Goal: Task Accomplishment & Management: Complete application form

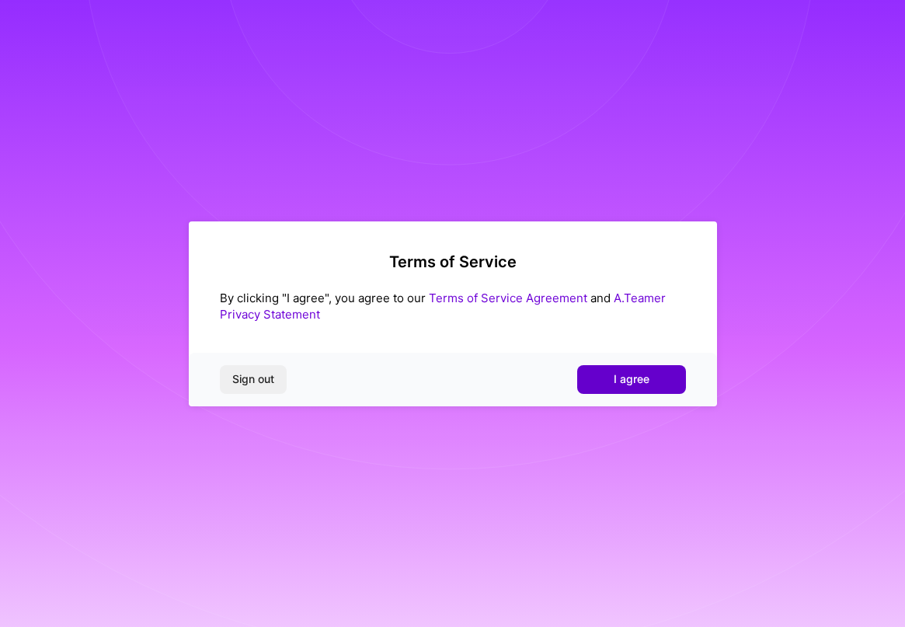
click at [624, 384] on span "I agree" at bounding box center [632, 379] width 36 height 16
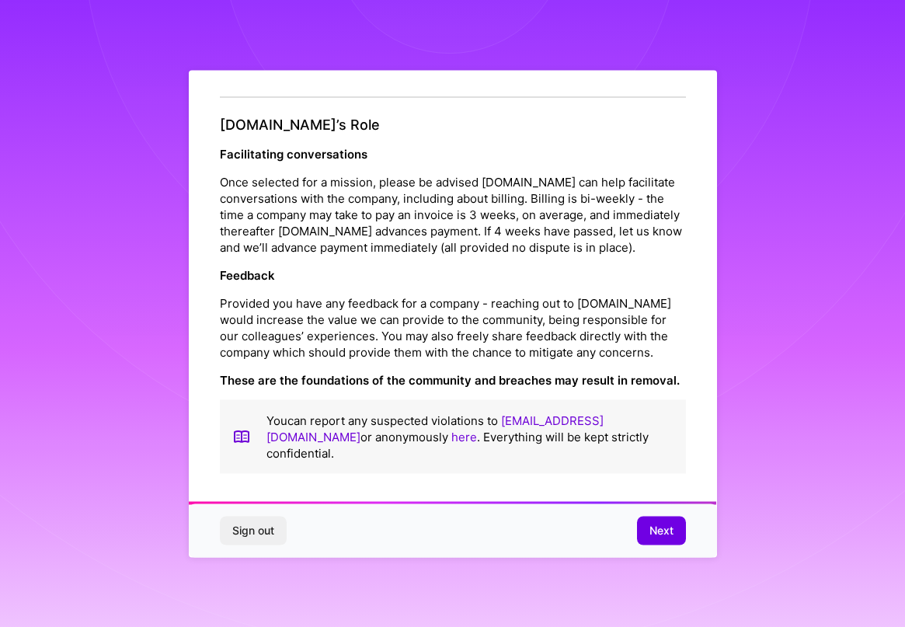
scroll to position [1715, 0]
click at [659, 537] on span "Next" at bounding box center [661, 531] width 24 height 16
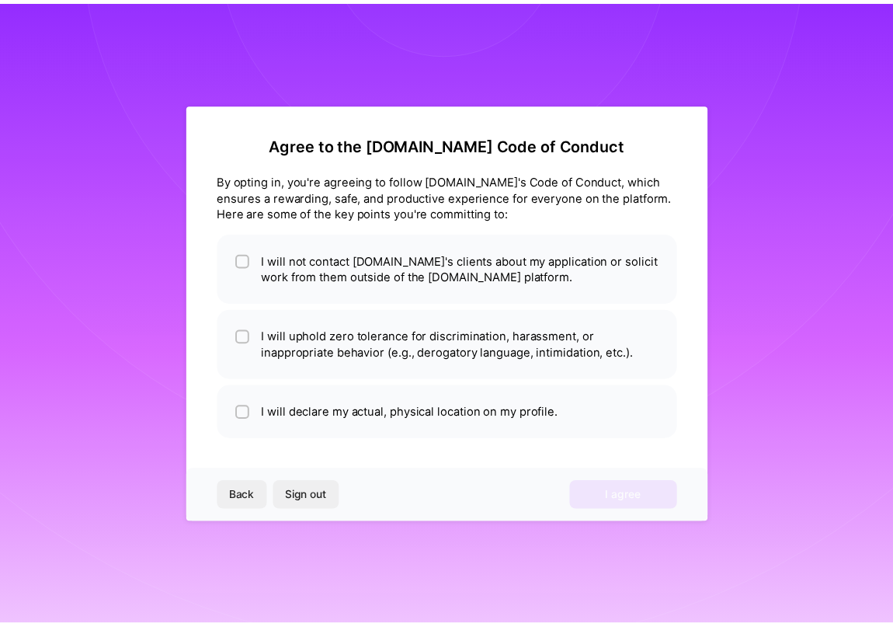
scroll to position [0, 0]
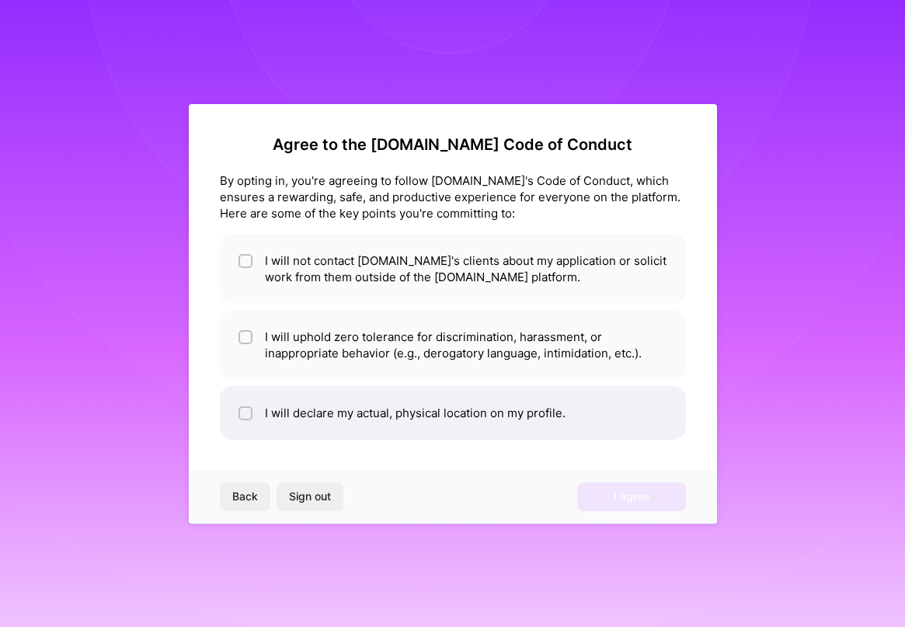
click at [361, 415] on li "I will declare my actual, physical location on my profile." at bounding box center [453, 413] width 466 height 54
checkbox input "true"
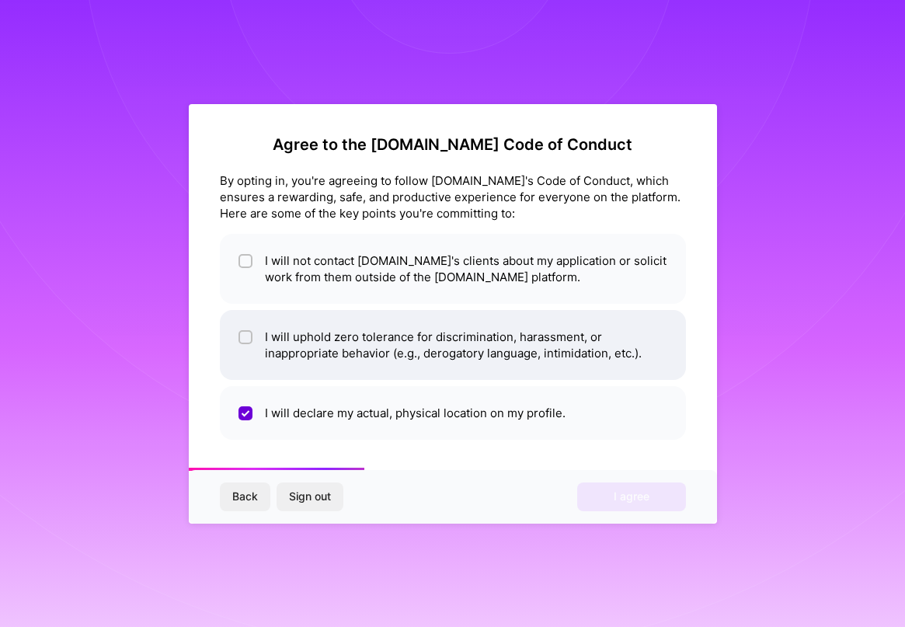
click at [364, 340] on li "I will uphold zero tolerance for discrimination, harassment, or inappropriate b…" at bounding box center [453, 345] width 466 height 70
checkbox input "true"
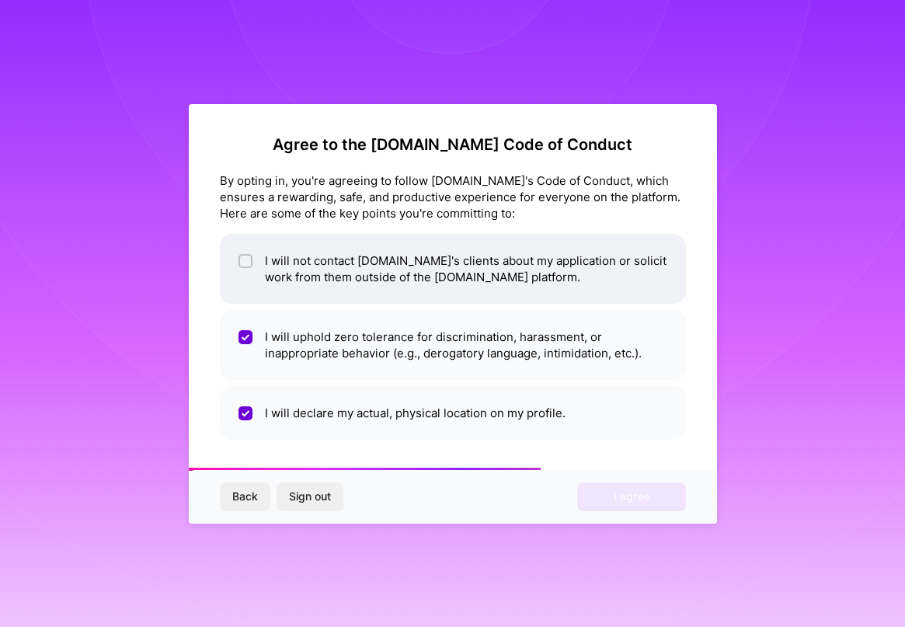
click at [406, 263] on li "I will not contact [DOMAIN_NAME]'s clients about my application or solicit work…" at bounding box center [453, 269] width 466 height 70
checkbox input "true"
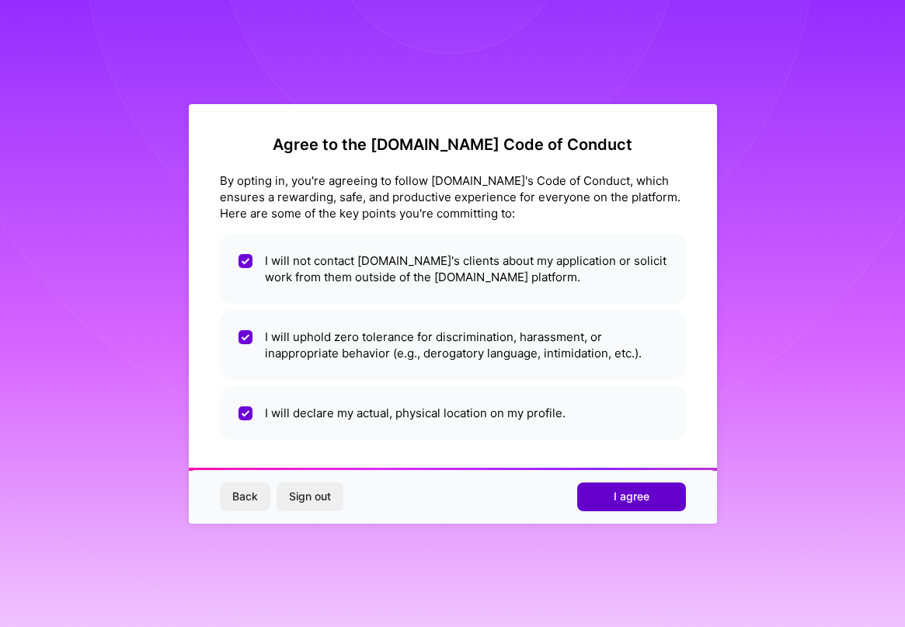
click at [622, 499] on span "I agree" at bounding box center [632, 497] width 36 height 16
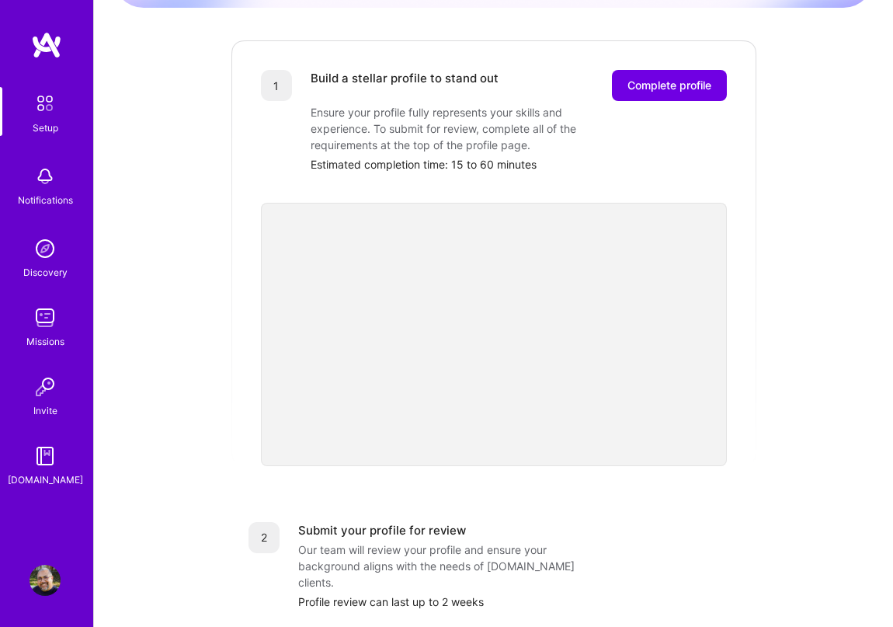
scroll to position [233, 0]
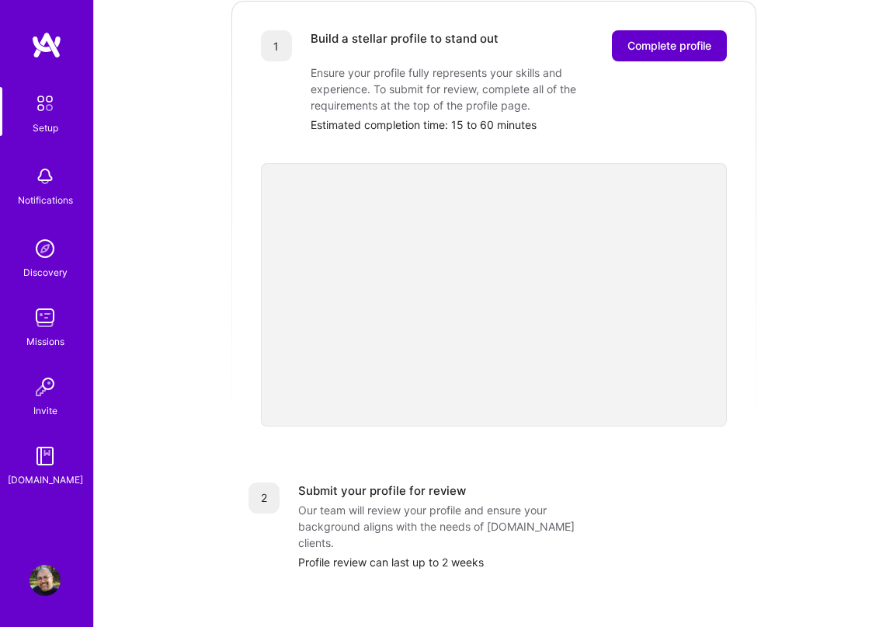
click at [645, 38] on span "Complete profile" at bounding box center [670, 46] width 84 height 16
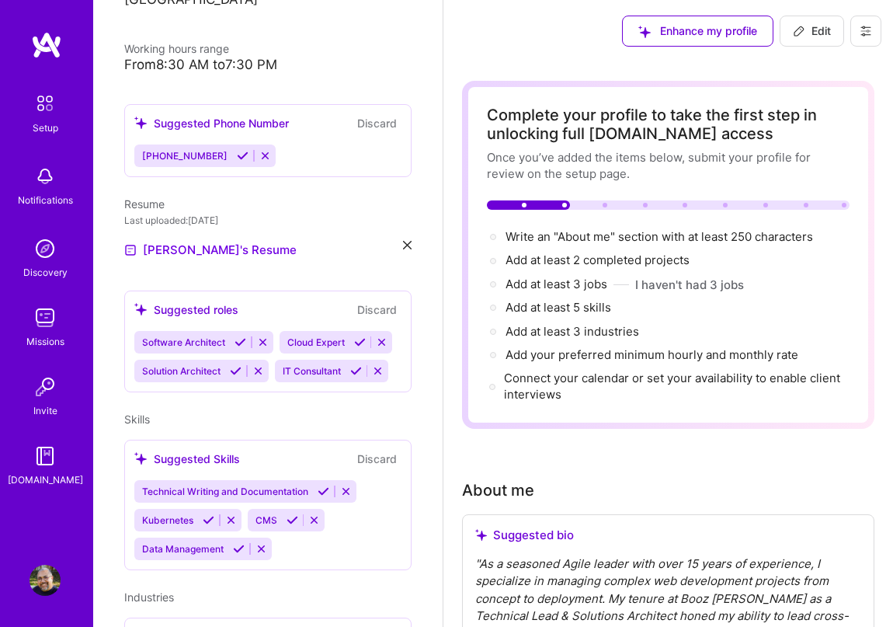
scroll to position [388, 0]
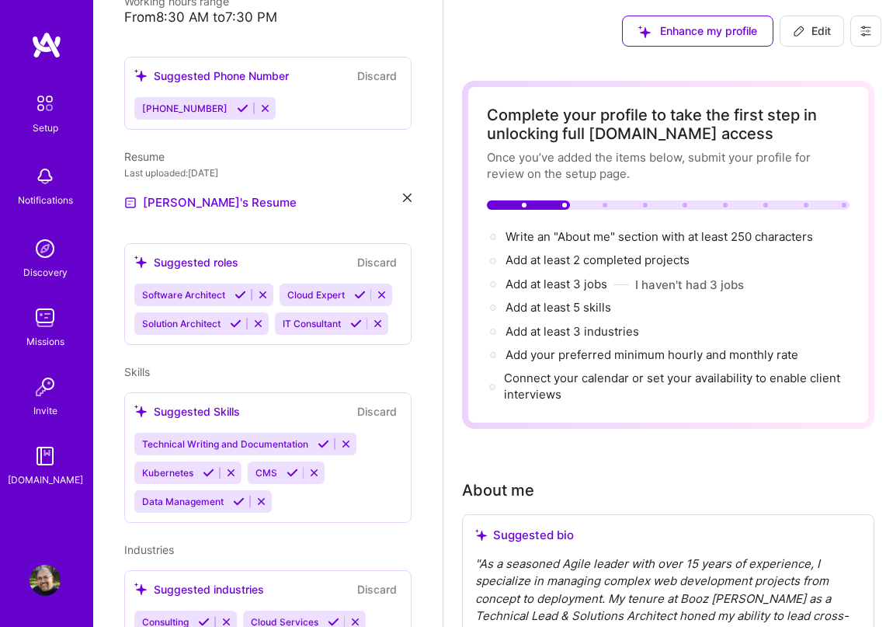
click at [282, 367] on div "[PERSON_NAME] Project Manager 16 Years Experience Location [GEOGRAPHIC_DATA], […" at bounding box center [267, 313] width 349 height 627
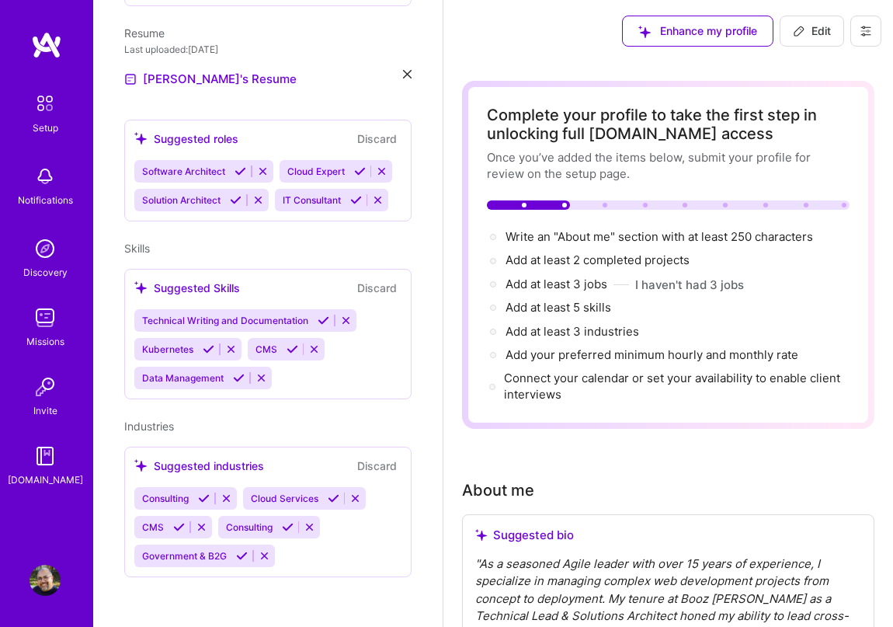
scroll to position [522, 0]
click at [235, 377] on icon at bounding box center [239, 378] width 12 height 12
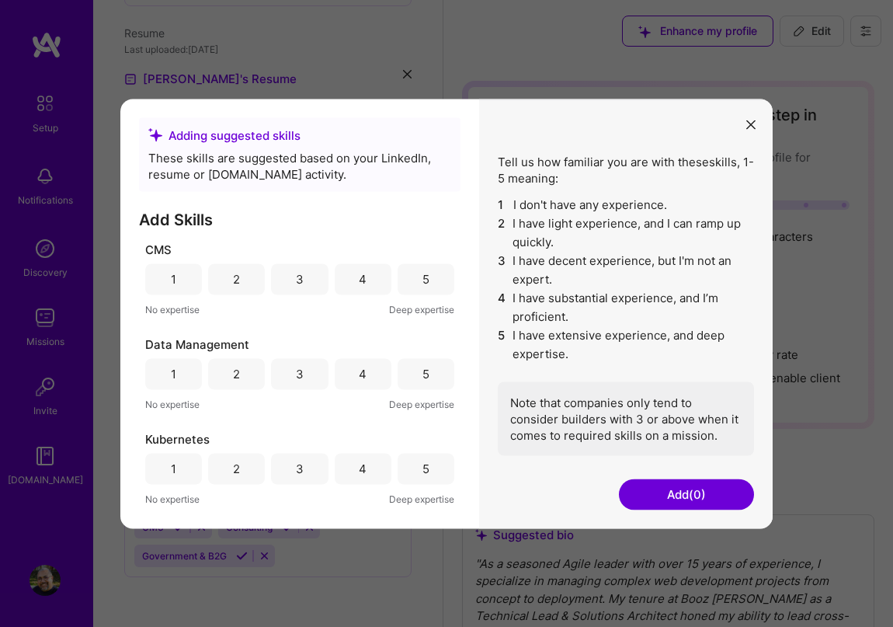
click at [422, 276] on div "5" at bounding box center [425, 279] width 7 height 16
click at [304, 371] on div "3" at bounding box center [299, 373] width 57 height 31
click at [180, 471] on div "1" at bounding box center [173, 468] width 57 height 31
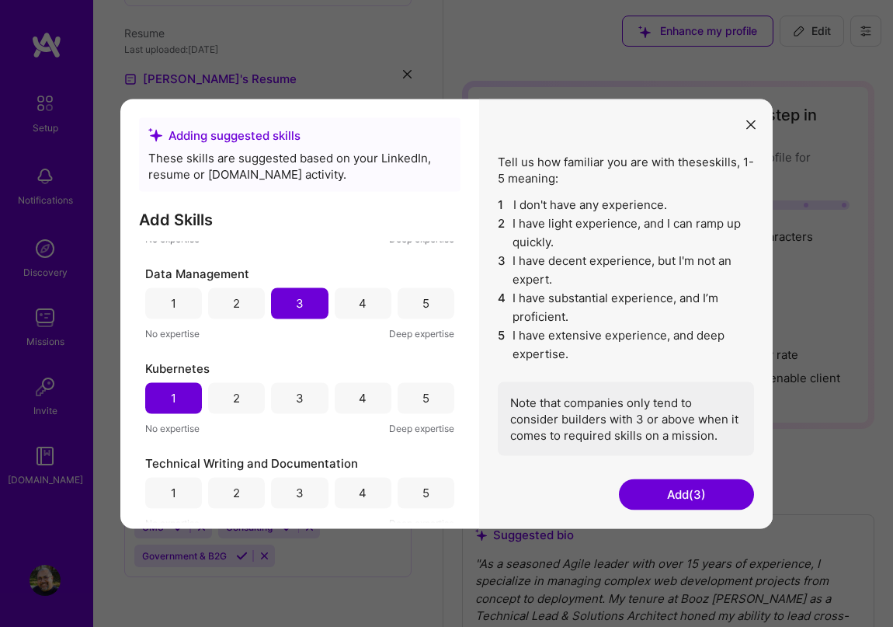
scroll to position [78, 0]
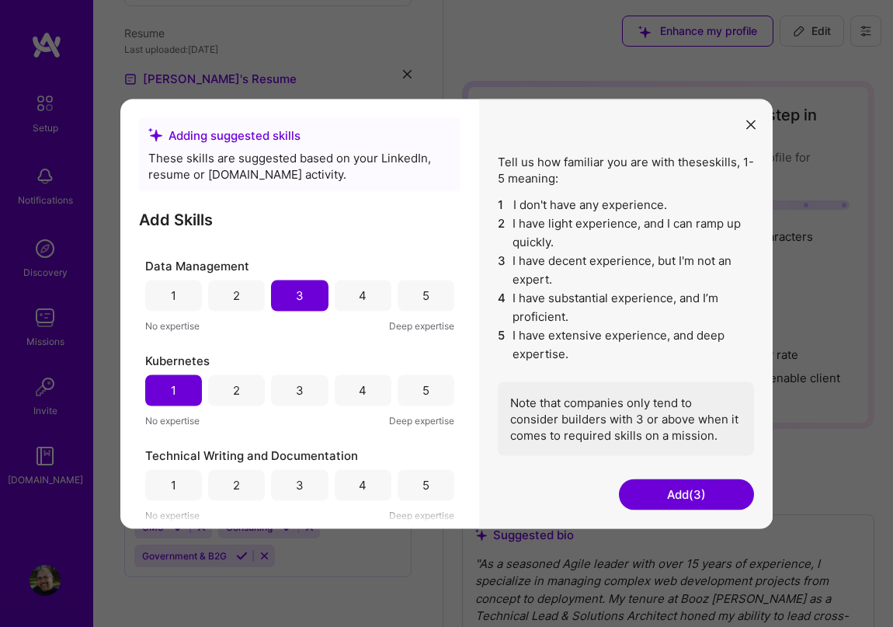
click at [252, 381] on div "2" at bounding box center [236, 389] width 57 height 31
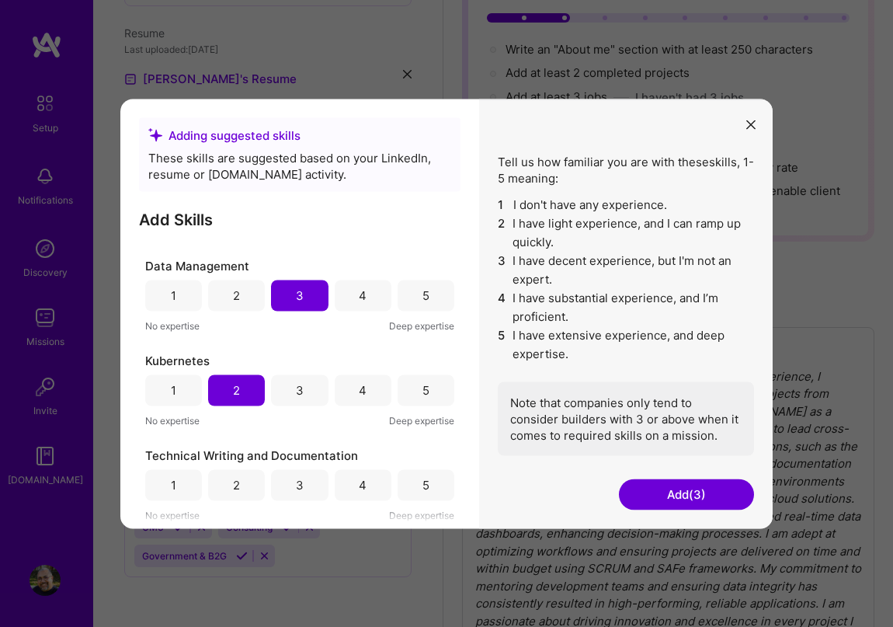
scroll to position [233, 0]
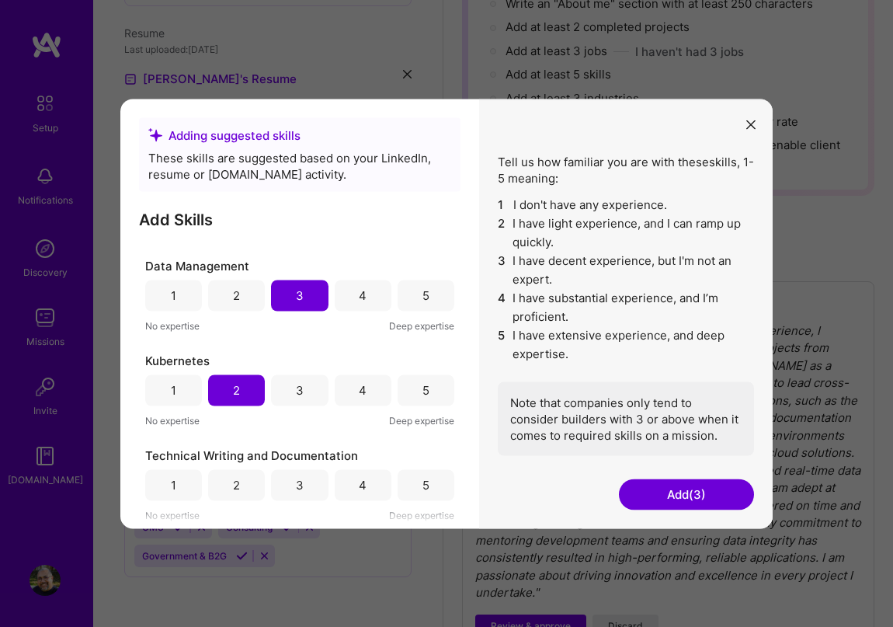
click at [411, 480] on div "5" at bounding box center [426, 484] width 57 height 31
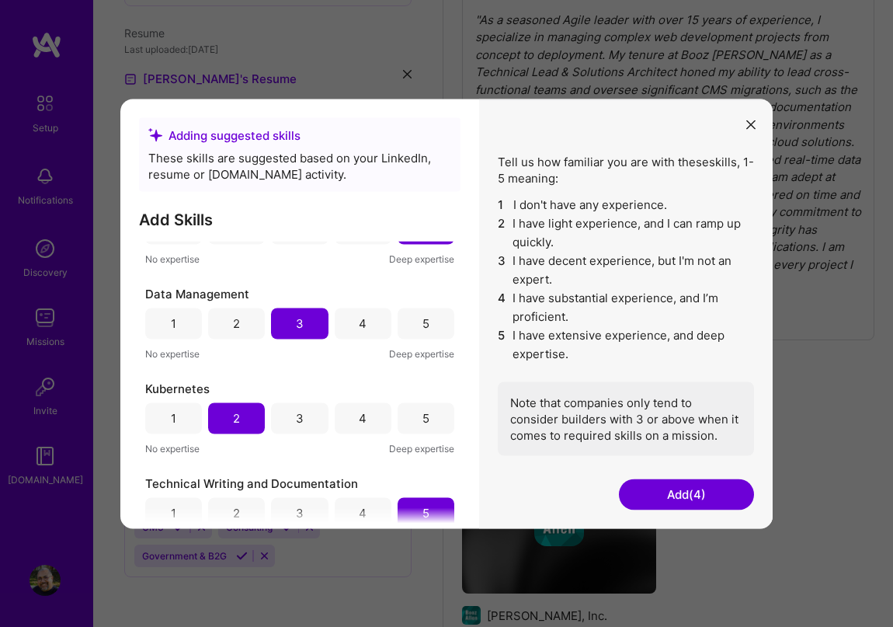
scroll to position [78, 0]
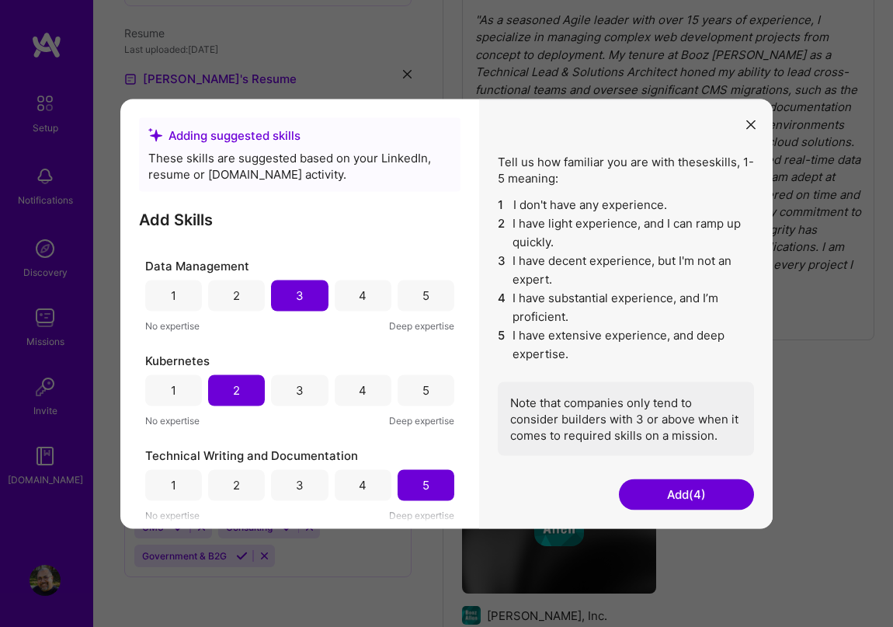
click at [367, 488] on div "4" at bounding box center [363, 484] width 57 height 31
click at [671, 494] on button "Add (4)" at bounding box center [686, 493] width 135 height 31
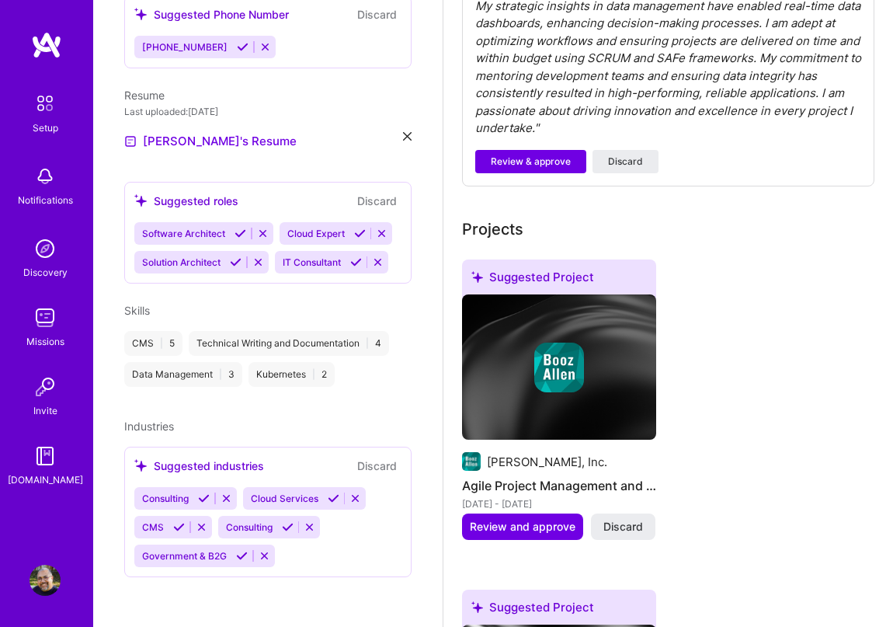
scroll to position [699, 0]
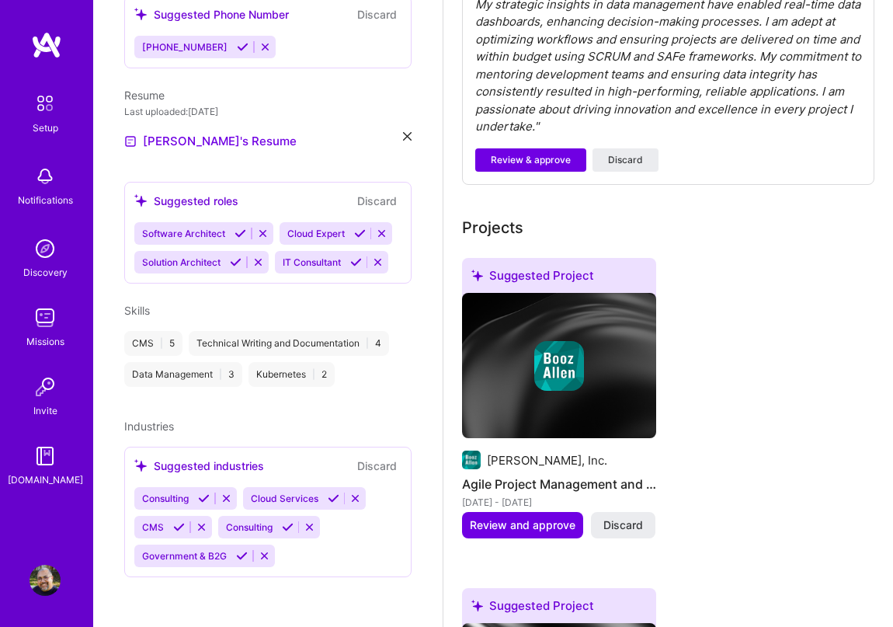
click at [377, 308] on div "Skills" at bounding box center [267, 310] width 287 height 16
click at [236, 228] on icon at bounding box center [241, 234] width 12 height 12
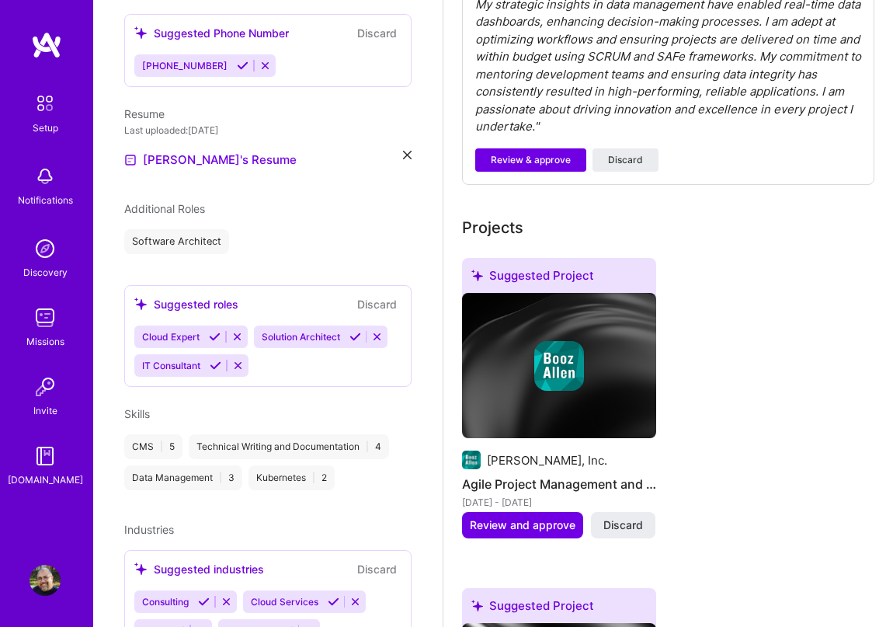
scroll to position [460, 0]
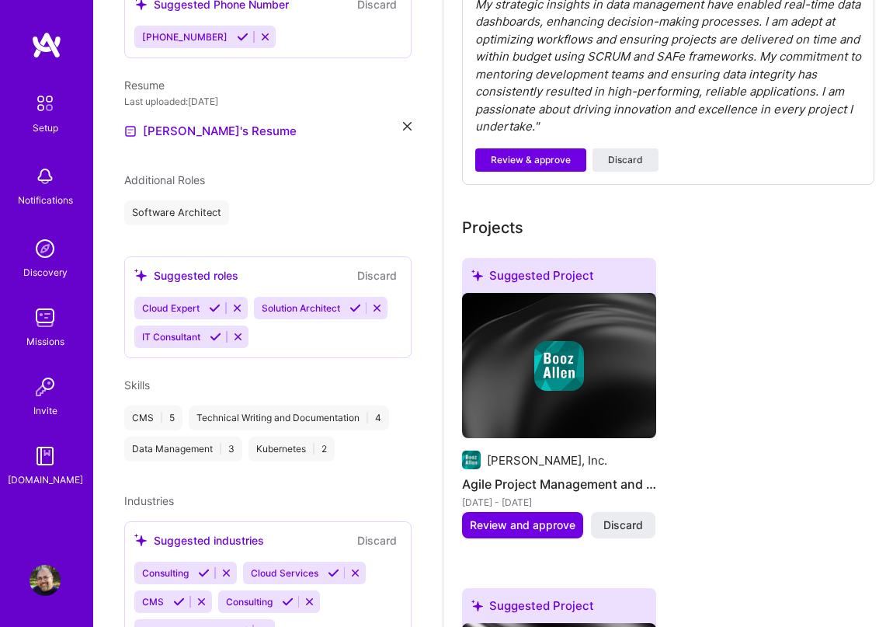
click at [353, 302] on icon at bounding box center [355, 308] width 12 height 12
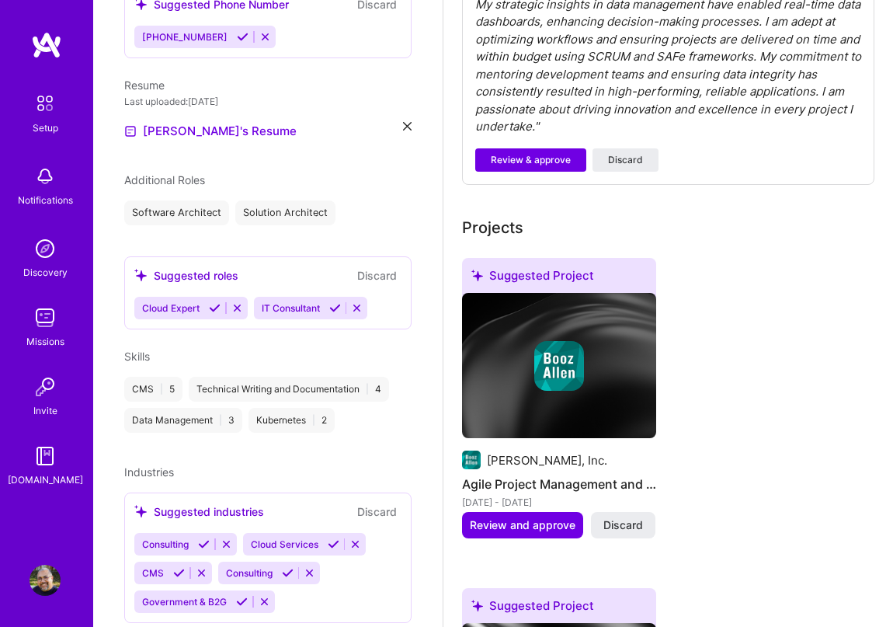
click at [337, 302] on icon at bounding box center [335, 308] width 12 height 12
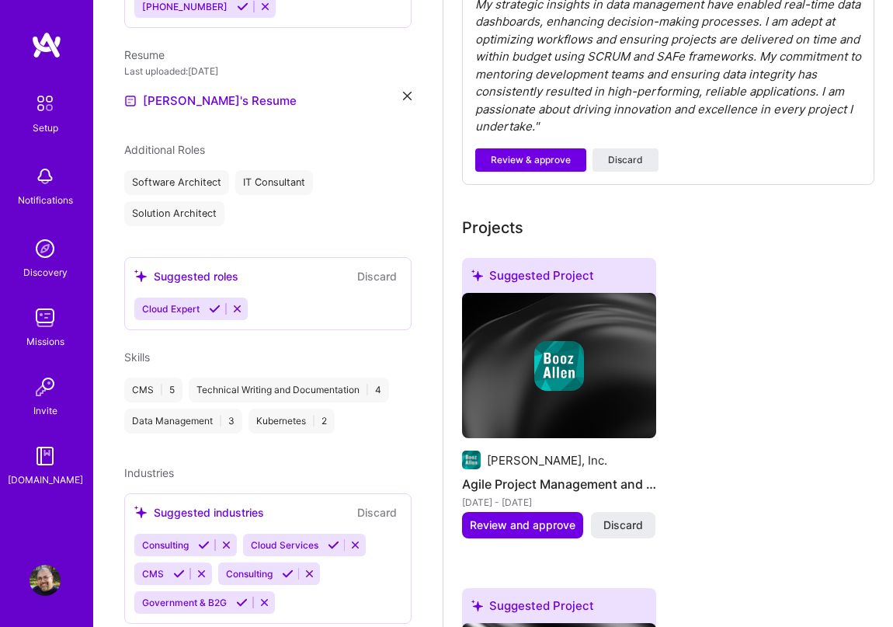
scroll to position [518, 0]
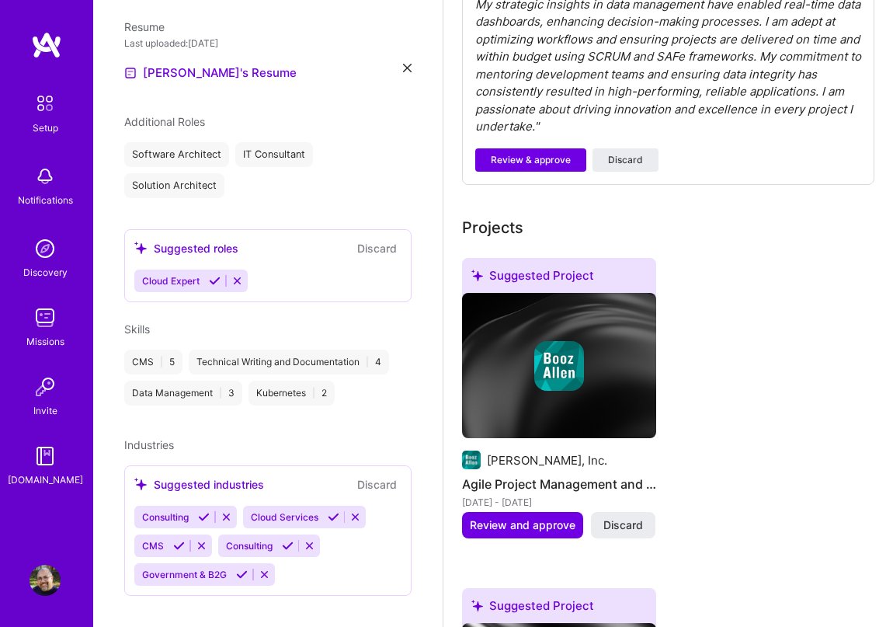
click at [245, 239] on div "Suggested roles Discard" at bounding box center [267, 248] width 267 height 18
click at [204, 511] on icon at bounding box center [204, 517] width 12 height 12
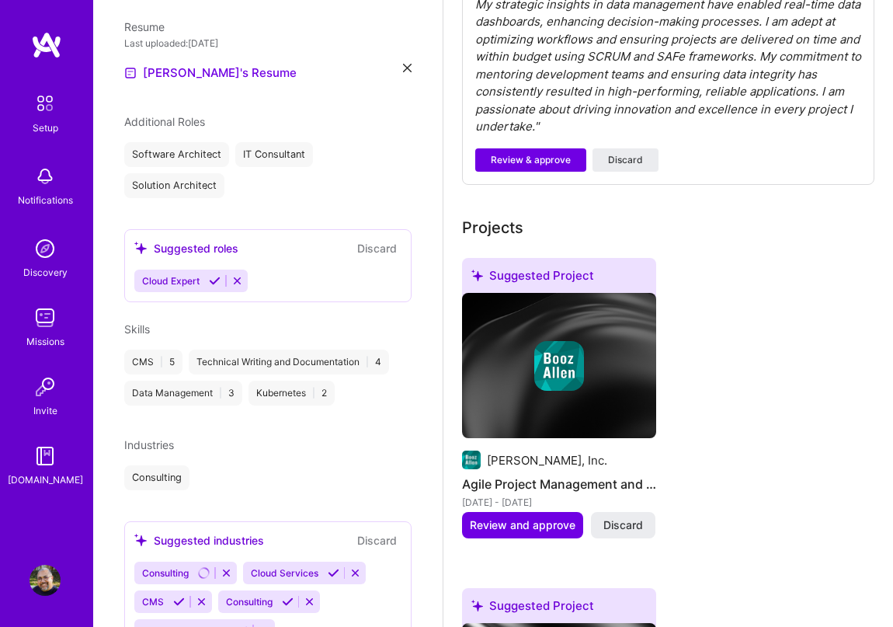
click at [238, 624] on icon at bounding box center [242, 630] width 12 height 12
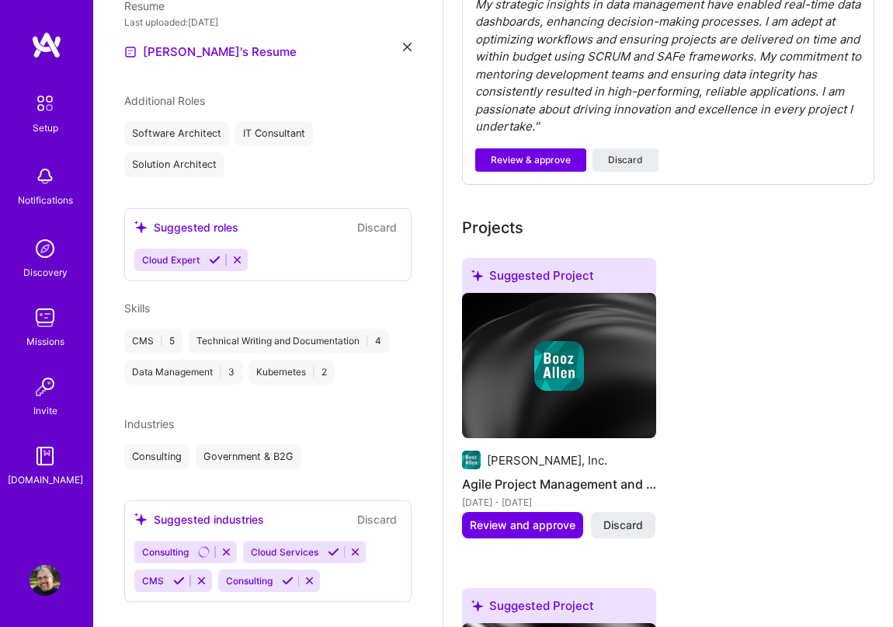
scroll to position [545, 0]
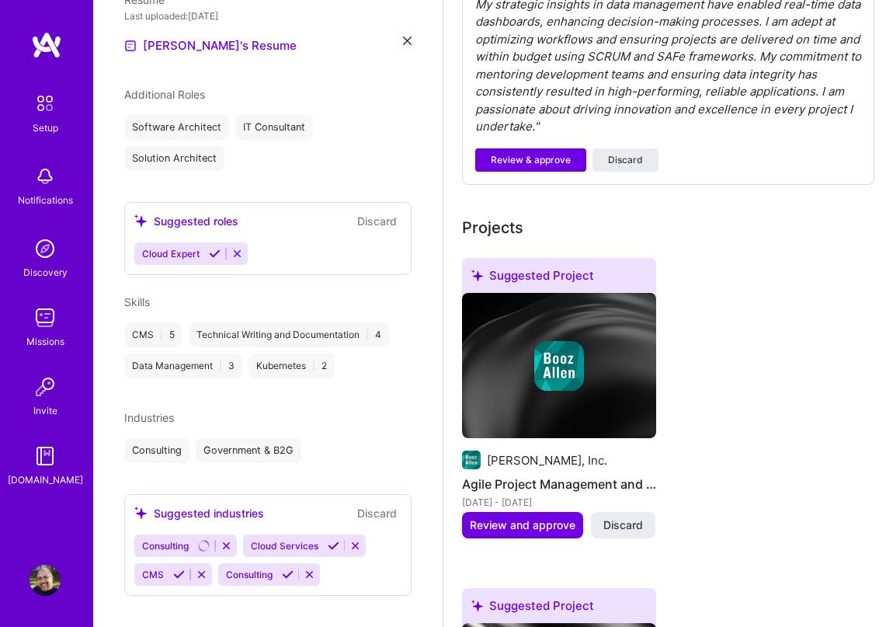
click at [175, 569] on icon at bounding box center [179, 575] width 12 height 12
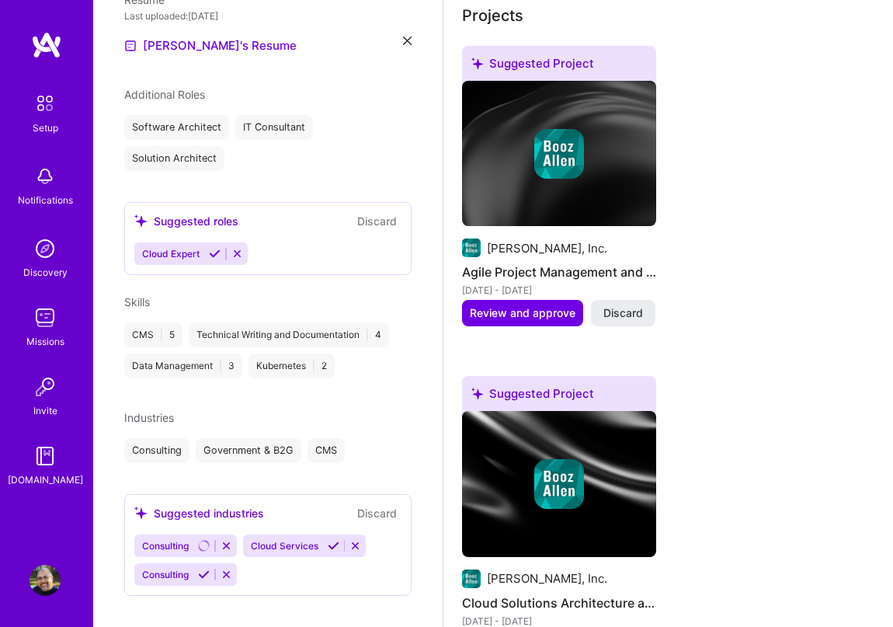
scroll to position [932, 0]
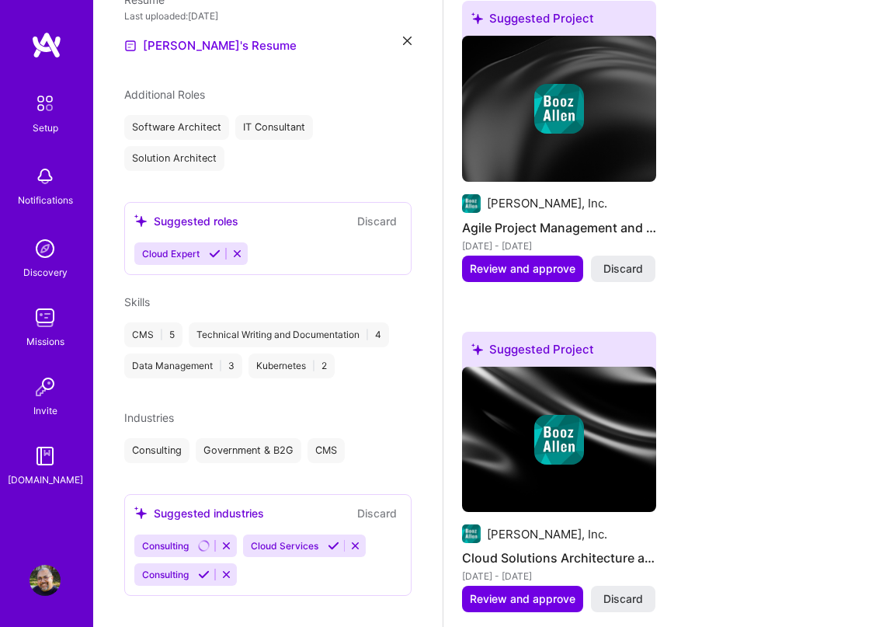
click at [333, 540] on icon at bounding box center [334, 546] width 12 height 12
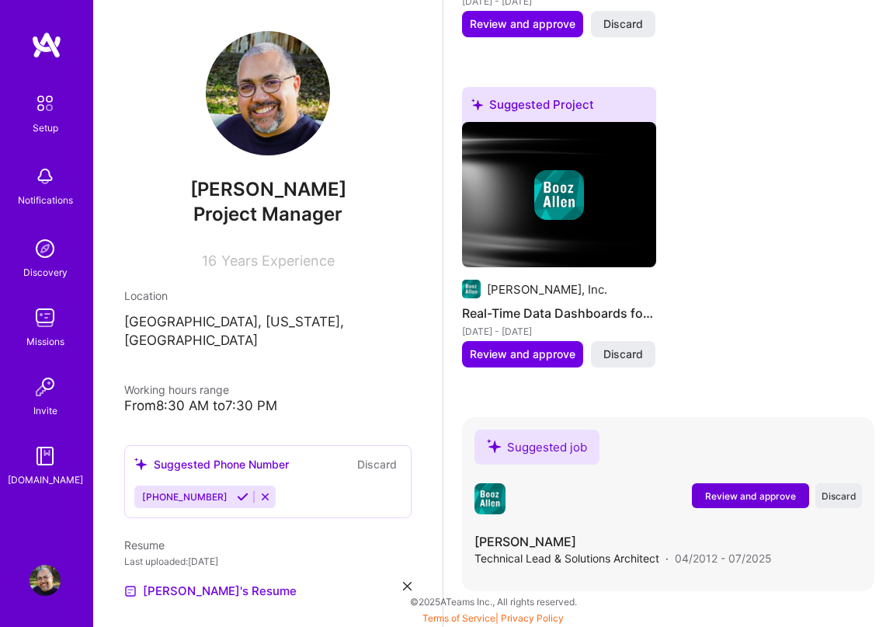
scroll to position [1839, 0]
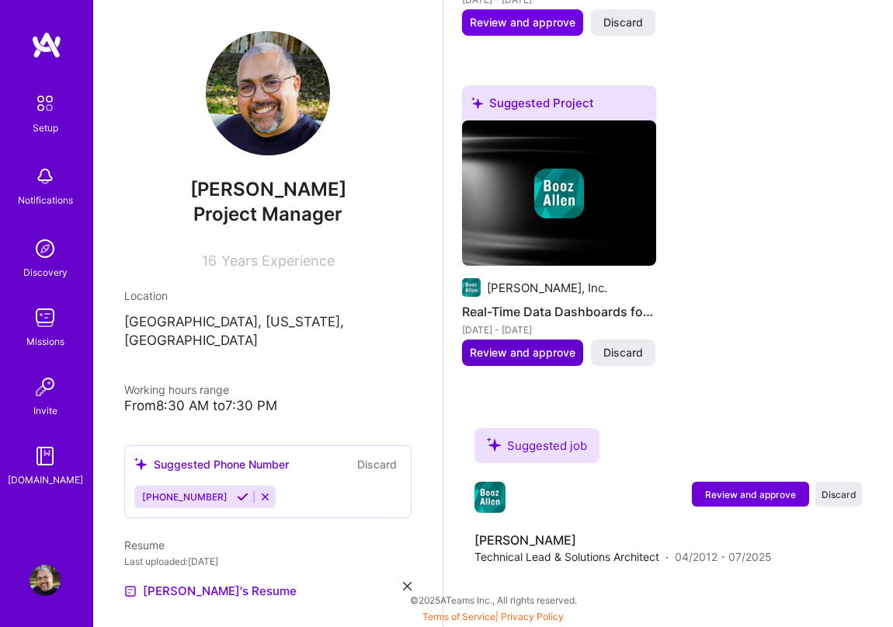
click at [520, 353] on span "Review and approve" at bounding box center [523, 353] width 106 height 16
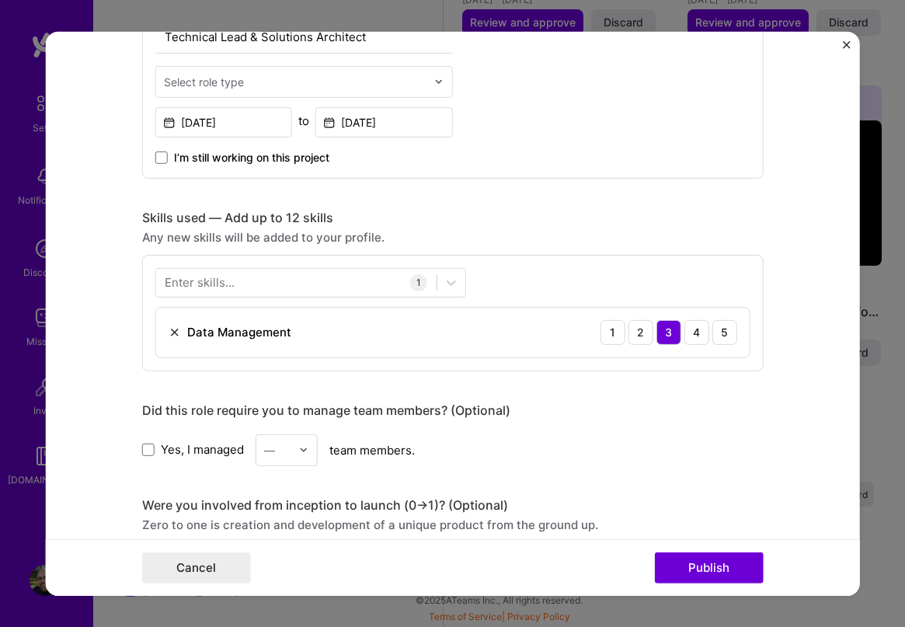
scroll to position [603, 0]
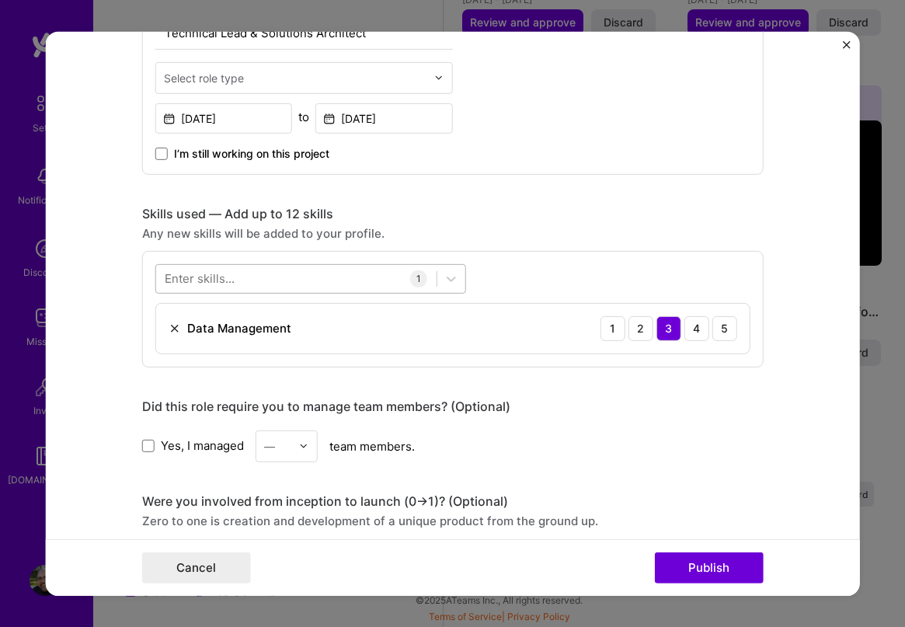
click at [278, 275] on div at bounding box center [296, 279] width 280 height 26
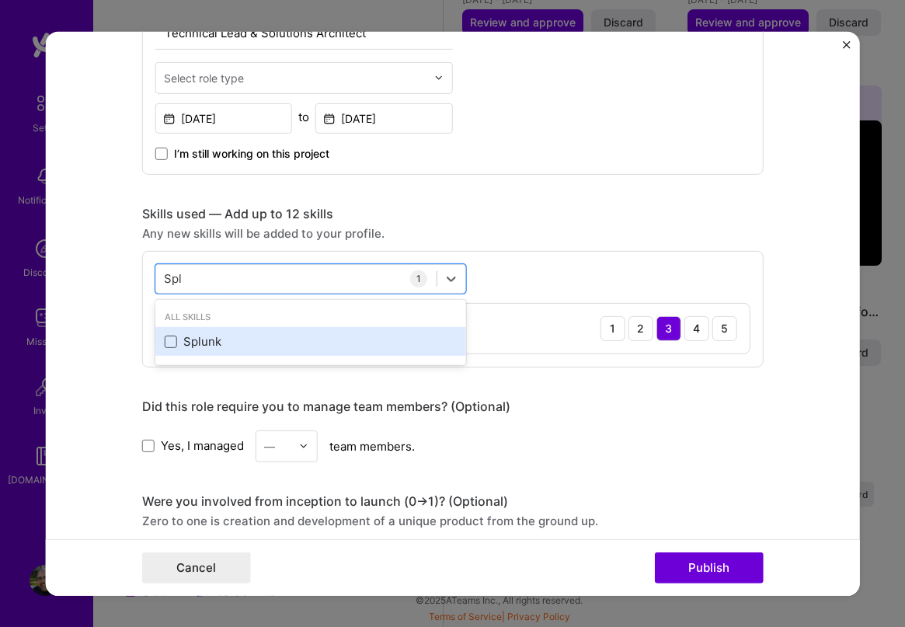
click at [165, 339] on span at bounding box center [171, 342] width 12 height 12
click at [0, 0] on input "checkbox" at bounding box center [0, 0] width 0 height 0
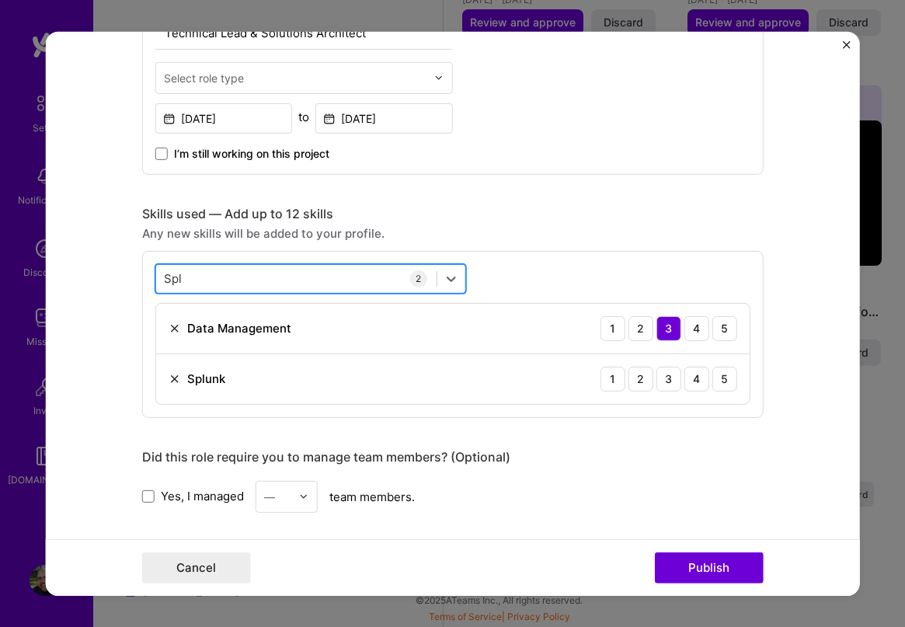
click at [323, 269] on div "Spl Spl" at bounding box center [296, 279] width 280 height 26
click at [281, 282] on div "Spl Spl" at bounding box center [296, 279] width 280 height 26
click at [273, 281] on div "Spl Spl" at bounding box center [296, 279] width 280 height 26
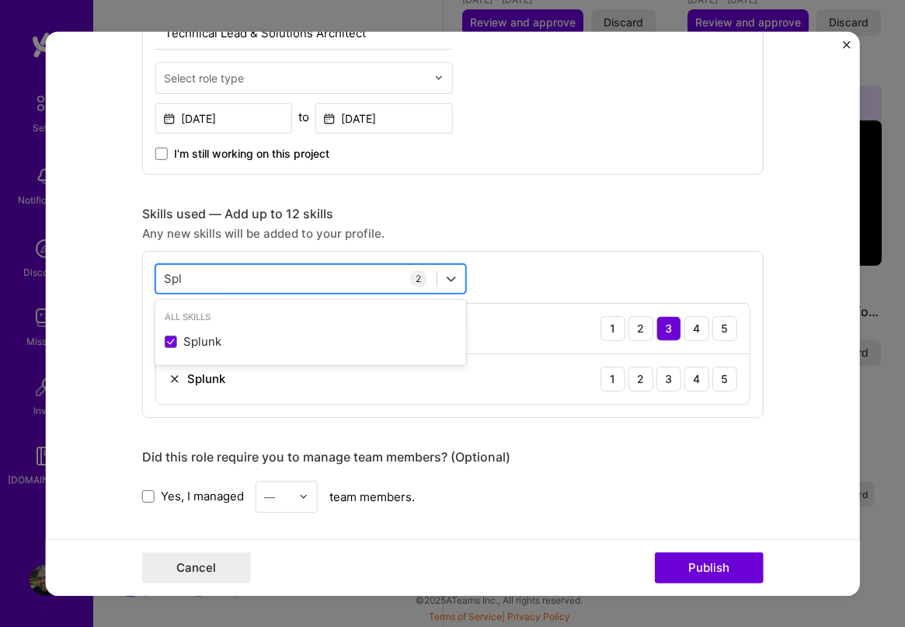
drag, startPoint x: 225, startPoint y: 281, endPoint x: 154, endPoint y: 277, distance: 71.6
click at [156, 277] on div "Spl Spl" at bounding box center [296, 279] width 280 height 26
type input "S"
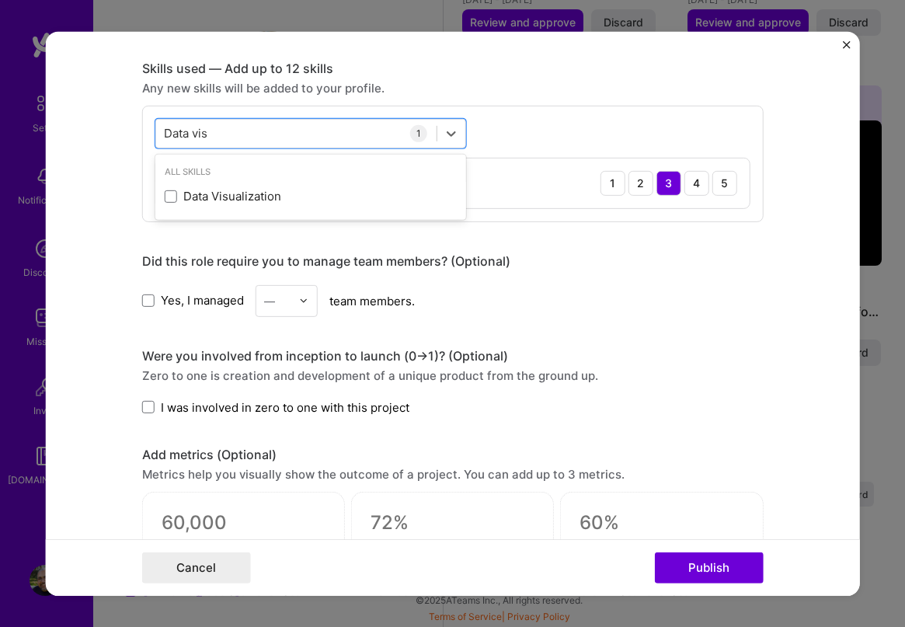
scroll to position [758, 0]
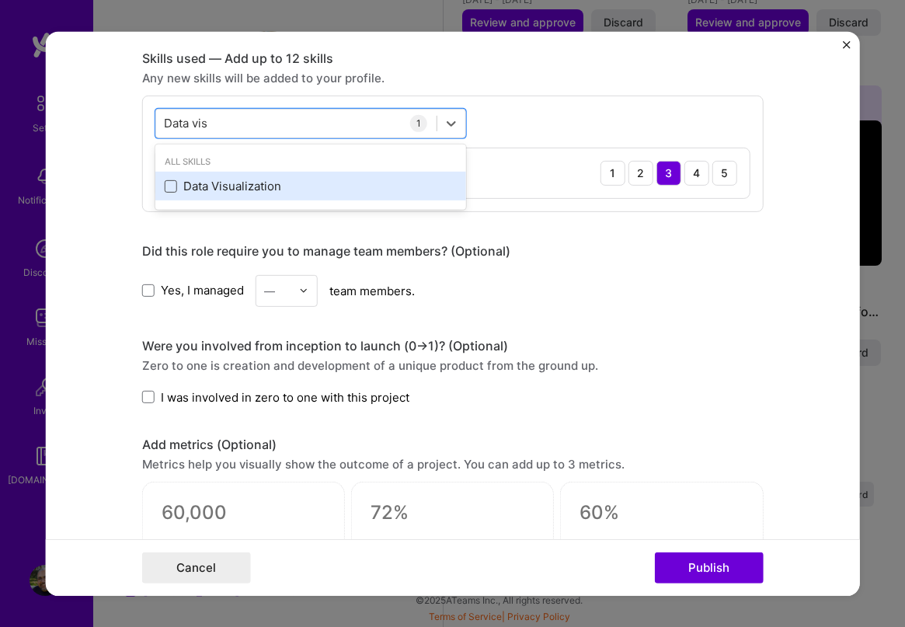
click at [168, 187] on span at bounding box center [171, 186] width 12 height 12
click at [0, 0] on input "checkbox" at bounding box center [0, 0] width 0 height 0
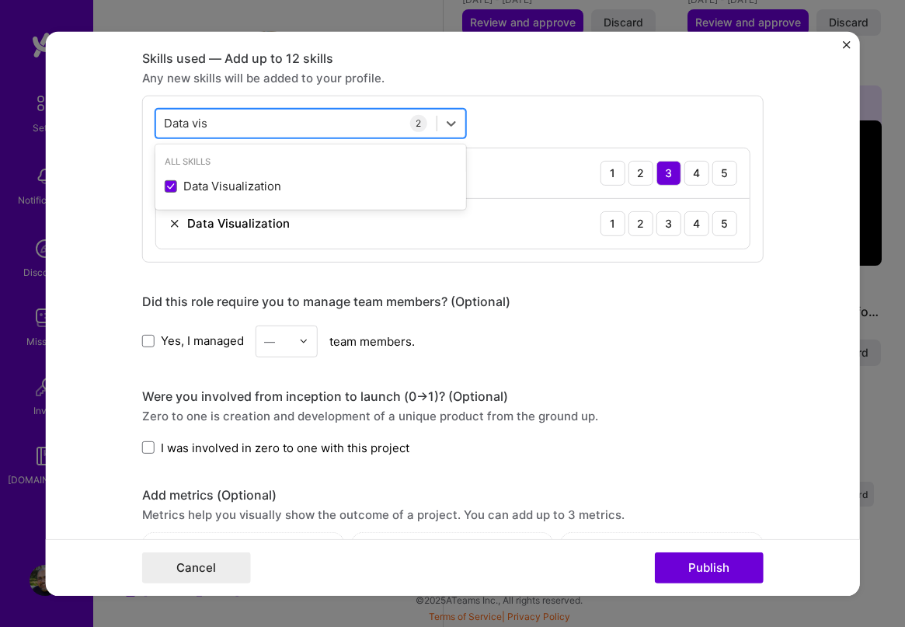
click at [264, 110] on div "Data vis Data vis" at bounding box center [296, 123] width 280 height 26
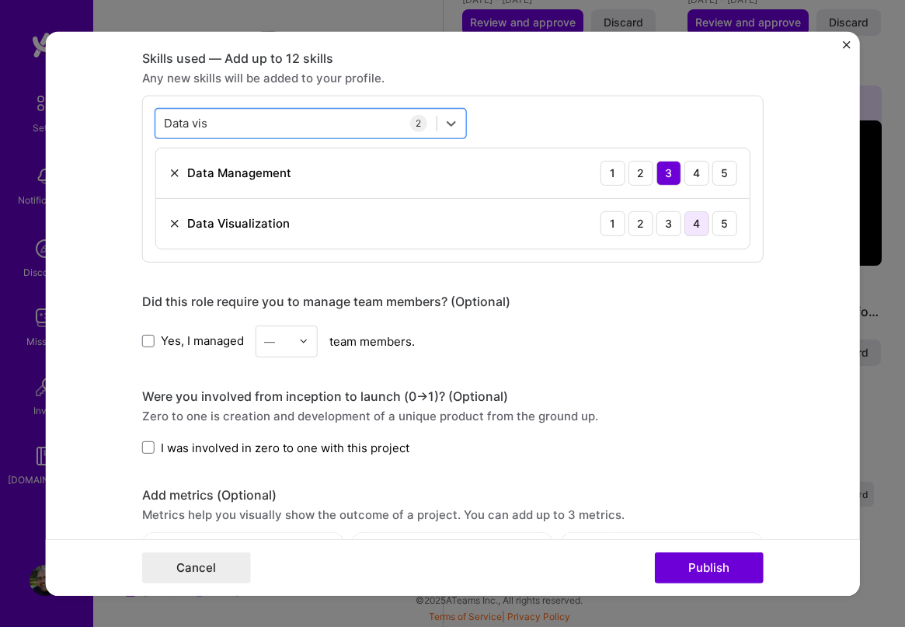
click at [689, 218] on div "4" at bounding box center [696, 222] width 25 height 25
click at [263, 109] on div "Data vis Data vis" at bounding box center [310, 123] width 311 height 30
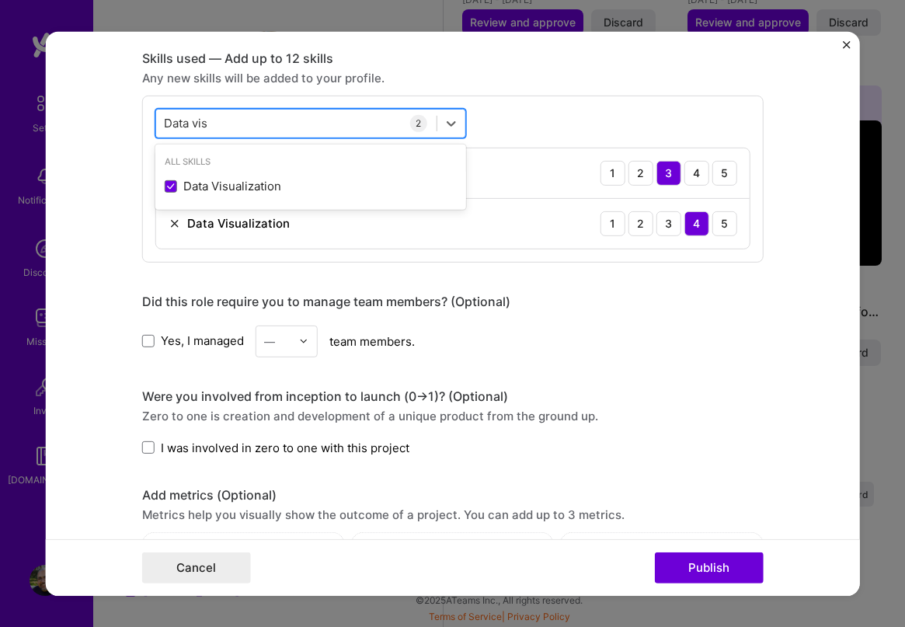
click at [313, 118] on div "Data vis Data vis" at bounding box center [296, 123] width 280 height 26
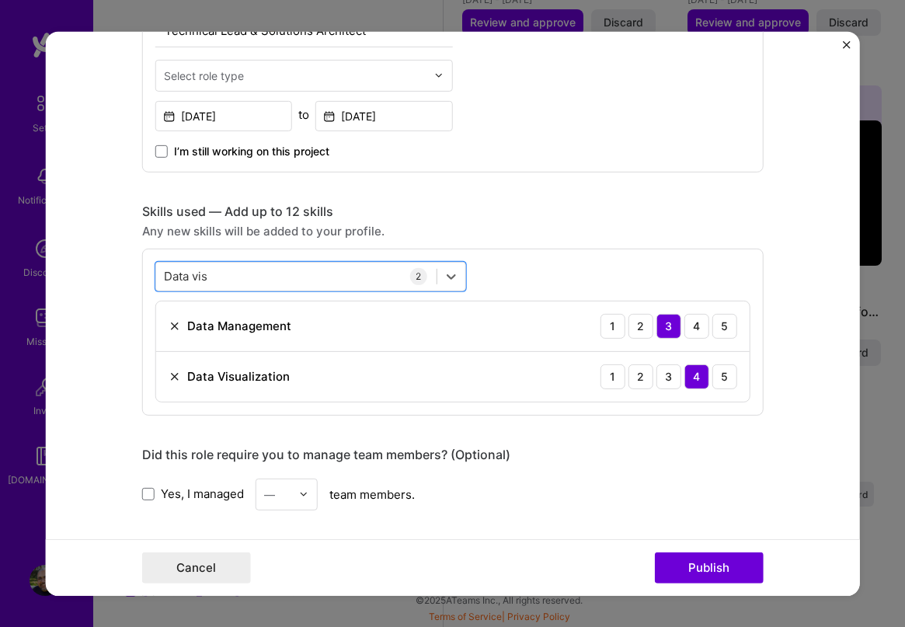
scroll to position [603, 0]
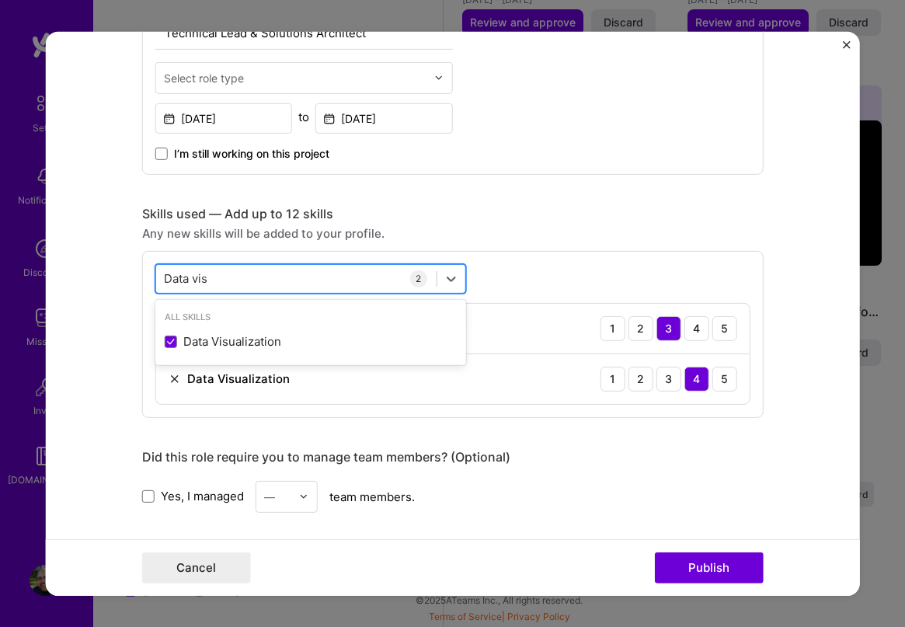
click at [337, 276] on div "Data vis Data vis" at bounding box center [296, 279] width 280 height 26
drag, startPoint x: 301, startPoint y: 276, endPoint x: 185, endPoint y: 277, distance: 116.5
click at [162, 275] on div "Data vis Data vis" at bounding box center [296, 279] width 280 height 26
drag, startPoint x: 210, startPoint y: 280, endPoint x: 164, endPoint y: 280, distance: 46.6
click at [164, 280] on div "Data vis Data vis" at bounding box center [296, 279] width 280 height 26
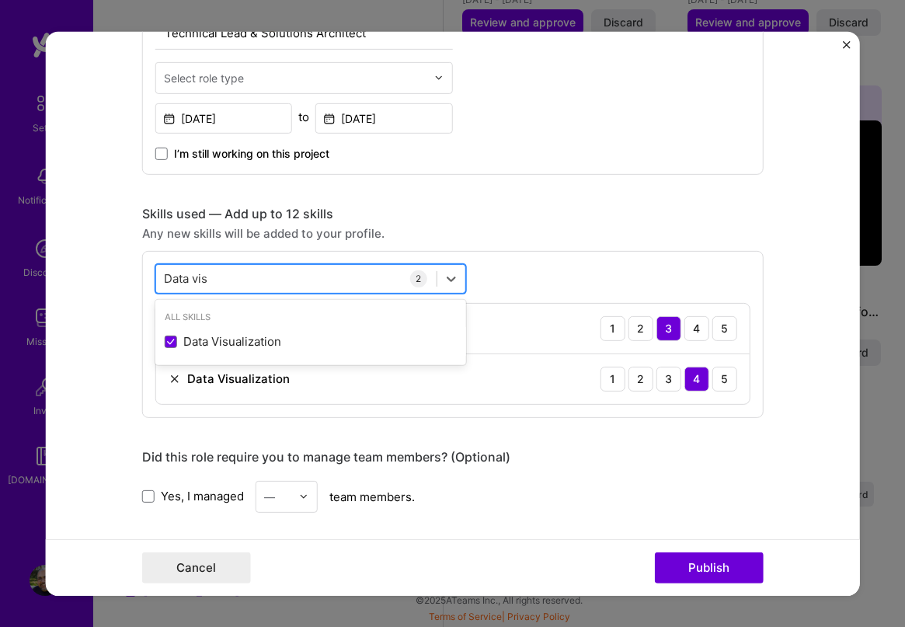
click at [164, 280] on input "Data vis" at bounding box center [187, 278] width 46 height 16
type input "A"
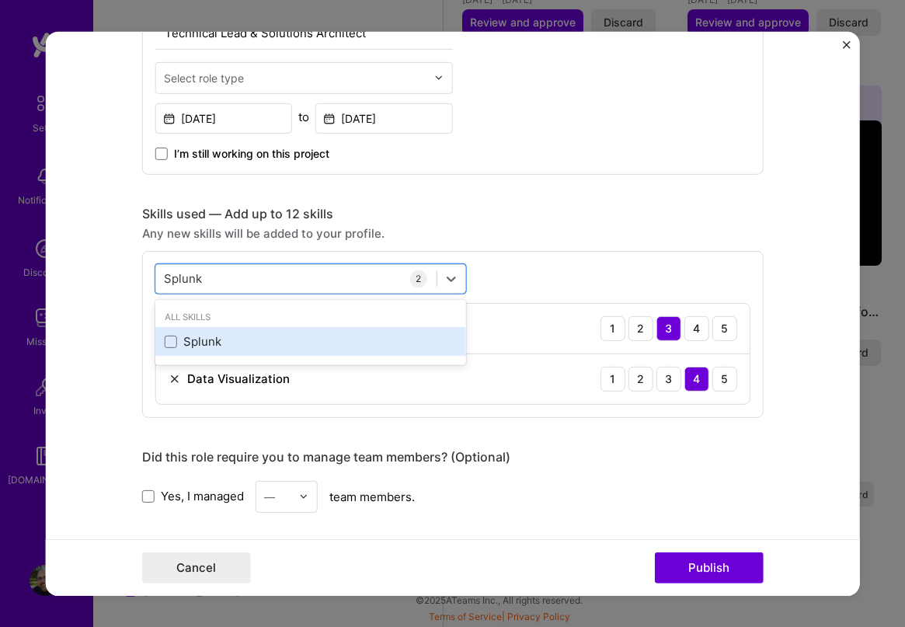
click at [158, 342] on div "Splunk" at bounding box center [310, 341] width 311 height 29
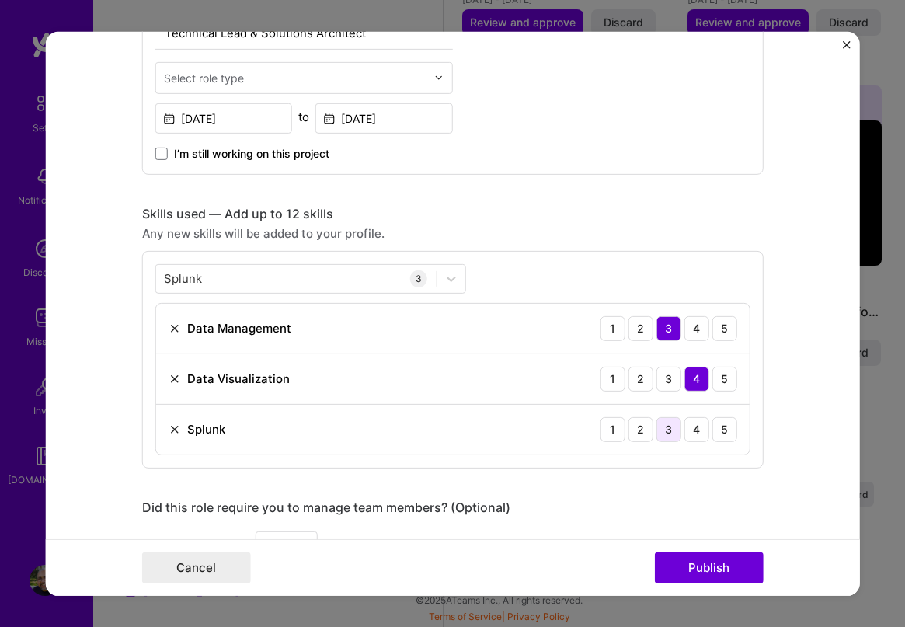
click at [661, 434] on div "3" at bounding box center [668, 428] width 25 height 25
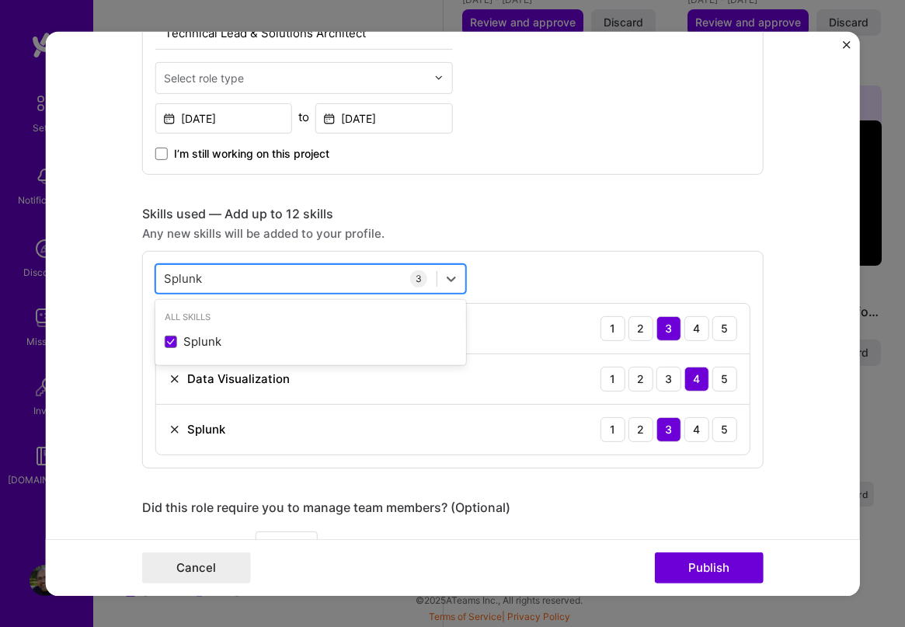
click at [211, 277] on div "Splunk Splunk" at bounding box center [296, 279] width 280 height 26
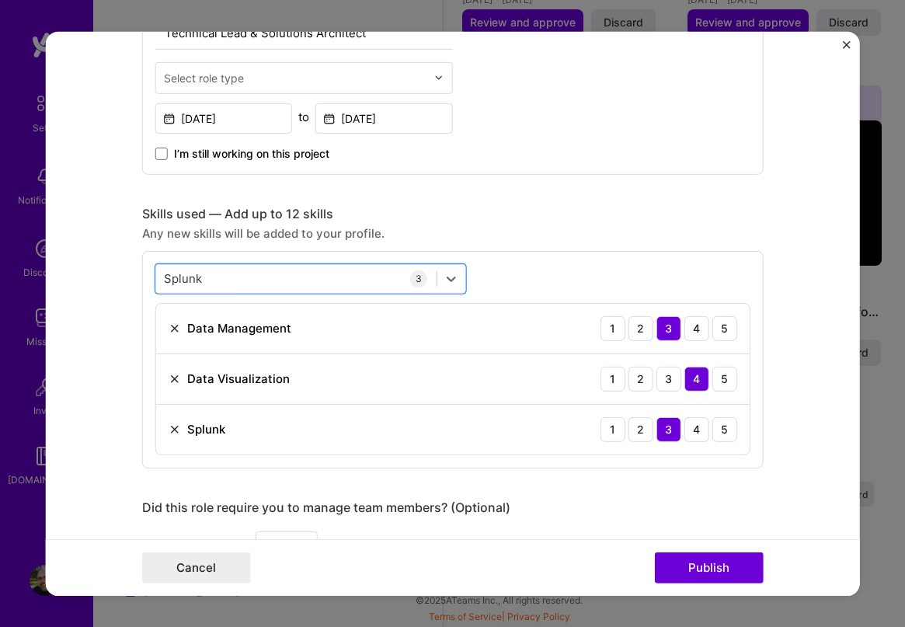
drag, startPoint x: 203, startPoint y: 279, endPoint x: 133, endPoint y: 280, distance: 70.7
click at [133, 280] on form "Editing suggested project This project is suggested based on your LinkedIn, res…" at bounding box center [452, 313] width 815 height 564
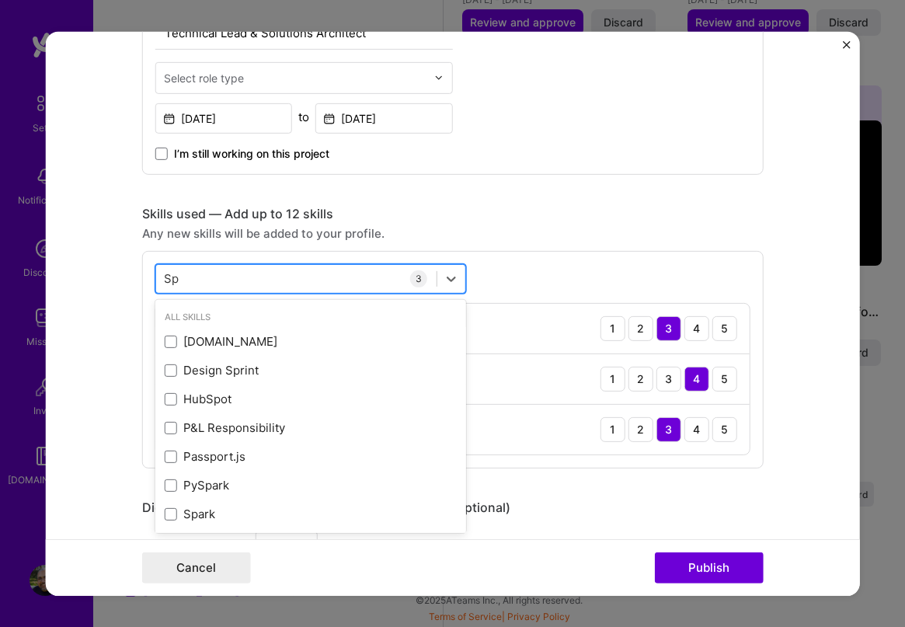
type input "S"
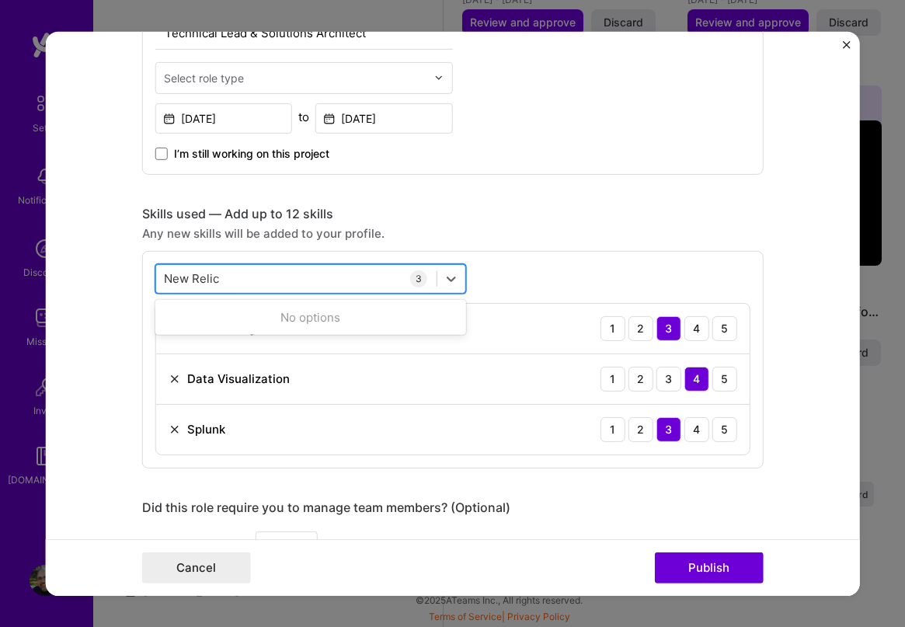
click at [276, 274] on div "New Relic New Relic" at bounding box center [296, 279] width 280 height 26
click at [246, 276] on div "New Relic New Relic" at bounding box center [296, 279] width 280 height 26
drag, startPoint x: 210, startPoint y: 274, endPoint x: 130, endPoint y: 273, distance: 80.8
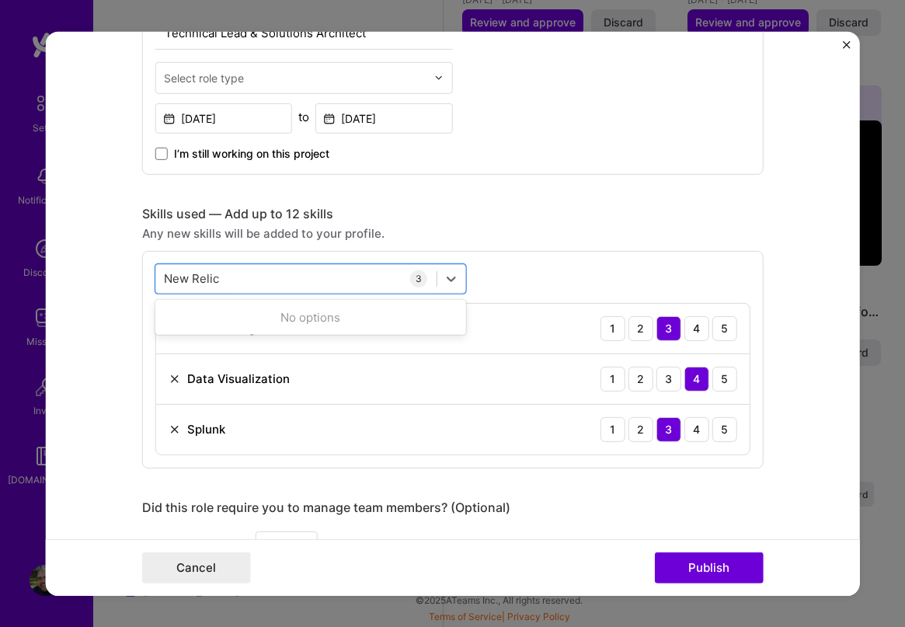
click at [130, 273] on form "Editing suggested project This project is suggested based on your LinkedIn, res…" at bounding box center [452, 313] width 815 height 564
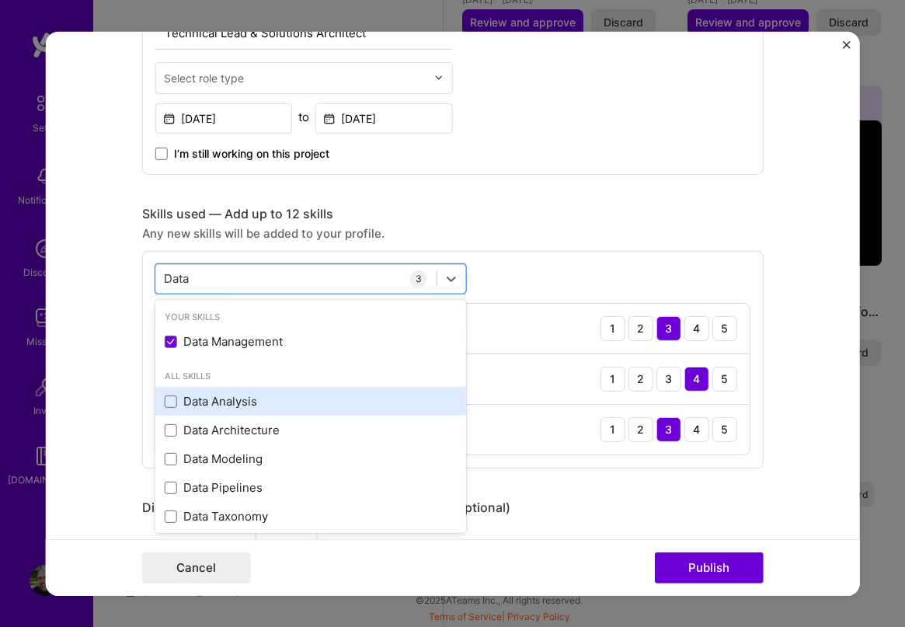
click at [165, 408] on div "Data Analysis" at bounding box center [311, 401] width 292 height 16
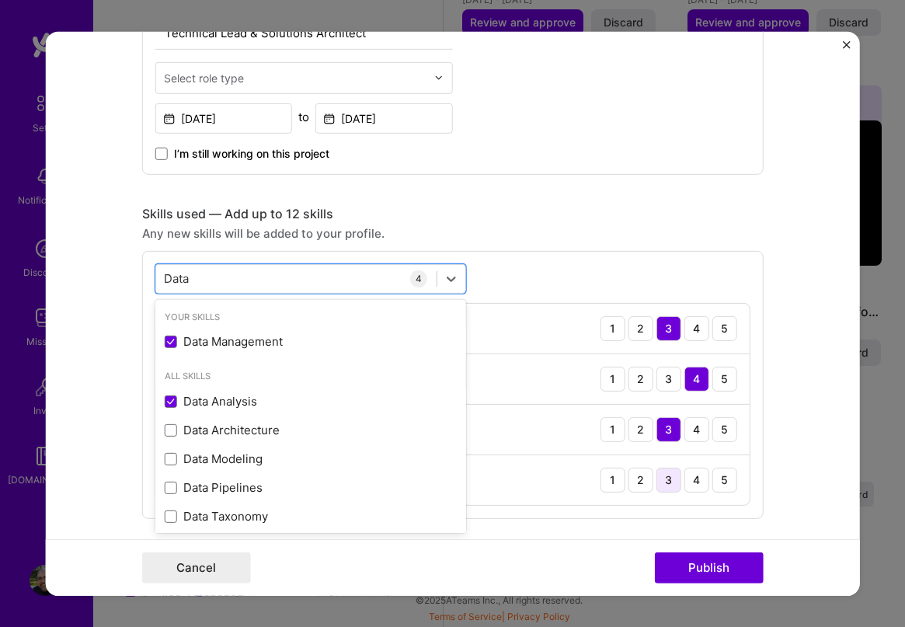
type input "Data"
click at [660, 480] on div "3" at bounding box center [668, 479] width 25 height 25
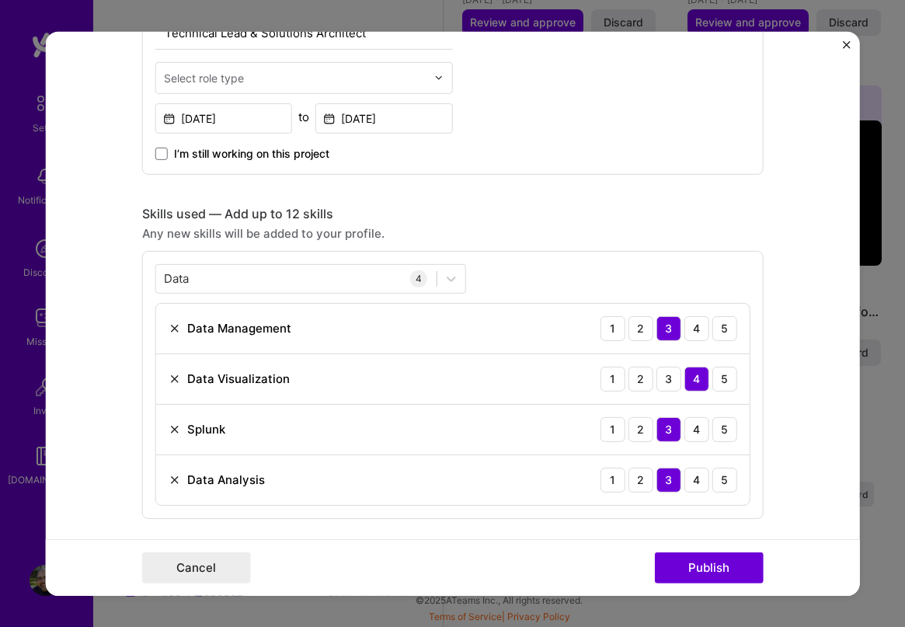
click at [613, 201] on div "Editing suggested project This project is suggested based on your LinkedIn, res…" at bounding box center [452, 517] width 621 height 2116
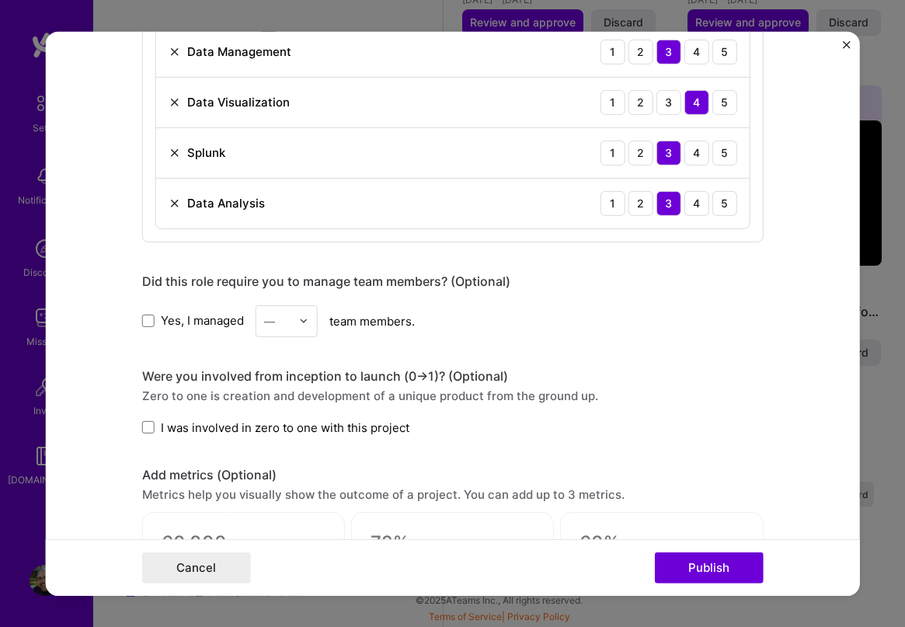
scroll to position [913, 0]
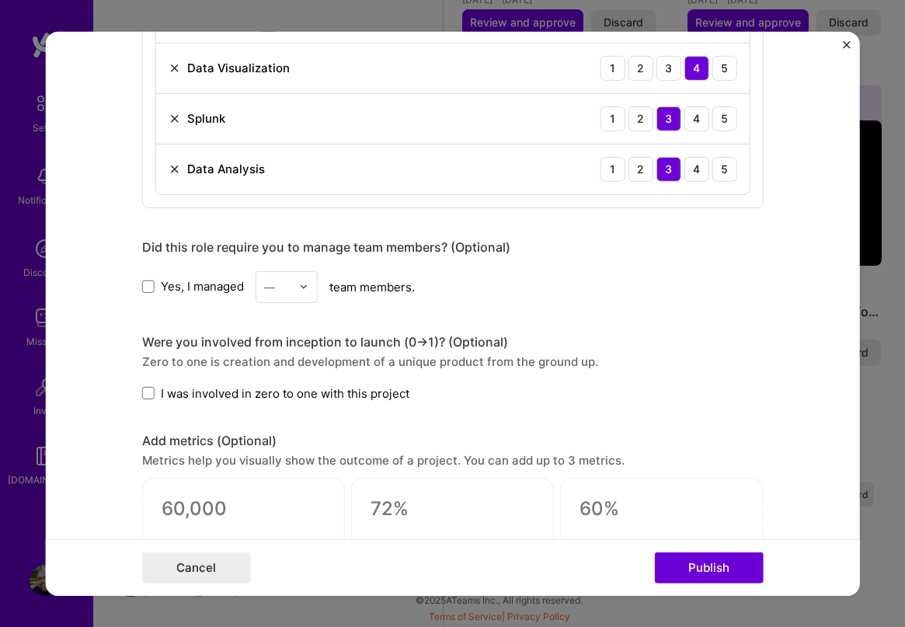
click at [713, 365] on div "Zero to one is creation and development of a unique product from the ground up." at bounding box center [452, 361] width 621 height 16
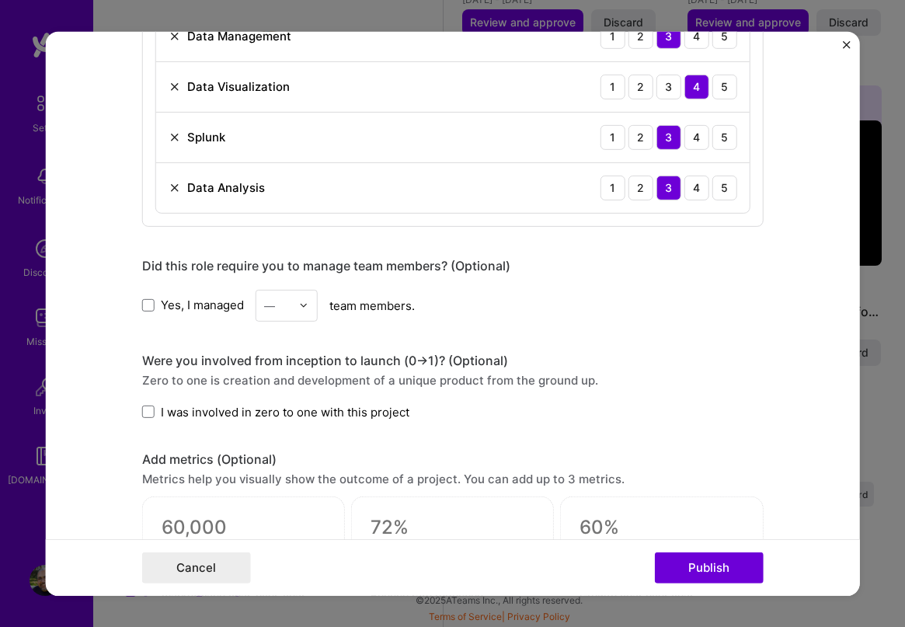
scroll to position [991, 0]
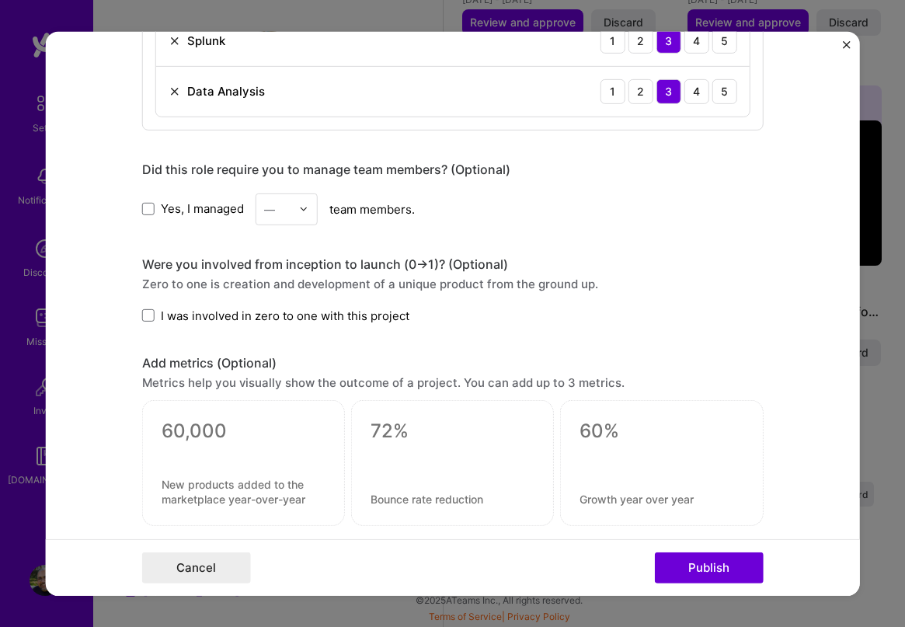
click at [602, 301] on div "Were you involved from inception to launch (0 -> 1)? (Optional) Zero to one is …" at bounding box center [452, 290] width 621 height 68
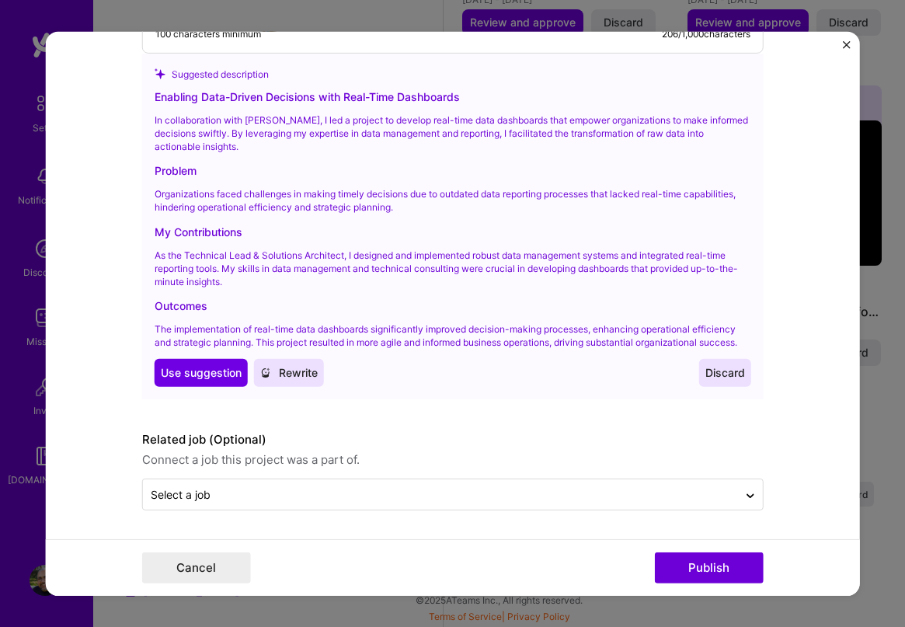
scroll to position [1591, 0]
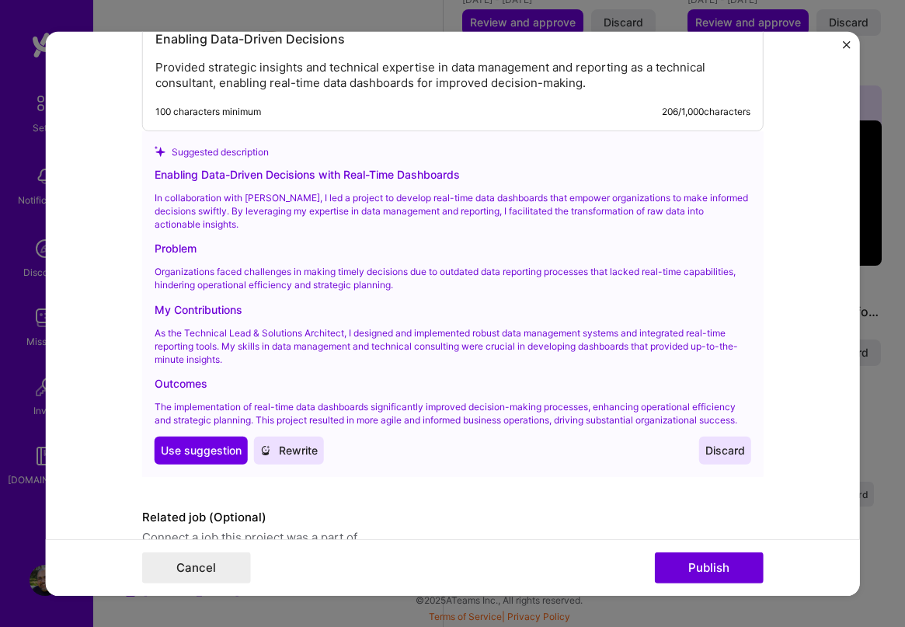
click at [290, 455] on span "Rewrite" at bounding box center [288, 451] width 57 height 16
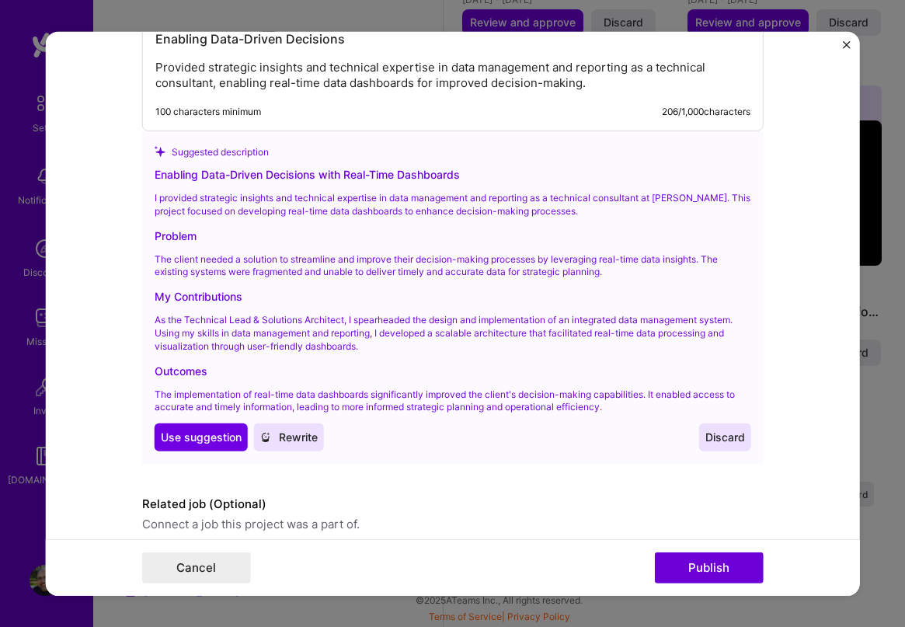
scroll to position [1655, 0]
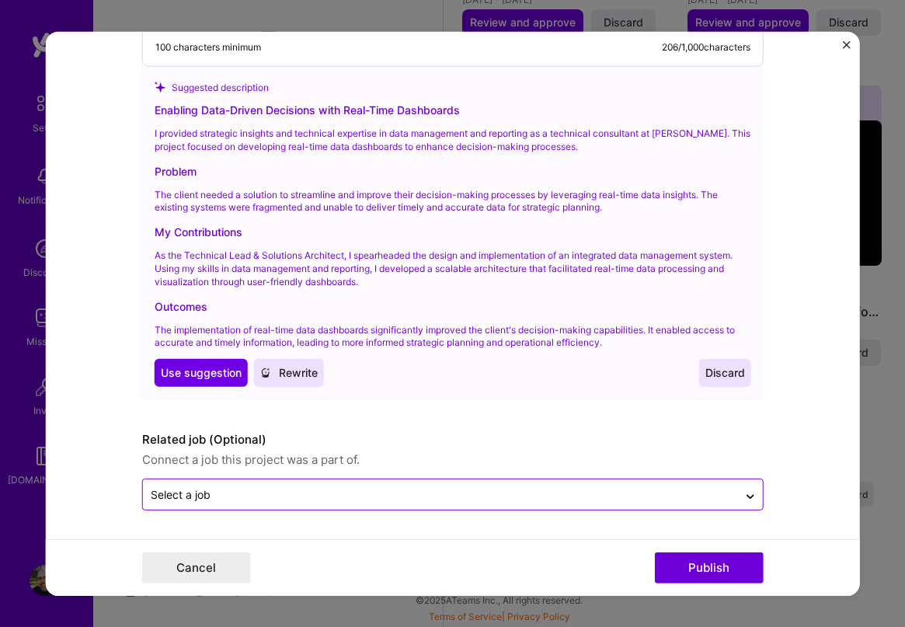
click at [403, 496] on input "text" at bounding box center [440, 494] width 579 height 16
click at [412, 488] on input "text" at bounding box center [440, 494] width 579 height 16
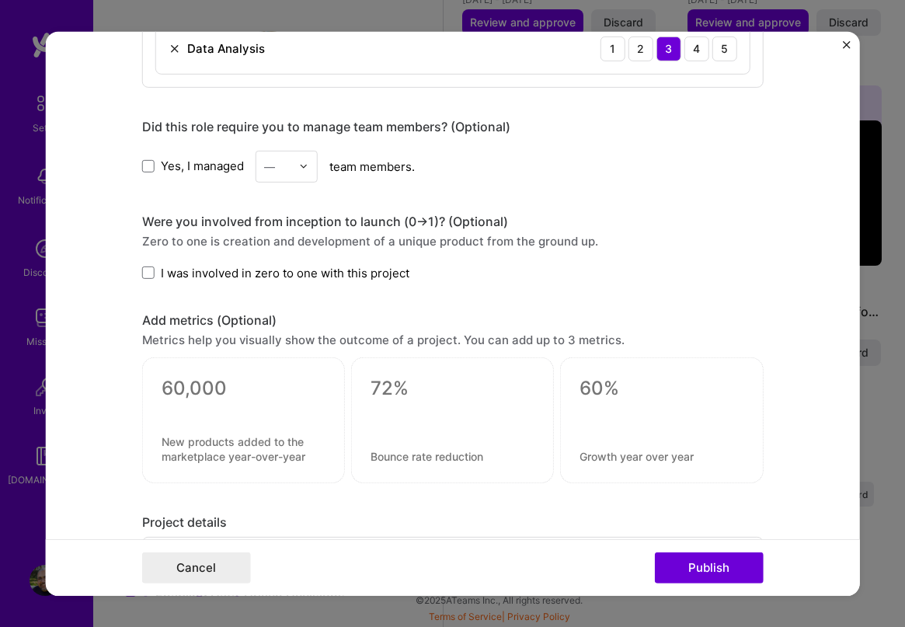
click at [749, 242] on div "Zero to one is creation and development of a unique product from the ground up." at bounding box center [452, 240] width 621 height 16
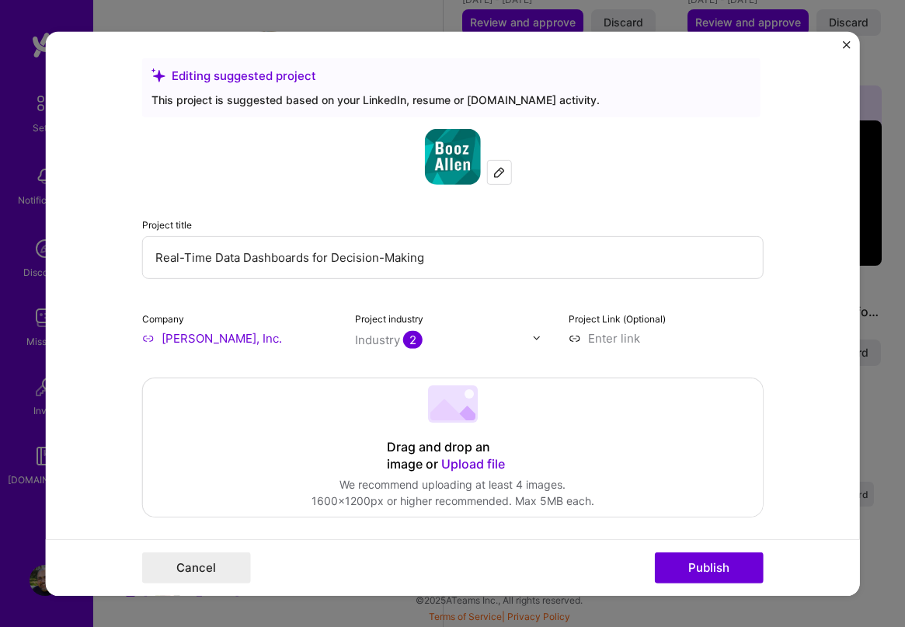
scroll to position [0, 0]
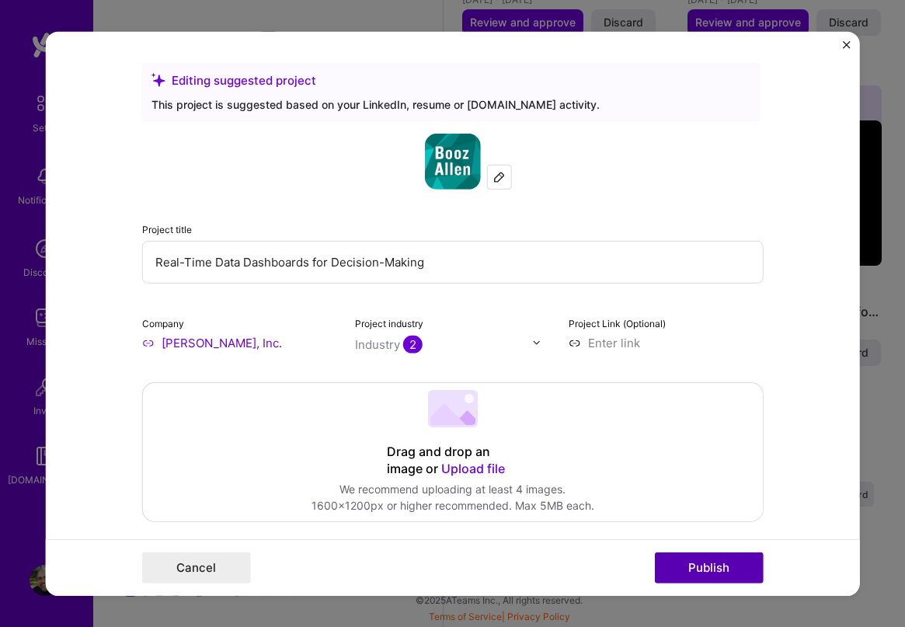
click at [704, 569] on button "Publish" at bounding box center [709, 567] width 109 height 31
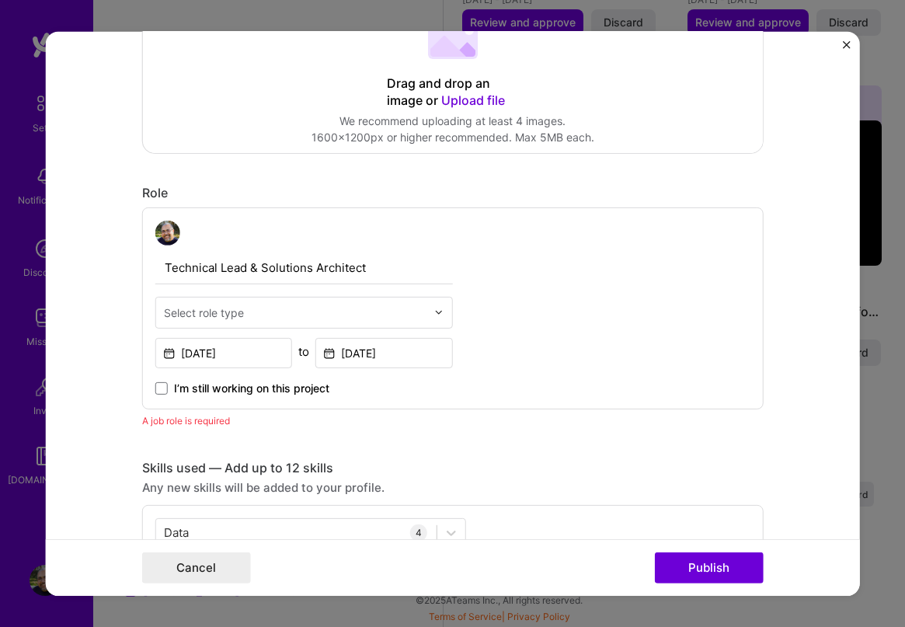
scroll to position [366, 0]
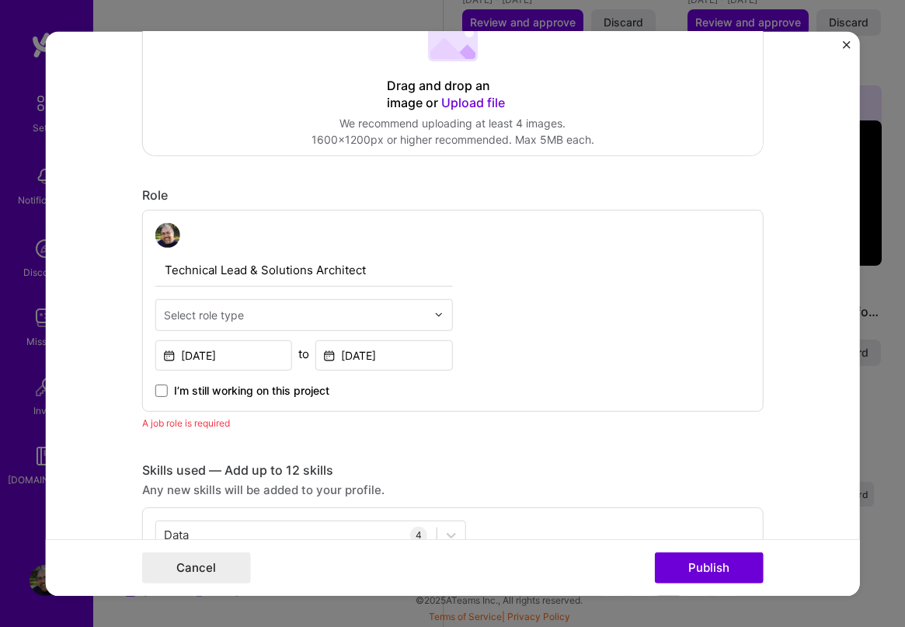
click at [230, 311] on div "Select role type" at bounding box center [204, 314] width 80 height 16
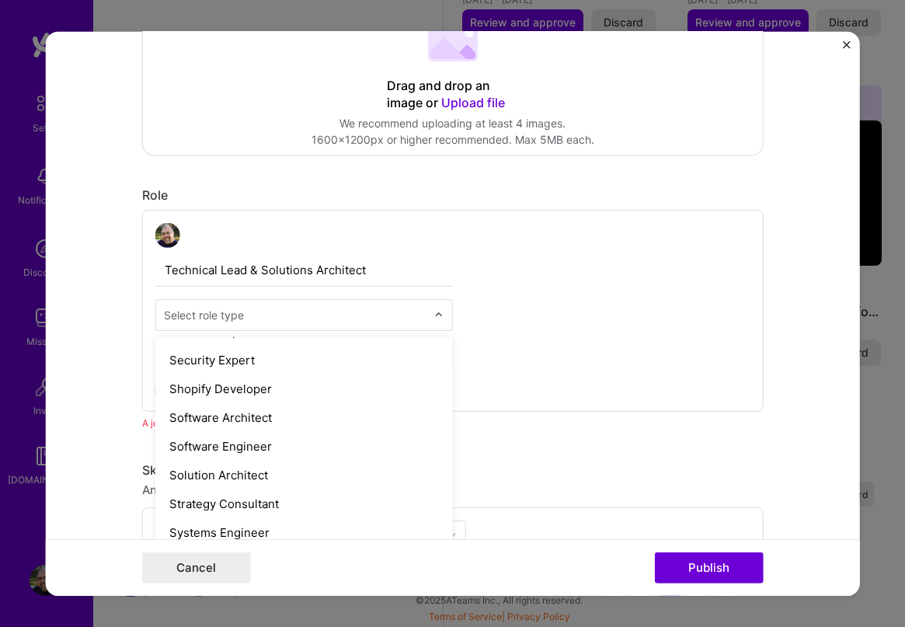
scroll to position [1633, 0]
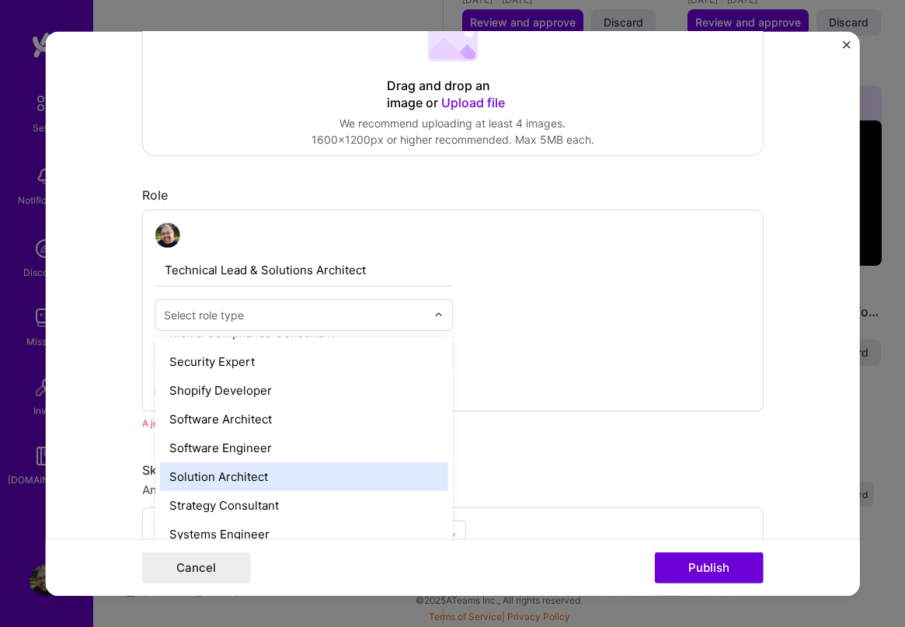
click at [249, 479] on div "Solution Architect" at bounding box center [304, 475] width 288 height 29
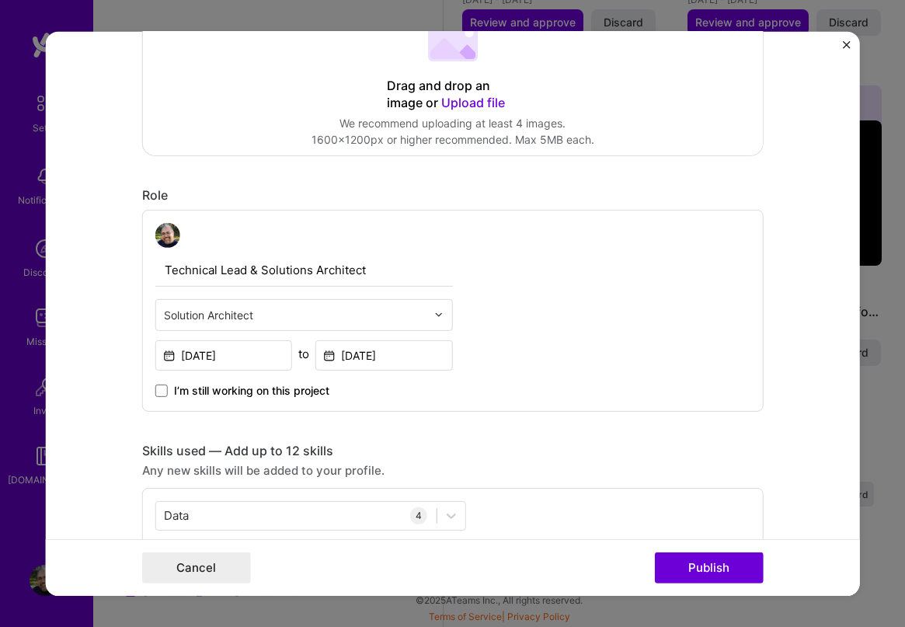
click at [496, 445] on div "Skills used — Add up to 12 skills" at bounding box center [452, 450] width 621 height 16
click at [720, 569] on button "Publish" at bounding box center [709, 567] width 109 height 31
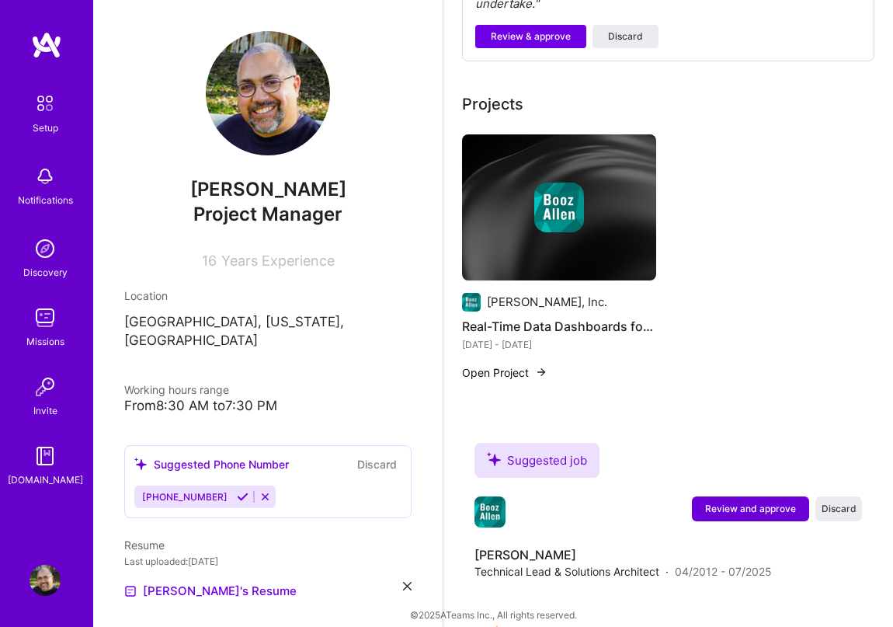
scroll to position [790, 0]
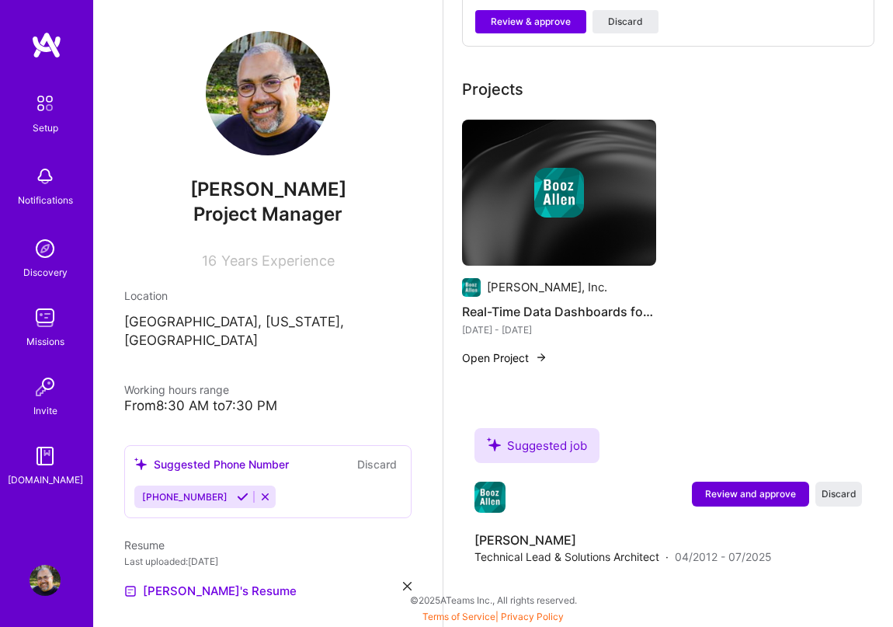
click at [797, 345] on div "[PERSON_NAME], Inc. Real-Time Data Dashboards for Decision-Making [DATE] - [DAT…" at bounding box center [668, 252] width 412 height 265
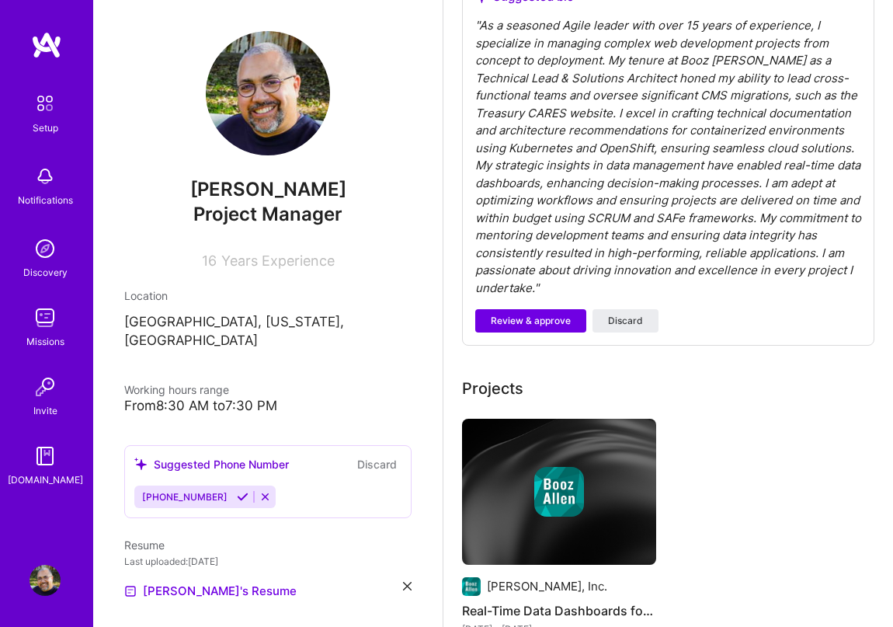
scroll to position [324, 0]
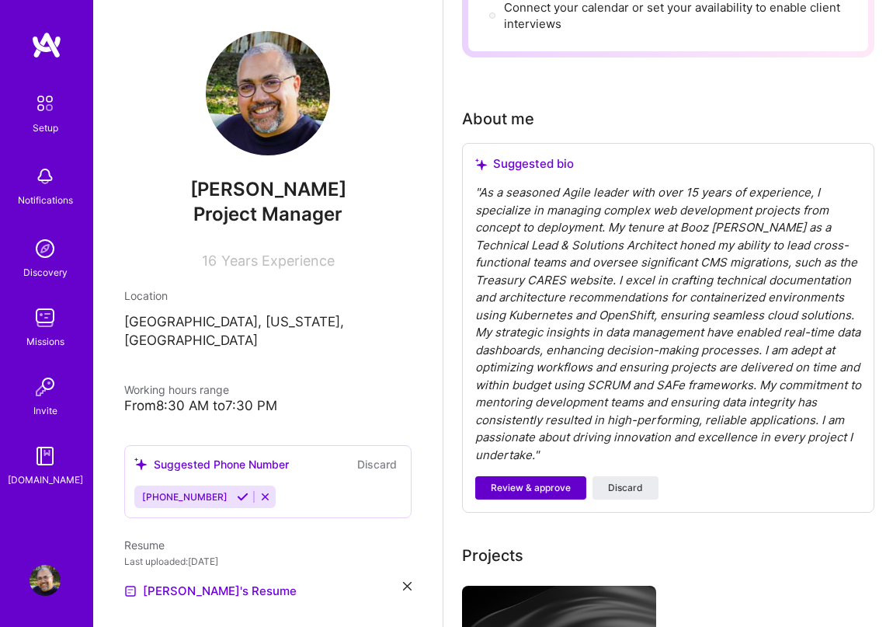
click at [548, 492] on span "Review & approve" at bounding box center [531, 488] width 80 height 14
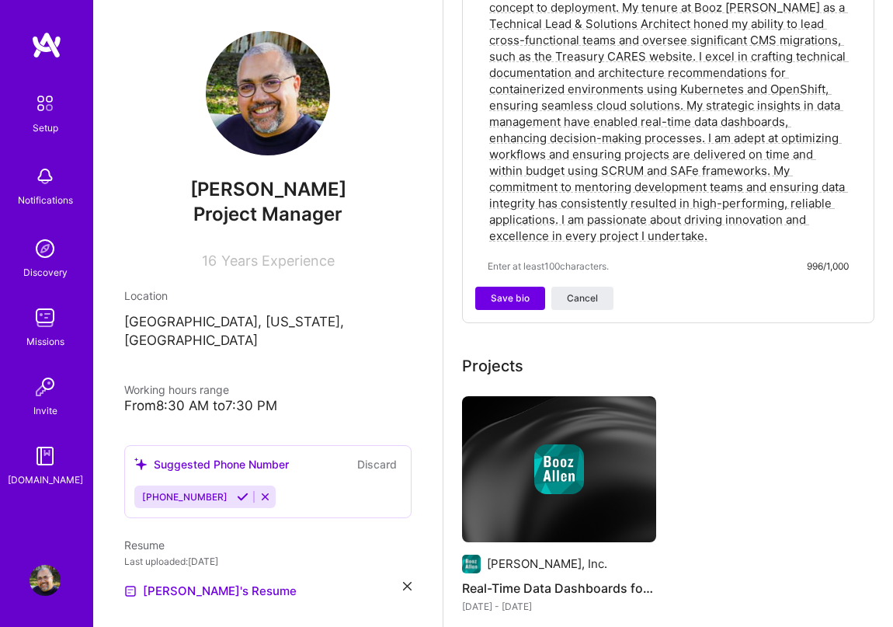
scroll to position [557, 0]
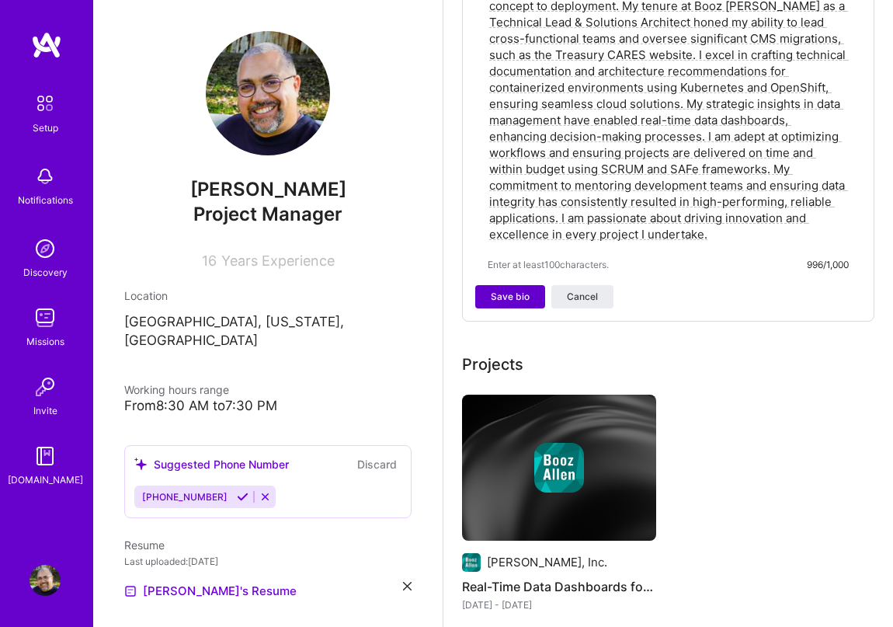
click at [513, 297] on span "Save bio" at bounding box center [510, 297] width 39 height 14
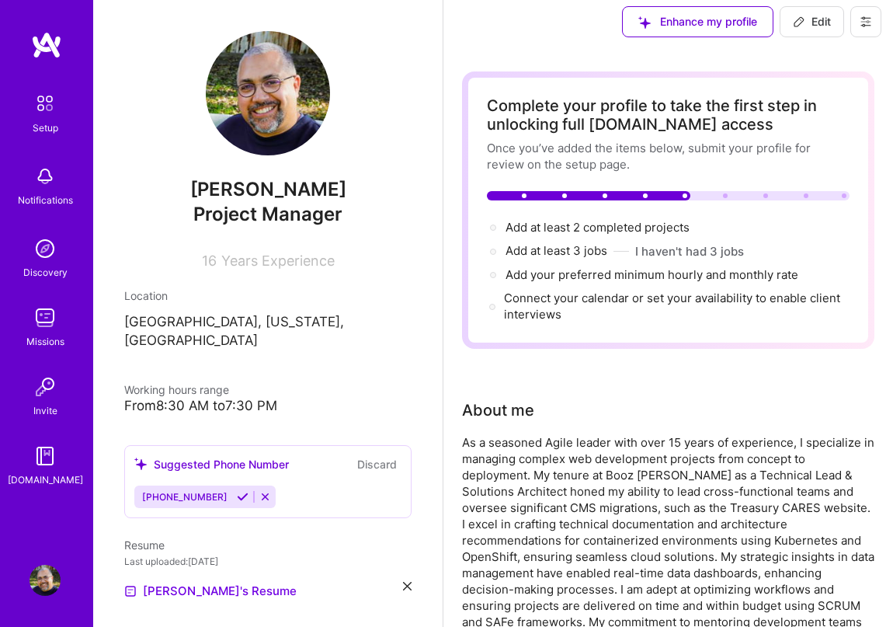
scroll to position [0, 0]
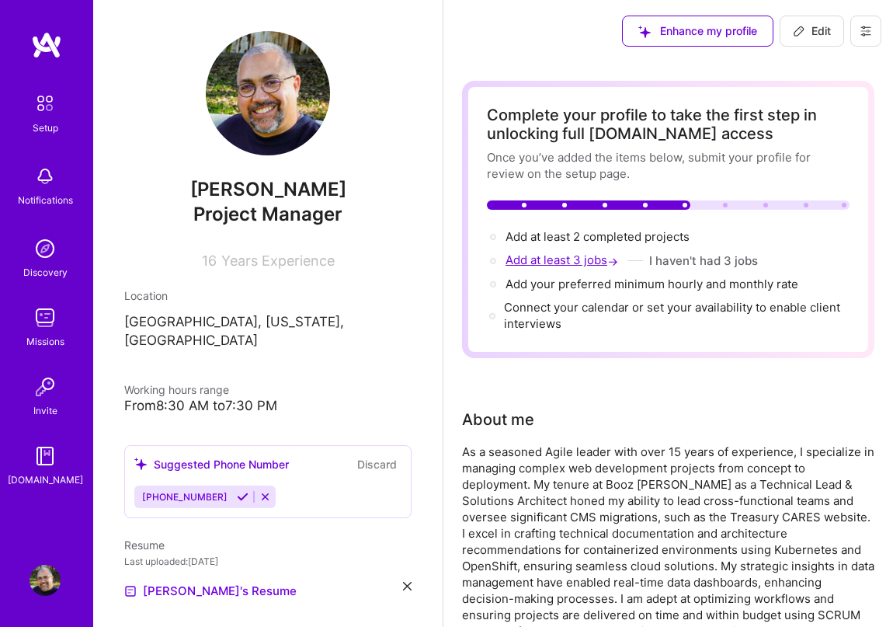
click at [573, 259] on span "Add at least 3 jobs →" at bounding box center [564, 259] width 116 height 15
select select "US"
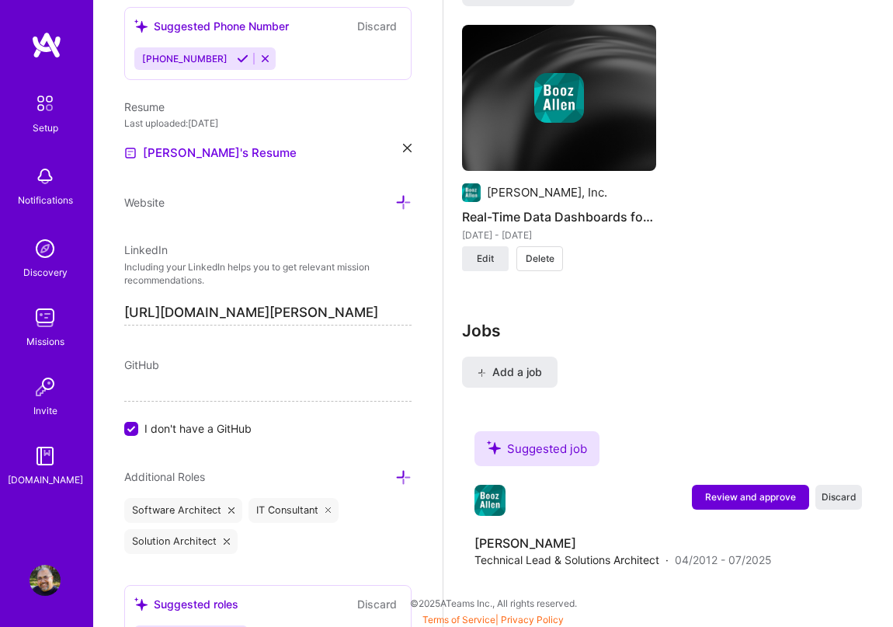
scroll to position [1537, 0]
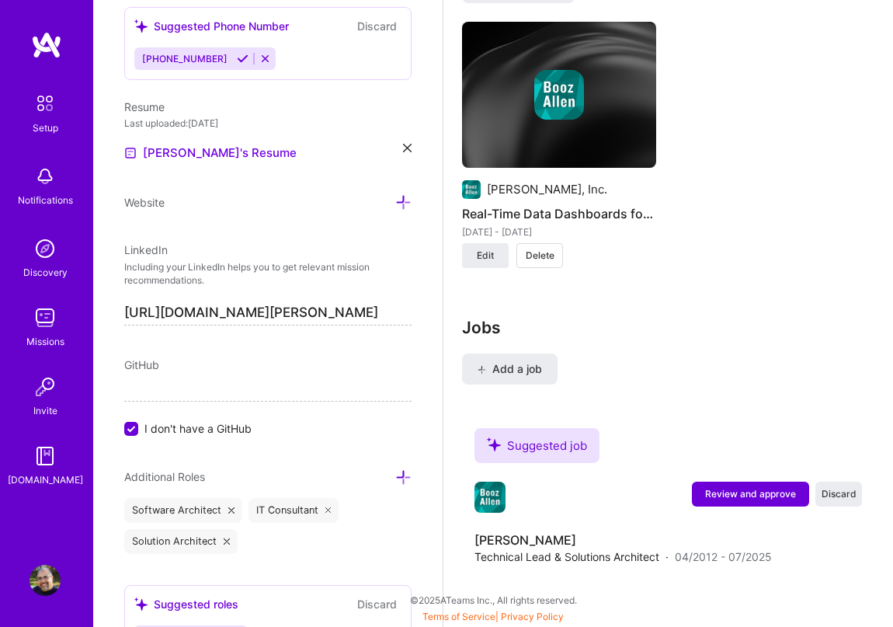
click at [237, 57] on icon at bounding box center [243, 59] width 12 height 12
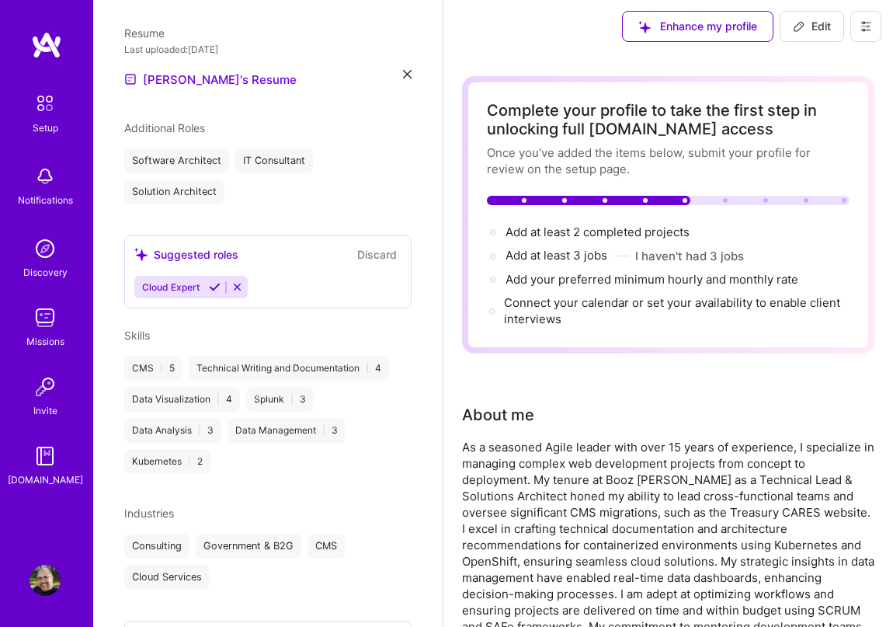
scroll to position [0, 0]
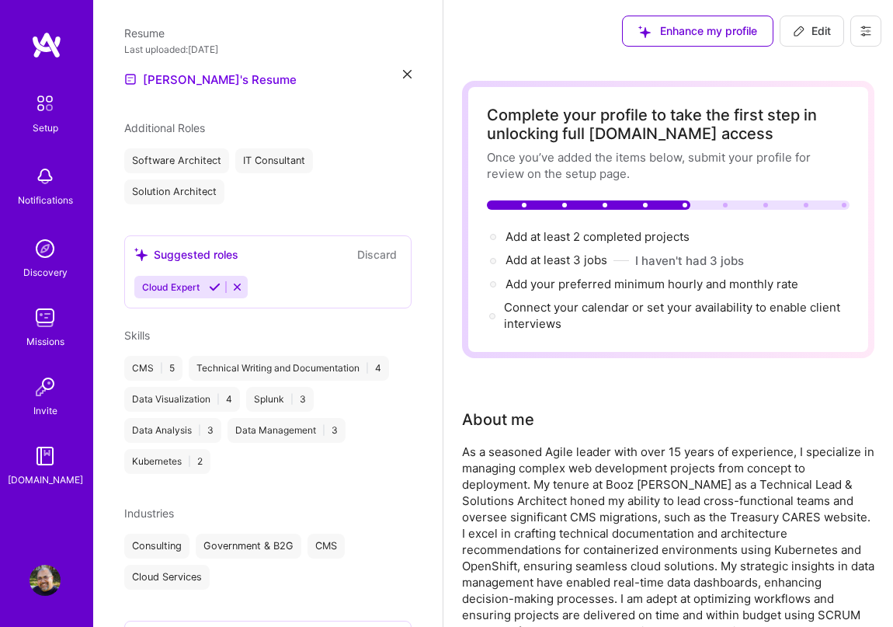
click at [234, 281] on icon at bounding box center [237, 287] width 12 height 12
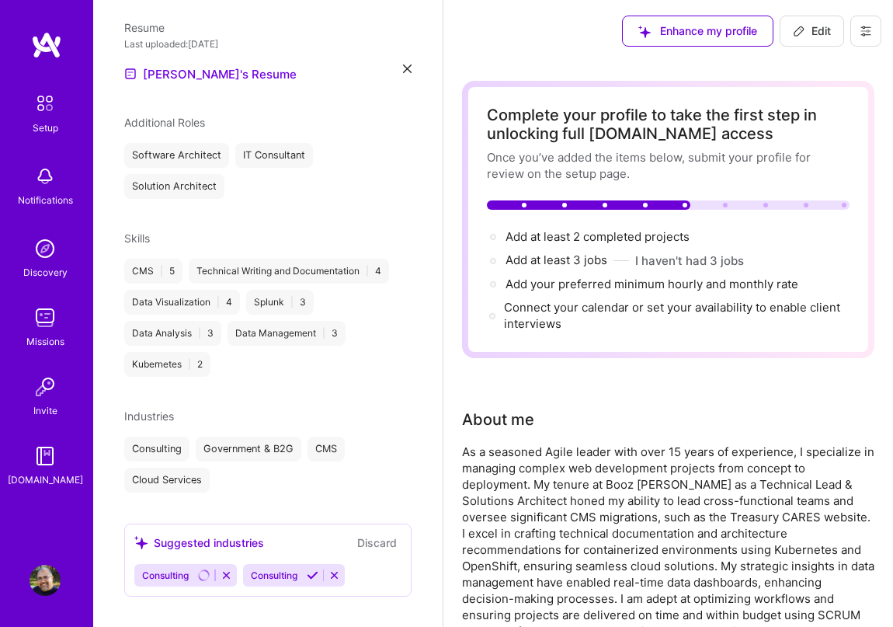
scroll to position [502, 0]
click at [335, 568] on icon at bounding box center [335, 574] width 12 height 12
click at [228, 568] on icon at bounding box center [227, 574] width 12 height 12
click at [227, 568] on icon at bounding box center [227, 574] width 12 height 12
click at [367, 532] on button "Discard" at bounding box center [377, 541] width 49 height 18
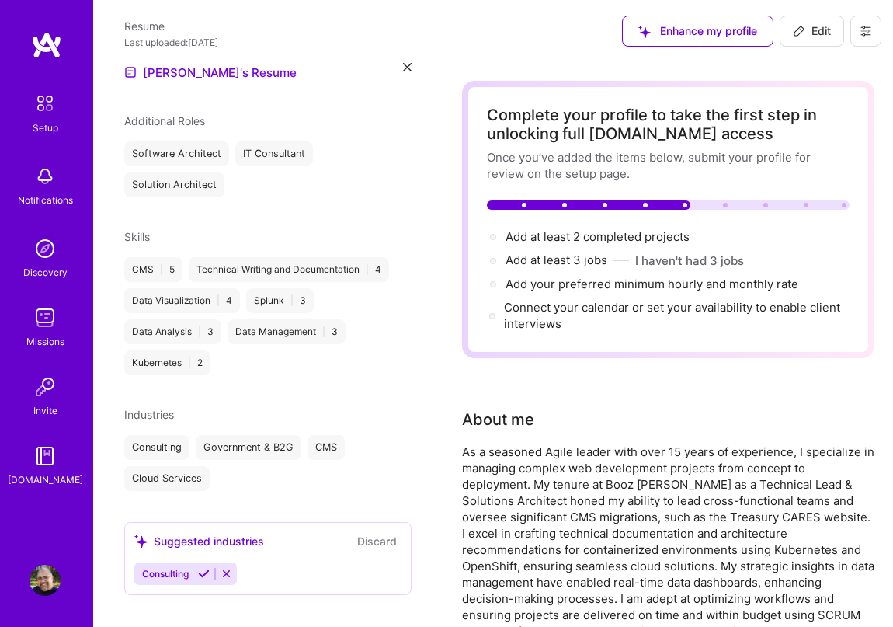
click at [364, 532] on button "Discard" at bounding box center [377, 541] width 49 height 18
click at [205, 568] on icon at bounding box center [204, 574] width 12 height 12
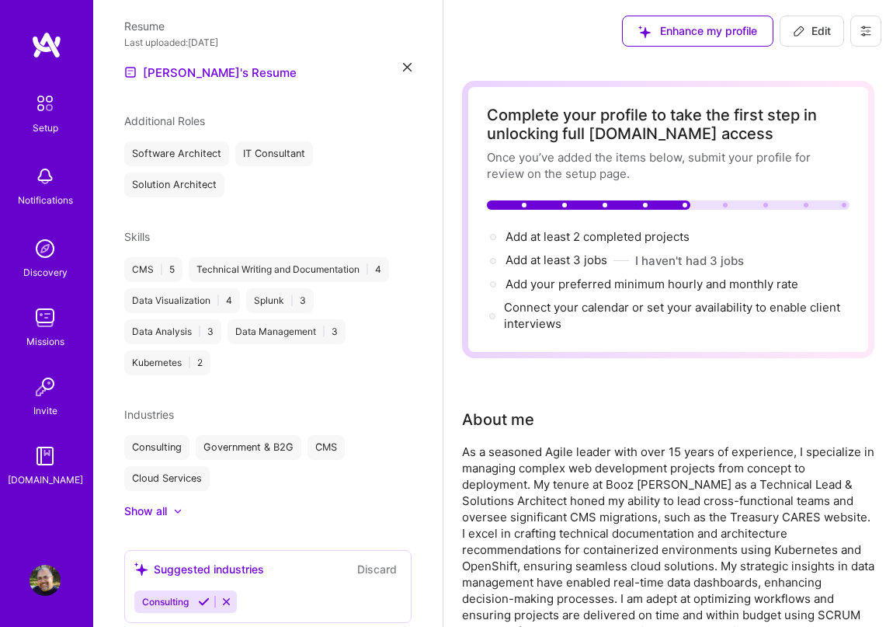
click at [370, 560] on button "Discard" at bounding box center [377, 569] width 49 height 18
click at [231, 596] on icon at bounding box center [227, 602] width 12 height 12
click at [236, 561] on div "Suggested industries" at bounding box center [199, 569] width 130 height 16
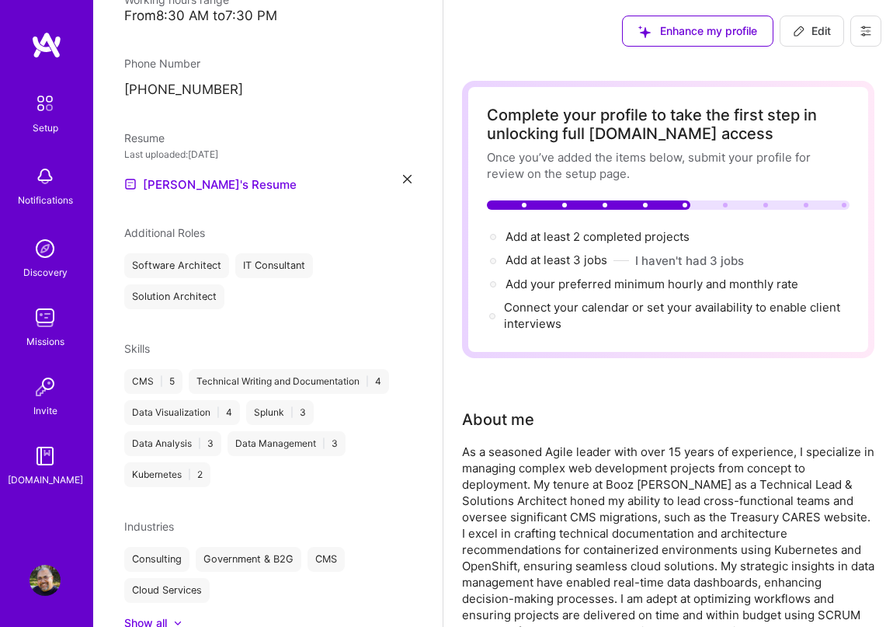
scroll to position [530, 0]
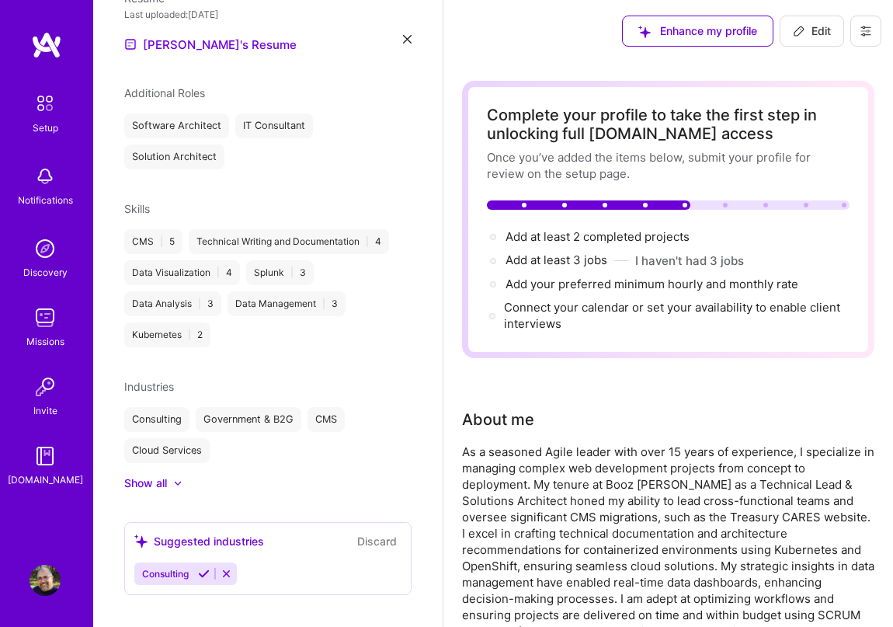
click at [168, 475] on div at bounding box center [170, 483] width 6 height 16
click at [371, 532] on button "Discard" at bounding box center [377, 541] width 49 height 18
click at [200, 568] on icon at bounding box center [204, 574] width 12 height 12
click at [231, 568] on icon at bounding box center [227, 574] width 12 height 12
click at [176, 440] on div "Cloud Services" at bounding box center [166, 450] width 85 height 25
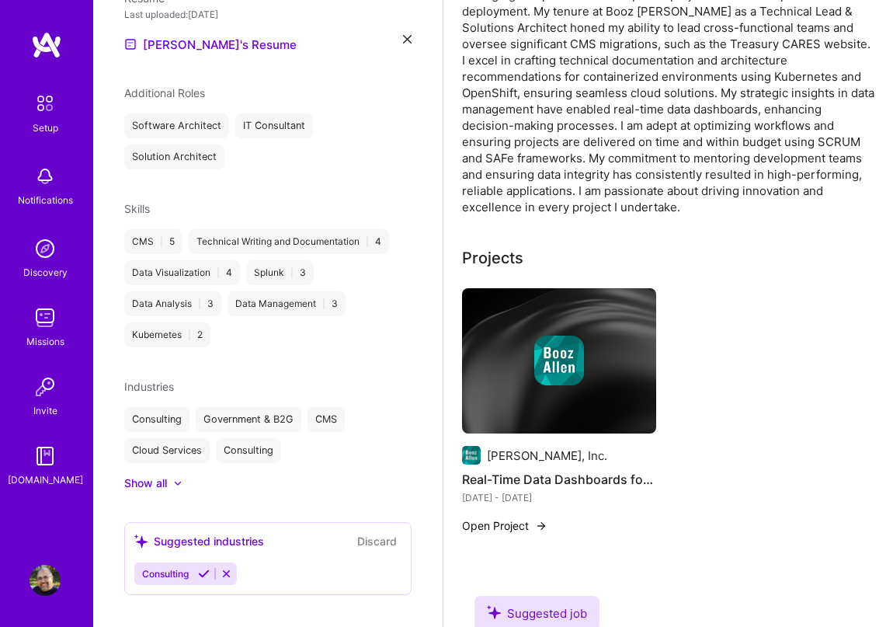
scroll to position [641, 0]
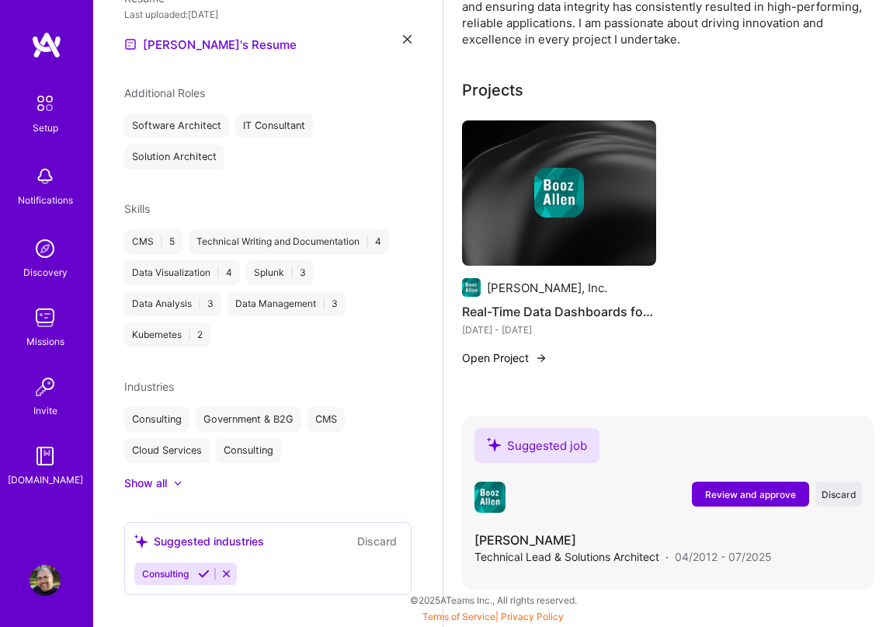
click at [749, 495] on span "Review and approve" at bounding box center [750, 494] width 91 height 13
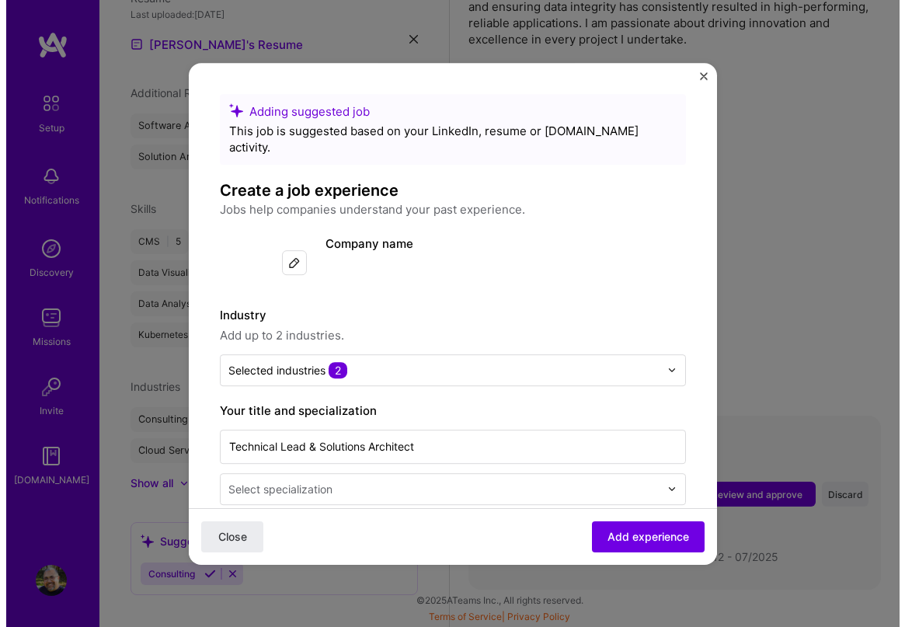
scroll to position [624, 0]
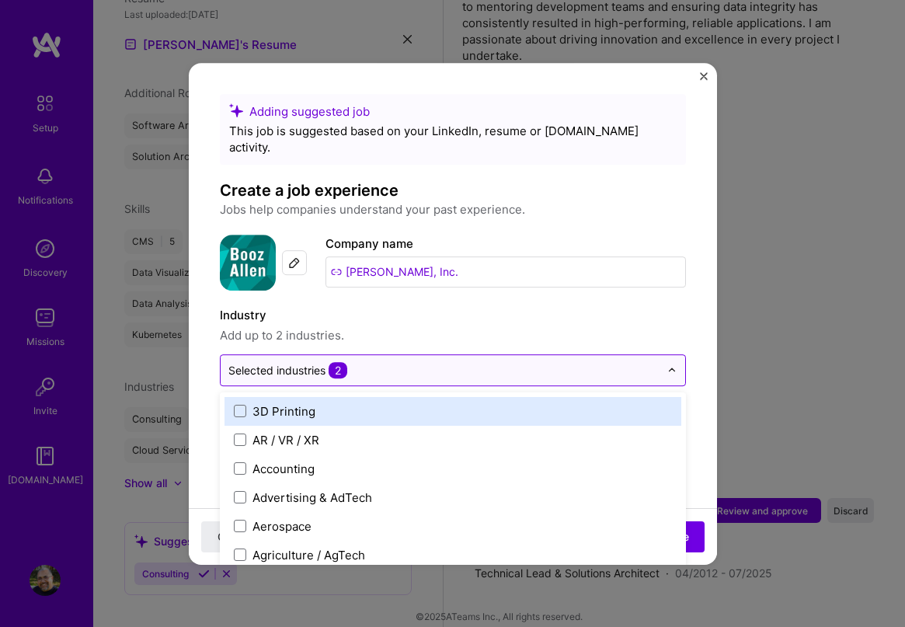
click at [434, 362] on input "text" at bounding box center [443, 370] width 431 height 16
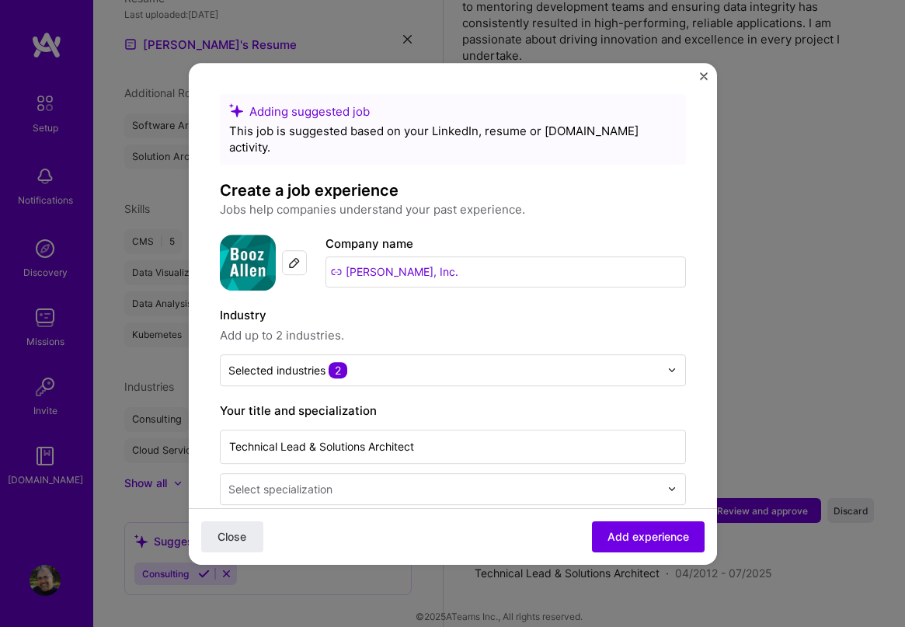
click at [455, 326] on span "Add up to 2 industries." at bounding box center [453, 335] width 466 height 19
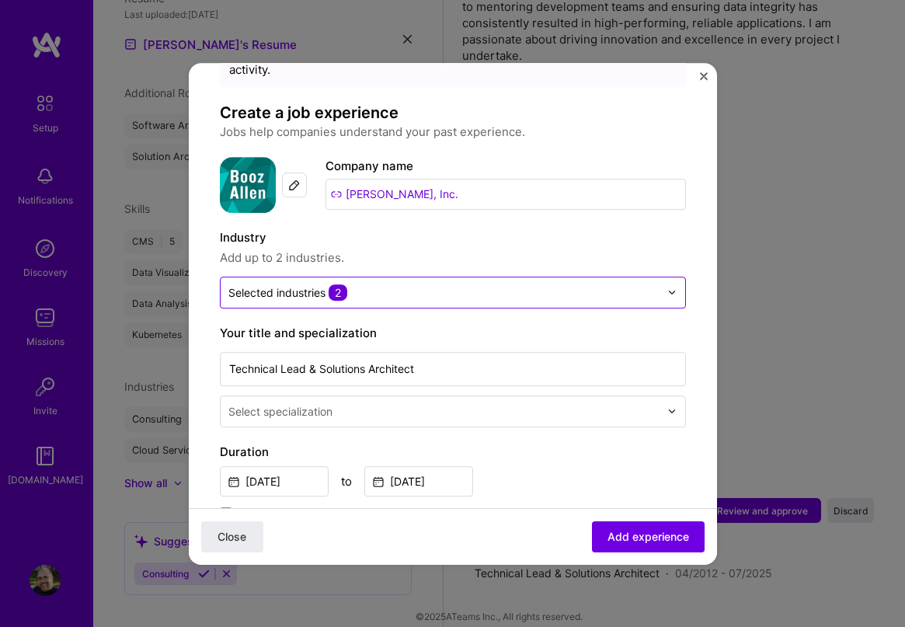
click at [395, 284] on input "text" at bounding box center [443, 292] width 431 height 16
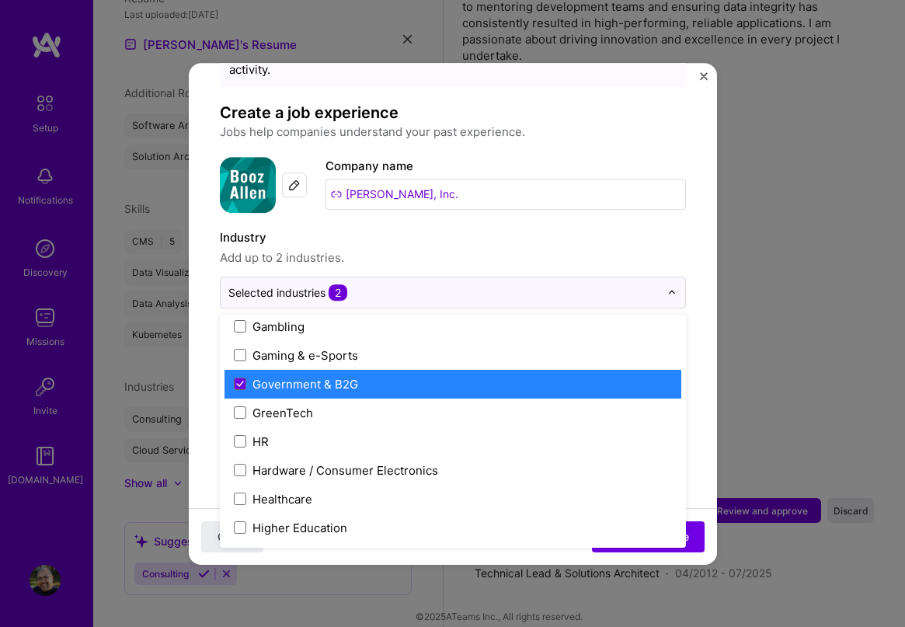
scroll to position [1904, 0]
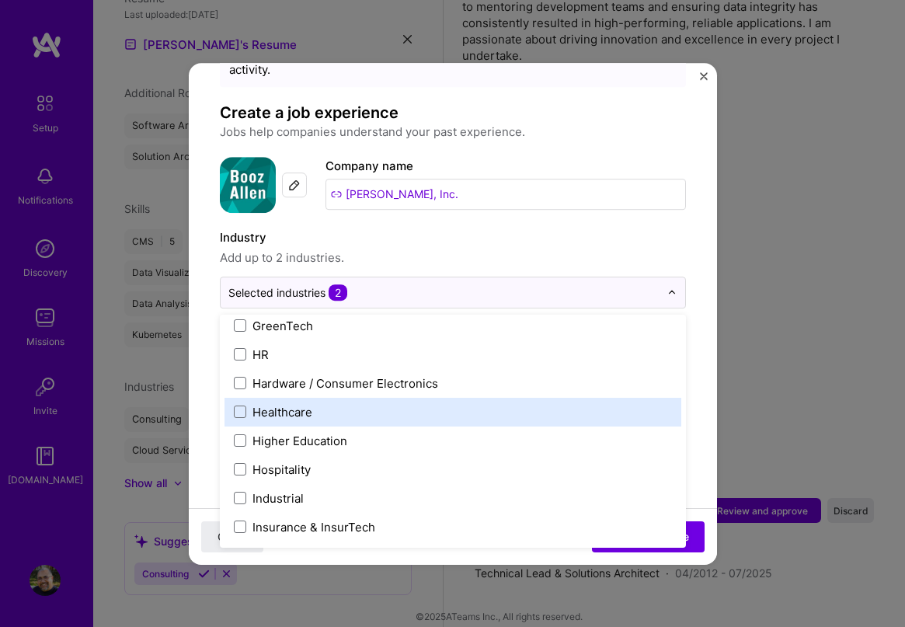
click at [302, 404] on div "Healthcare" at bounding box center [282, 412] width 60 height 16
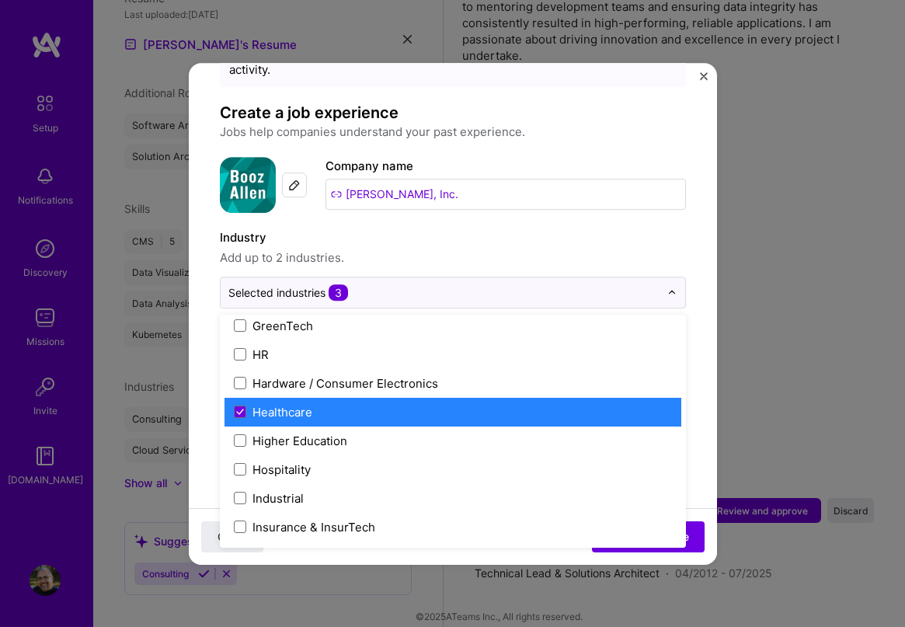
click at [247, 404] on label "Healthcare" at bounding box center [453, 412] width 438 height 16
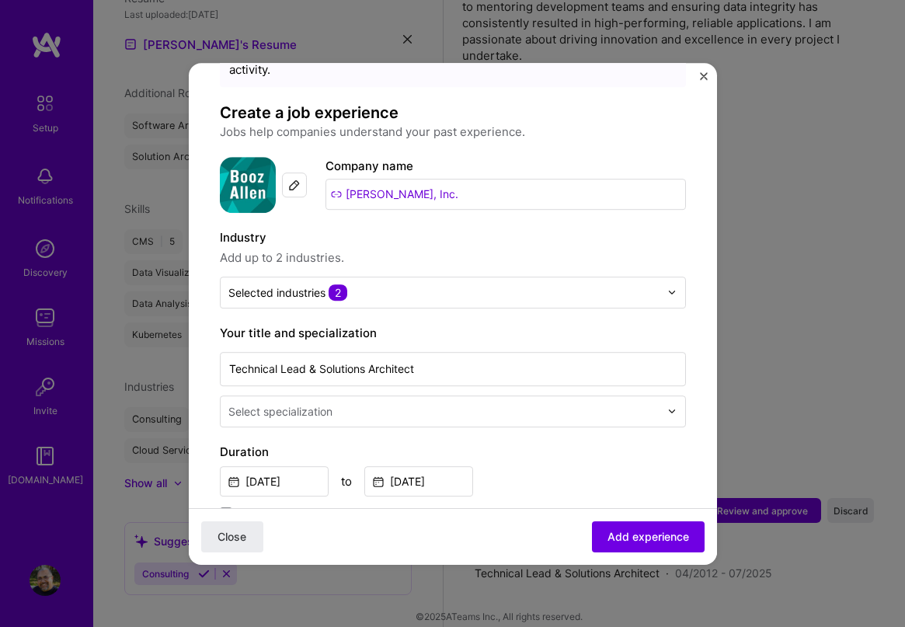
click at [477, 228] on label "Industry" at bounding box center [453, 237] width 466 height 19
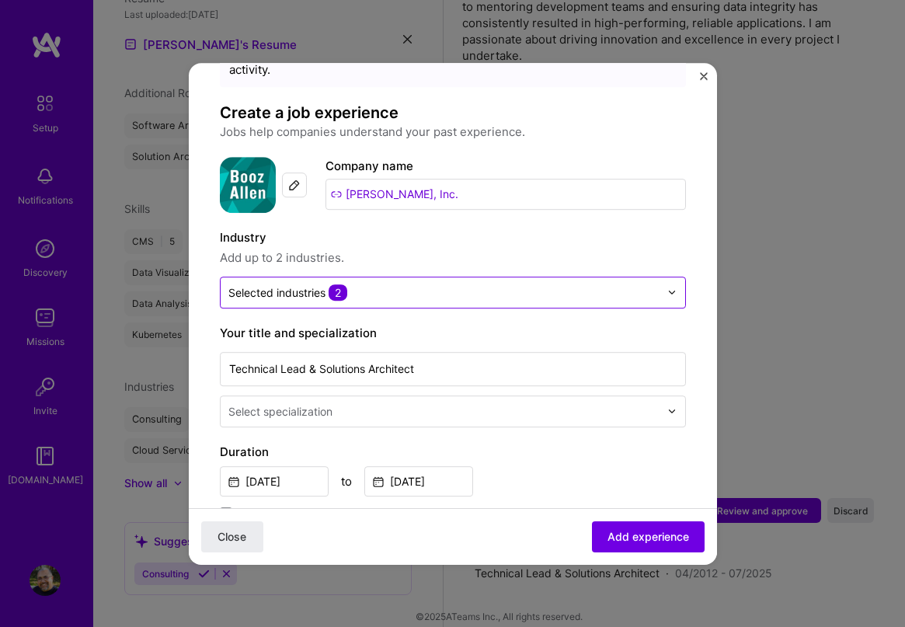
click at [338, 284] on span "2" at bounding box center [338, 292] width 19 height 16
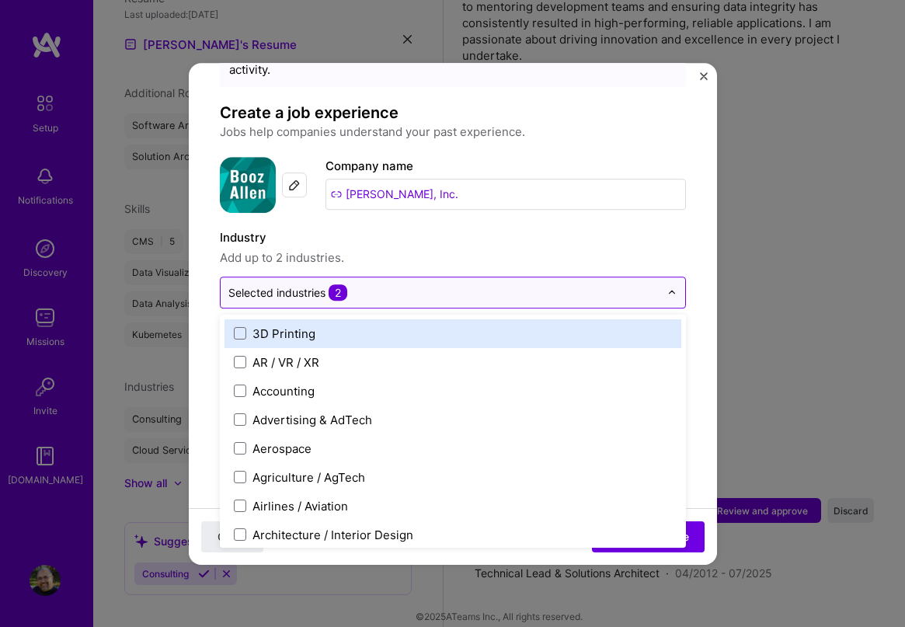
click at [338, 284] on span "2" at bounding box center [338, 292] width 19 height 16
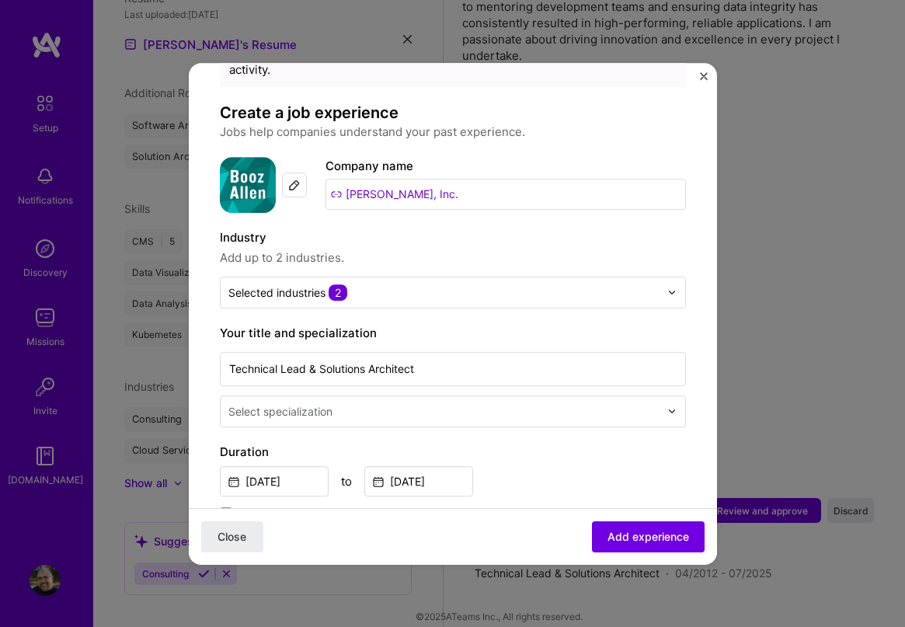
click at [402, 249] on span "Add up to 2 industries." at bounding box center [453, 258] width 466 height 19
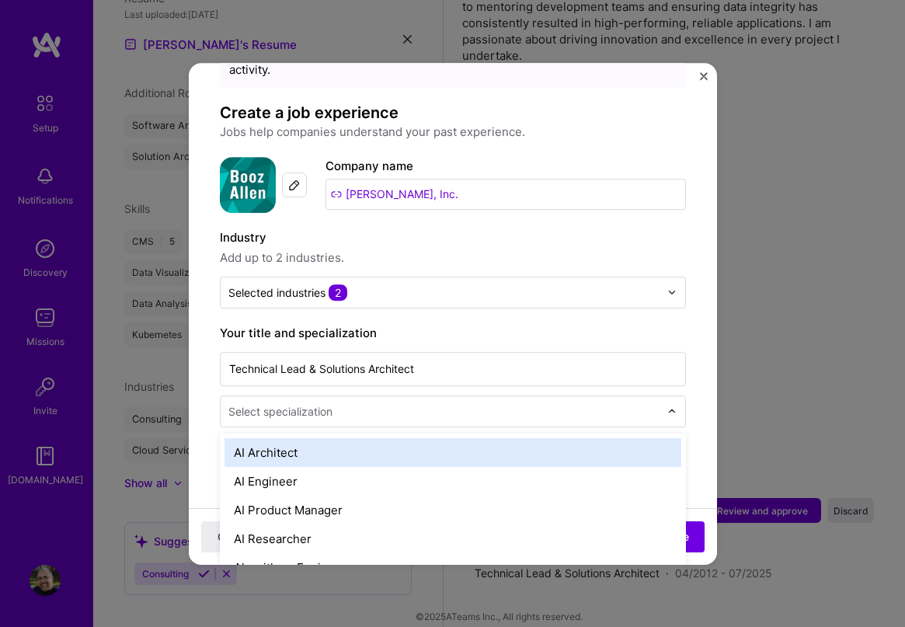
click at [581, 403] on input "text" at bounding box center [445, 411] width 434 height 16
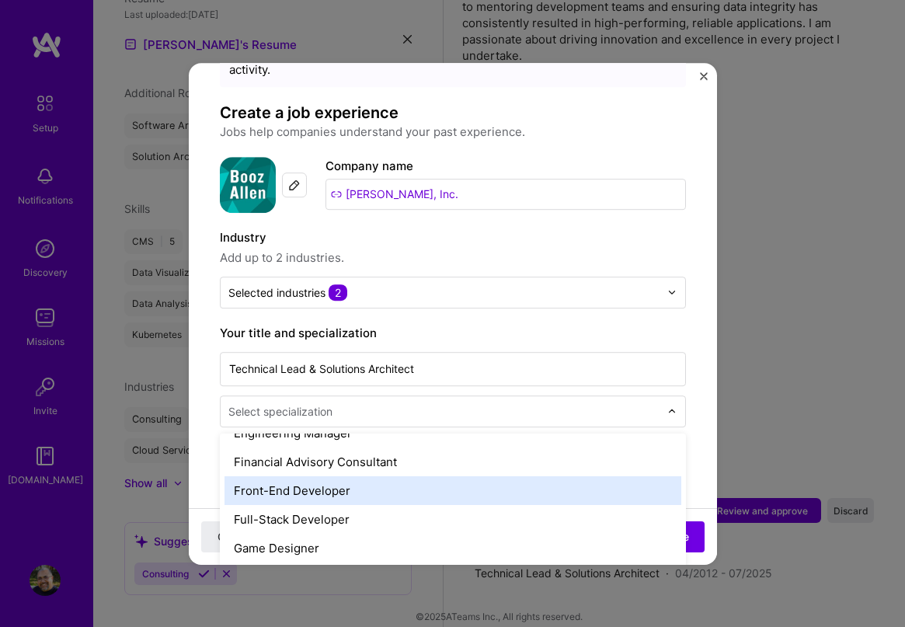
scroll to position [854, 0]
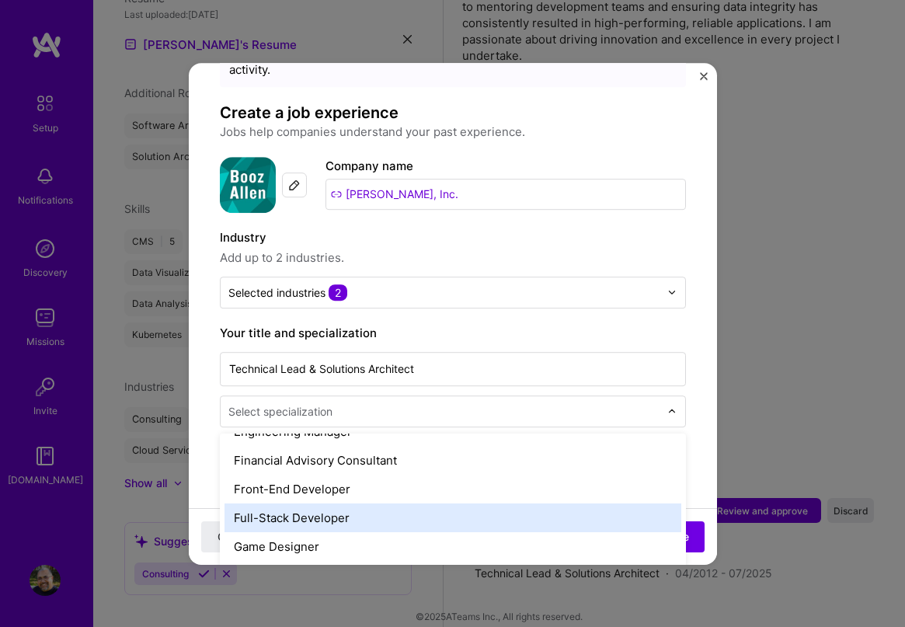
click at [499, 503] on div "Full-Stack Developer" at bounding box center [452, 517] width 457 height 29
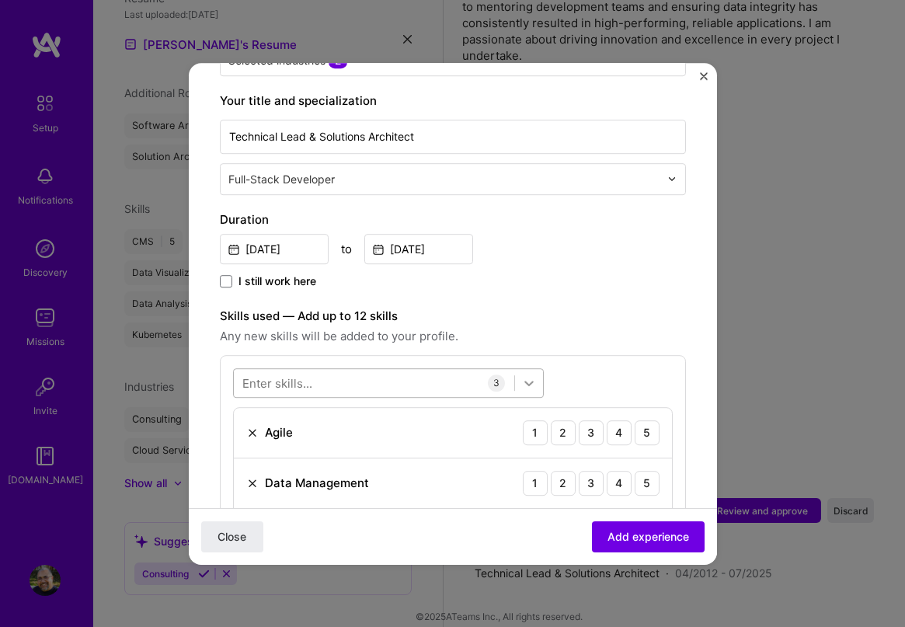
scroll to position [311, 0]
click at [447, 235] on input "[DATE]" at bounding box center [418, 248] width 109 height 30
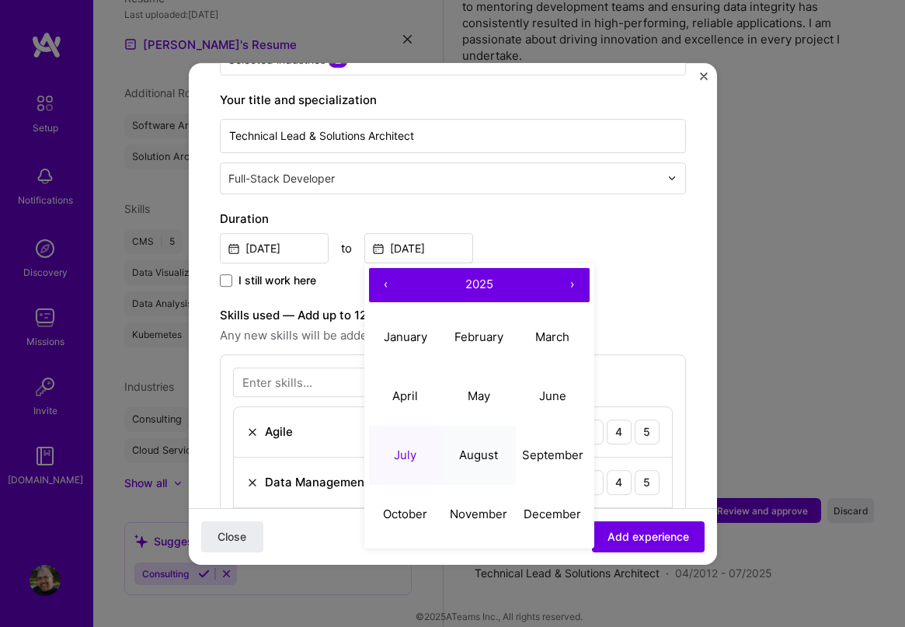
click at [475, 447] on abbr "August" at bounding box center [478, 454] width 39 height 15
type input "[DATE]"
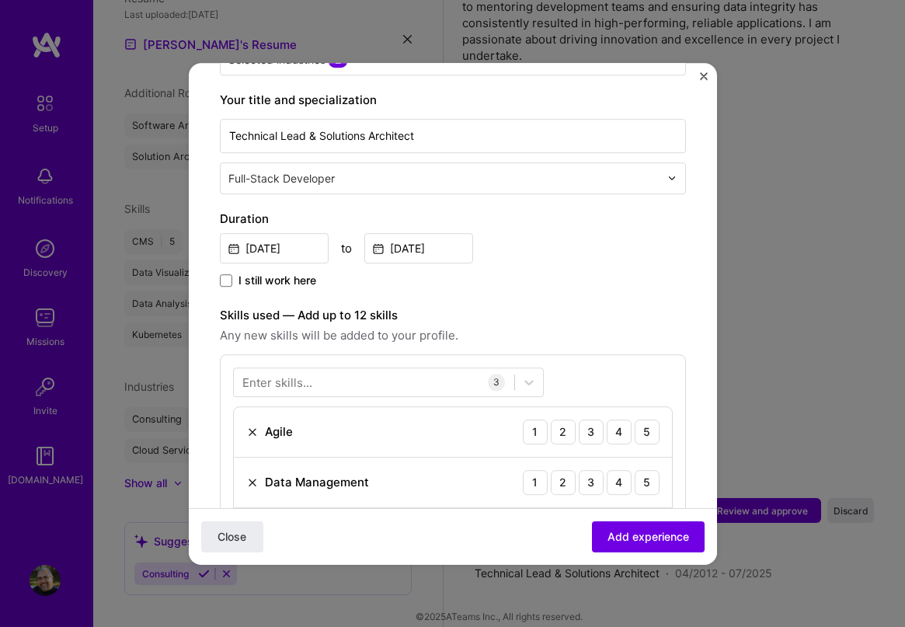
click at [548, 274] on div "Adding suggested job This job is suggested based on your LinkedIn, resume or [D…" at bounding box center [453, 514] width 466 height 1462
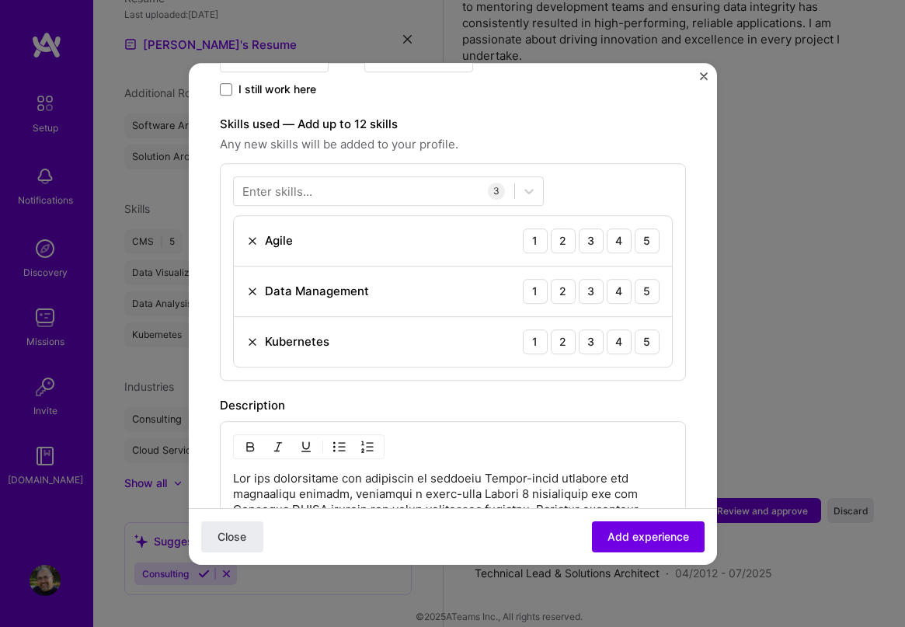
scroll to position [388, 0]
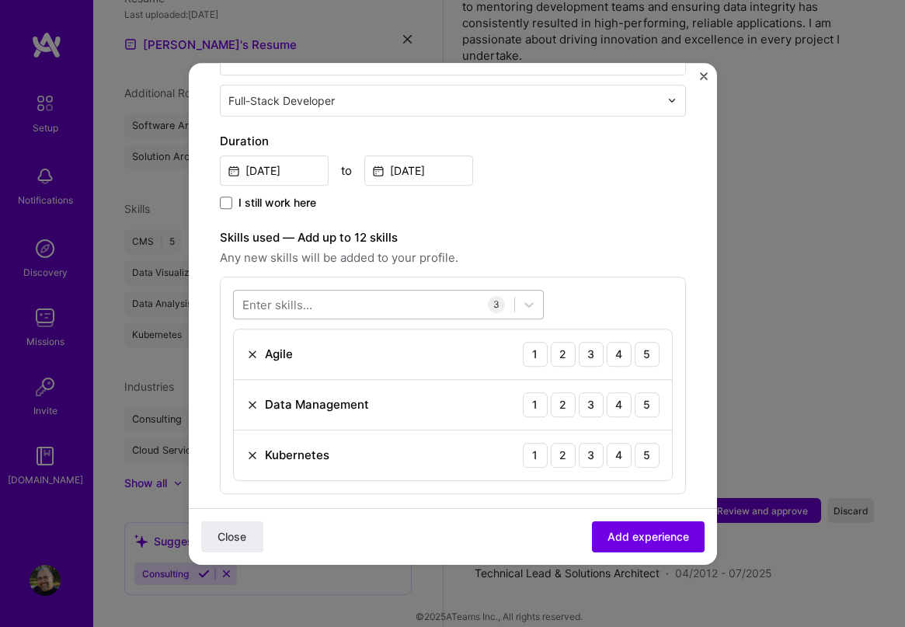
click at [341, 291] on div at bounding box center [374, 304] width 280 height 26
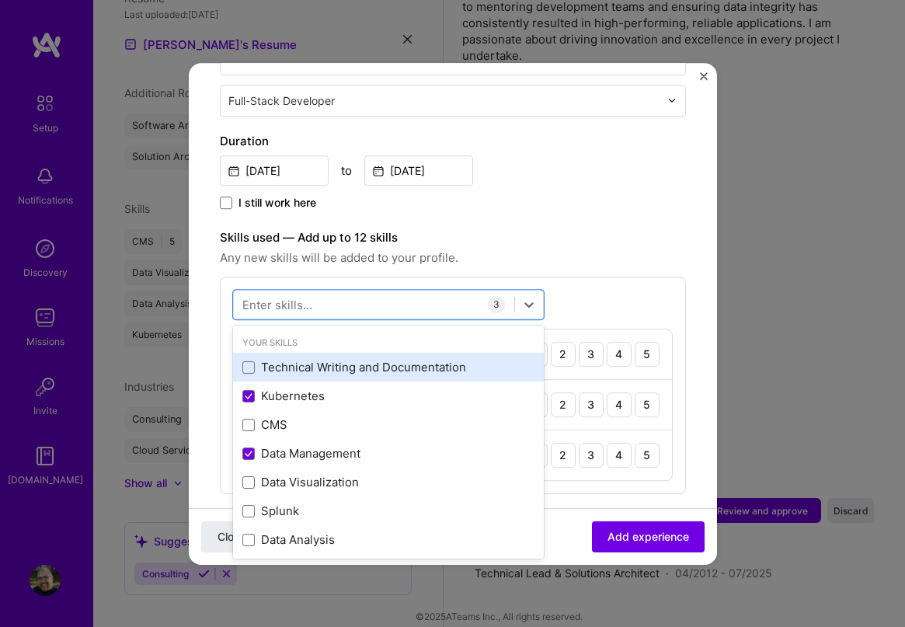
click at [259, 360] on div "Technical Writing and Documentation" at bounding box center [388, 368] width 292 height 16
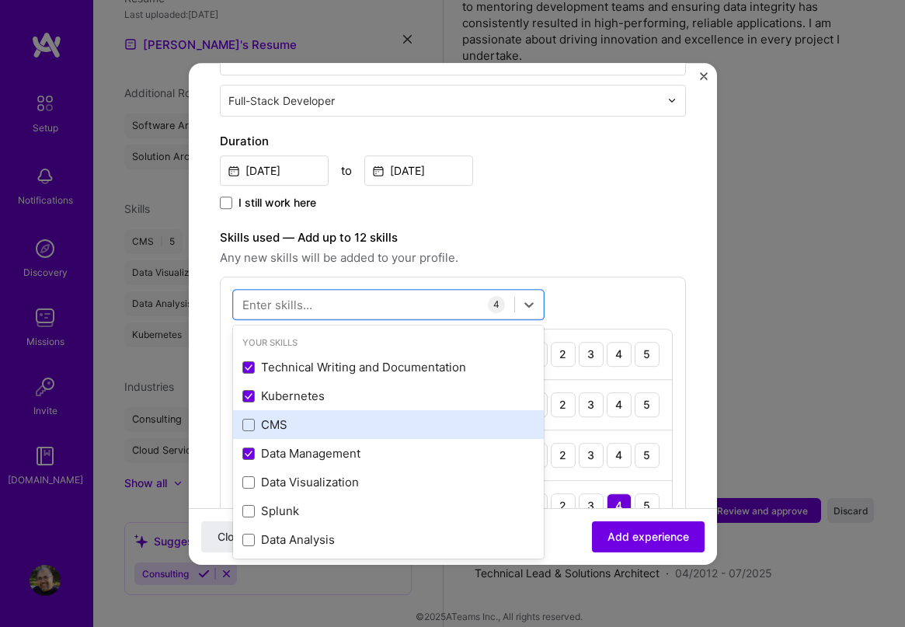
click at [258, 417] on div "CMS" at bounding box center [388, 425] width 292 height 16
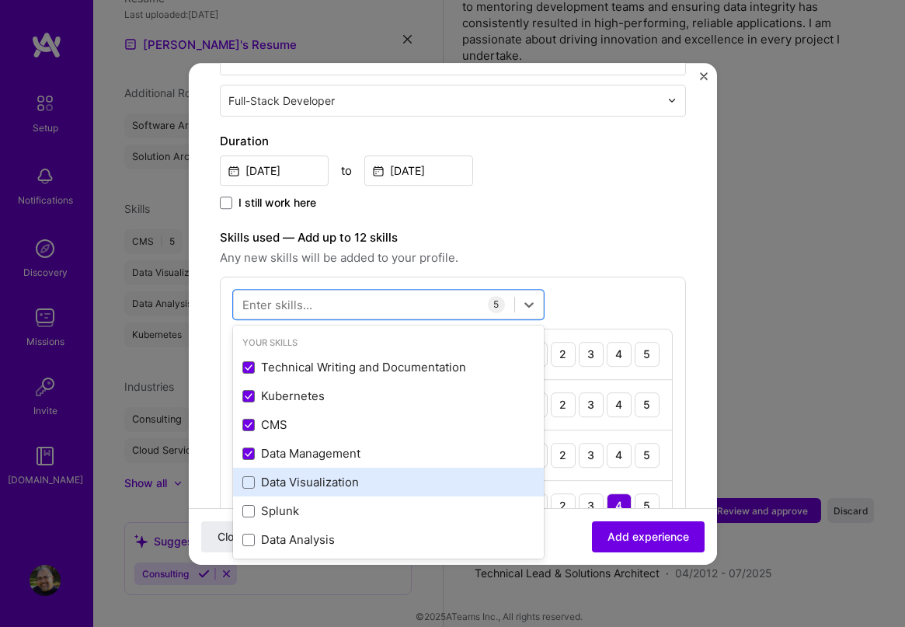
click at [283, 475] on div "Data Visualization" at bounding box center [388, 483] width 292 height 16
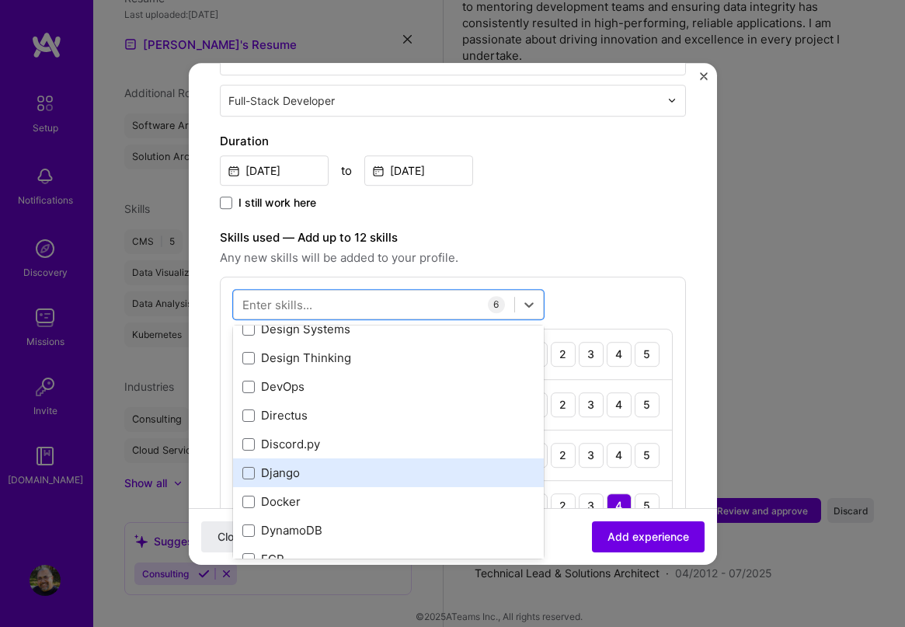
scroll to position [3107, 0]
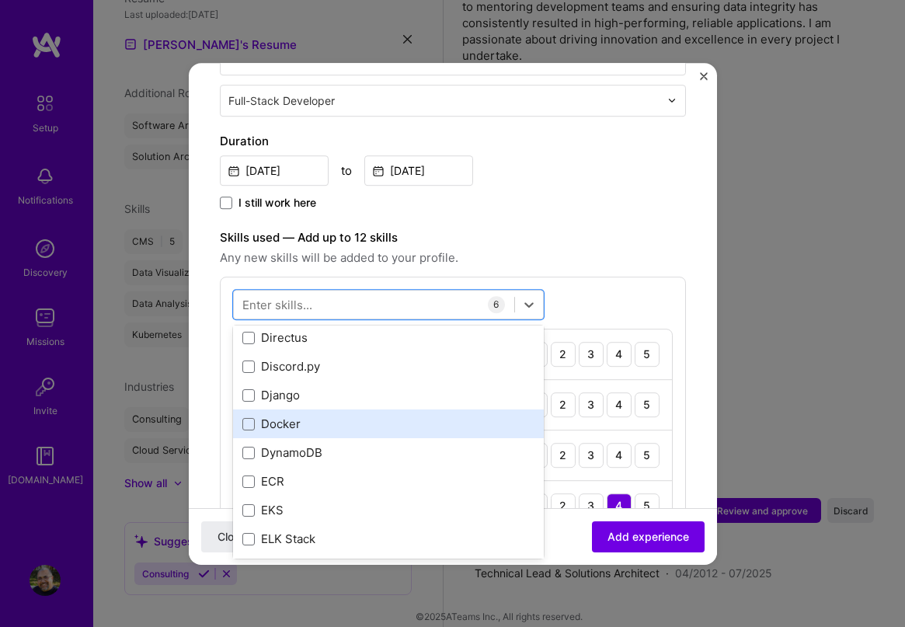
click at [255, 416] on div "Docker" at bounding box center [388, 424] width 292 height 16
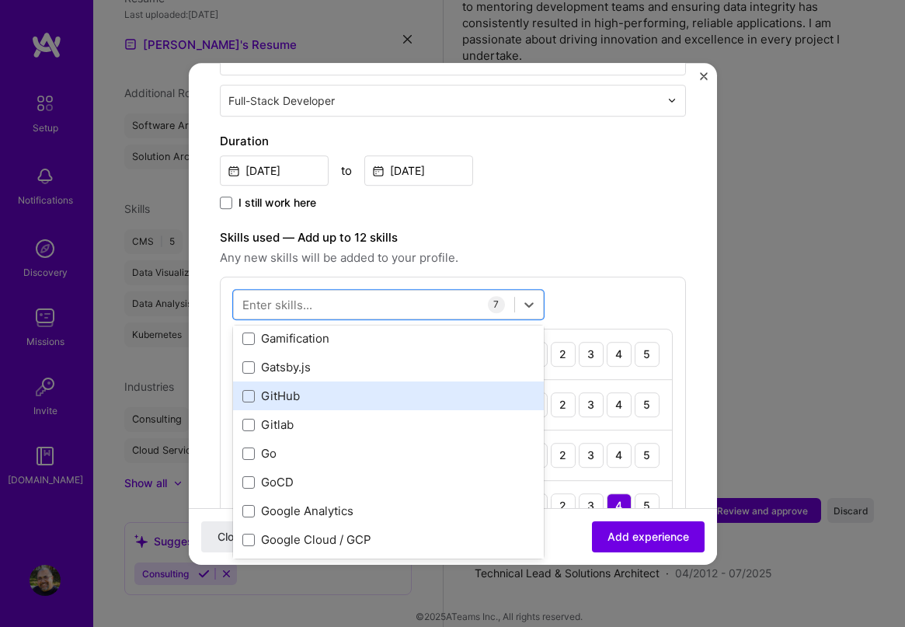
scroll to position [4272, 0]
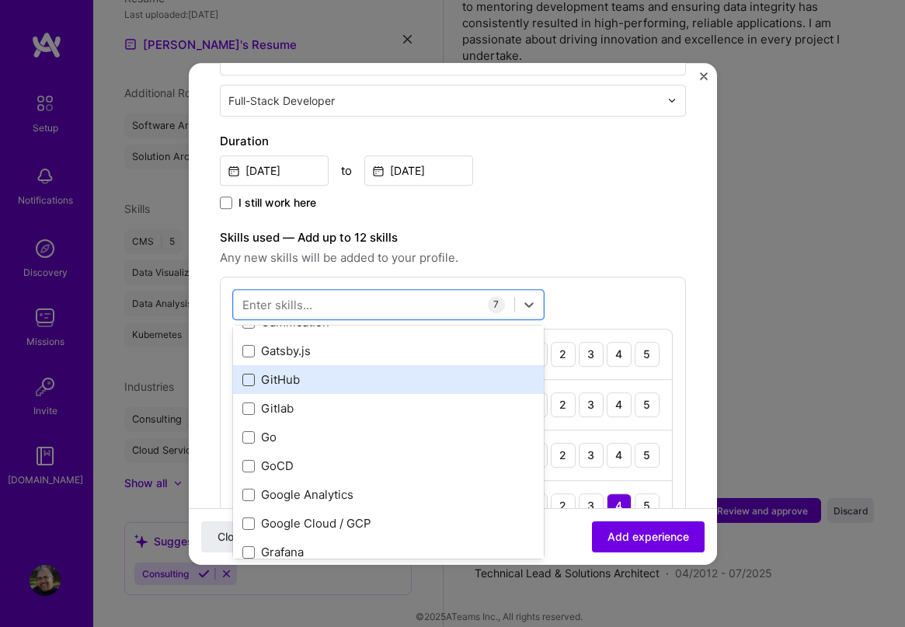
click at [249, 374] on span at bounding box center [248, 380] width 12 height 12
click at [0, 0] on input "checkbox" at bounding box center [0, 0] width 0 height 0
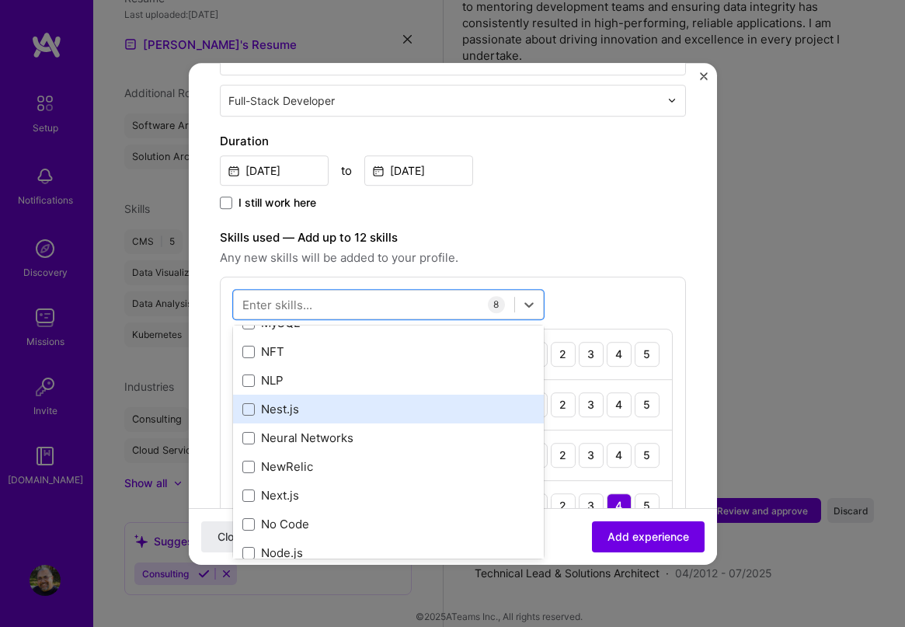
scroll to position [6369, 0]
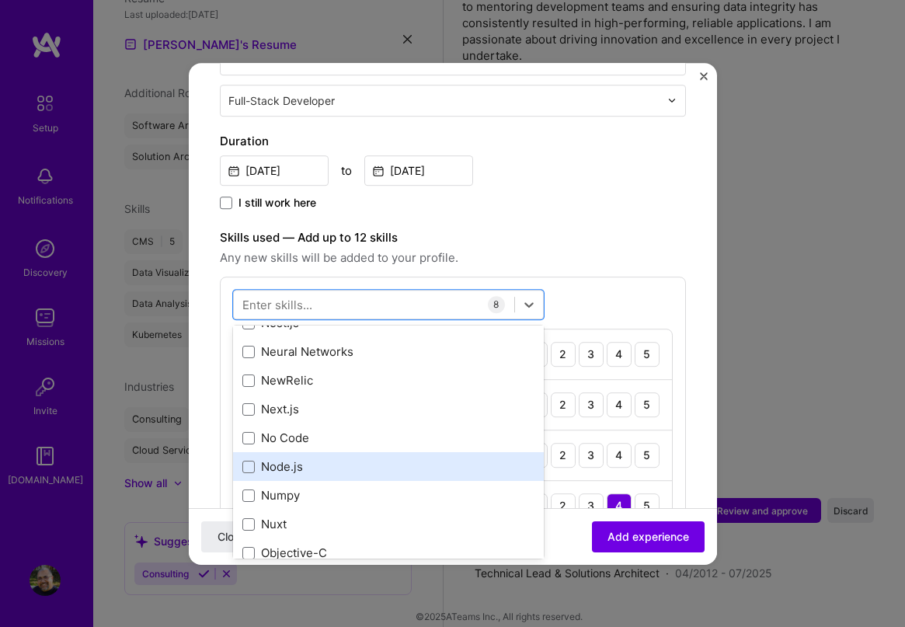
click at [391, 458] on div "Node.js" at bounding box center [388, 466] width 292 height 16
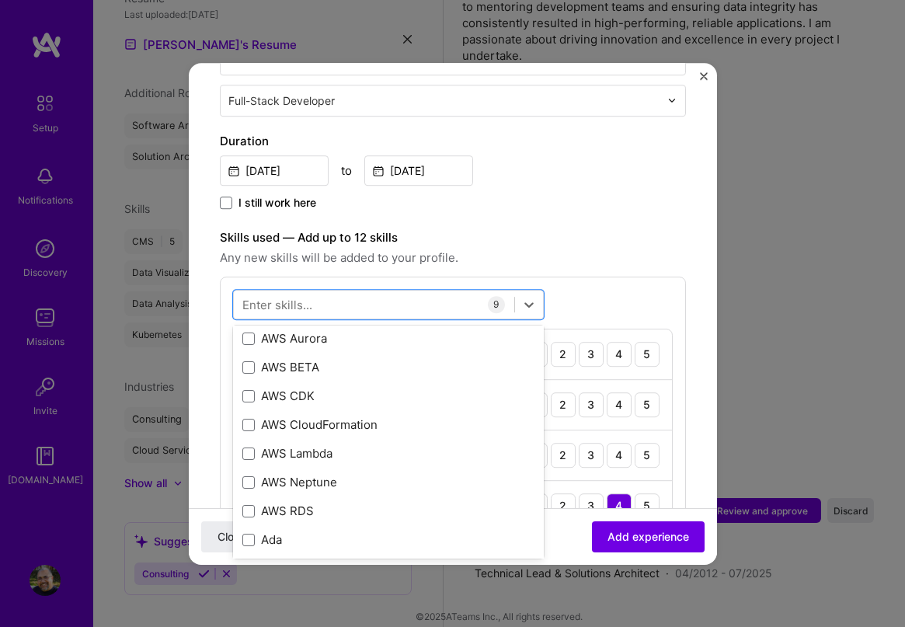
scroll to position [433, 0]
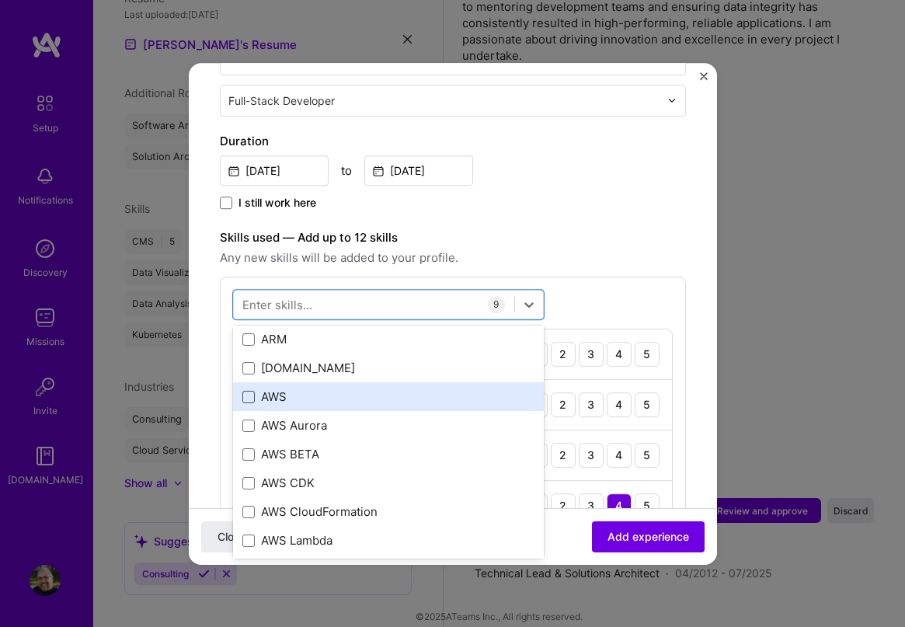
drag, startPoint x: 254, startPoint y: 384, endPoint x: 299, endPoint y: 391, distance: 45.6
click at [255, 388] on div "AWS" at bounding box center [388, 396] width 292 height 16
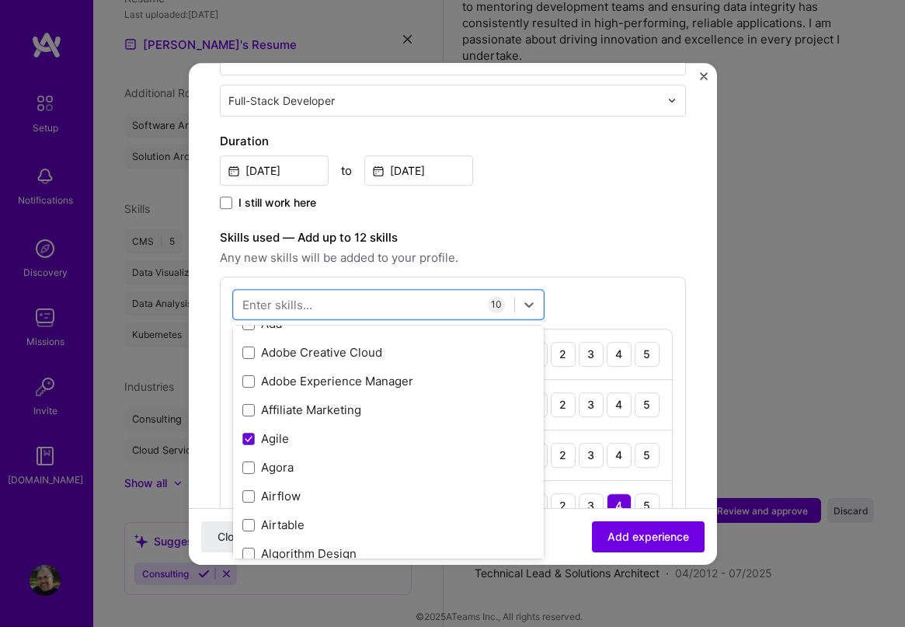
scroll to position [693, 0]
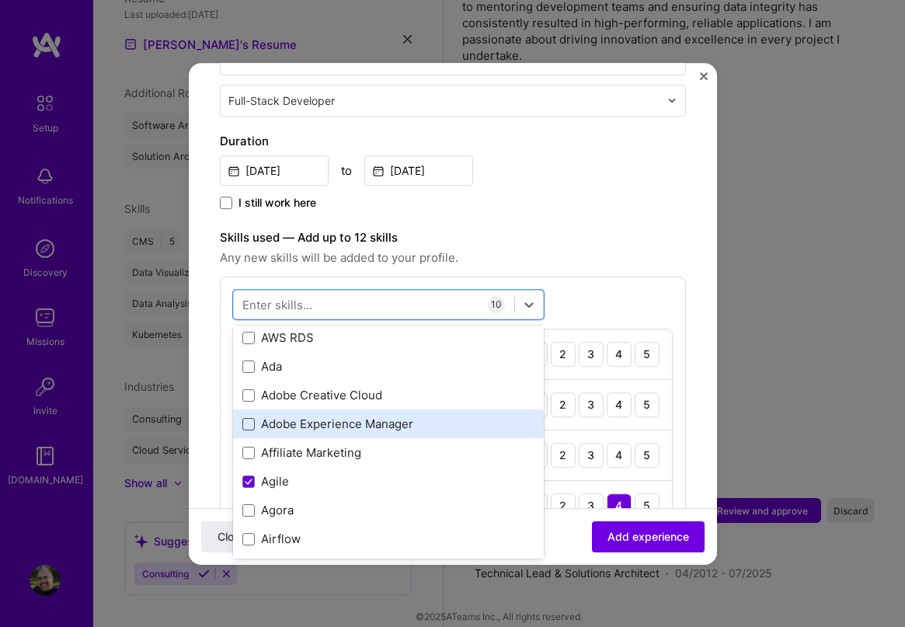
drag, startPoint x: 250, startPoint y: 405, endPoint x: 248, endPoint y: 396, distance: 8.9
click at [252, 418] on span at bounding box center [248, 424] width 12 height 12
click at [0, 0] on input "checkbox" at bounding box center [0, 0] width 0 height 0
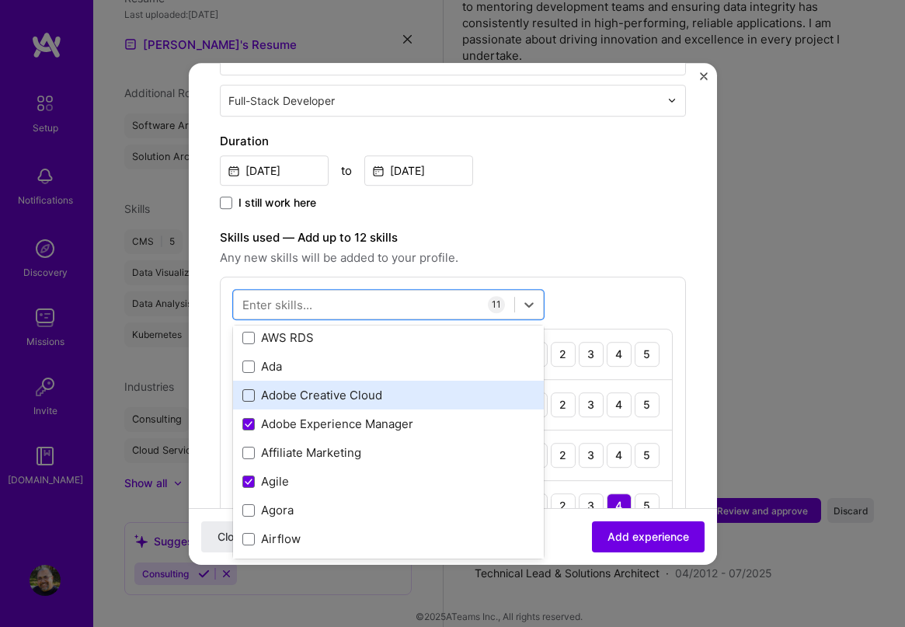
click at [249, 389] on span at bounding box center [248, 395] width 12 height 12
click at [0, 0] on input "checkbox" at bounding box center [0, 0] width 0 height 0
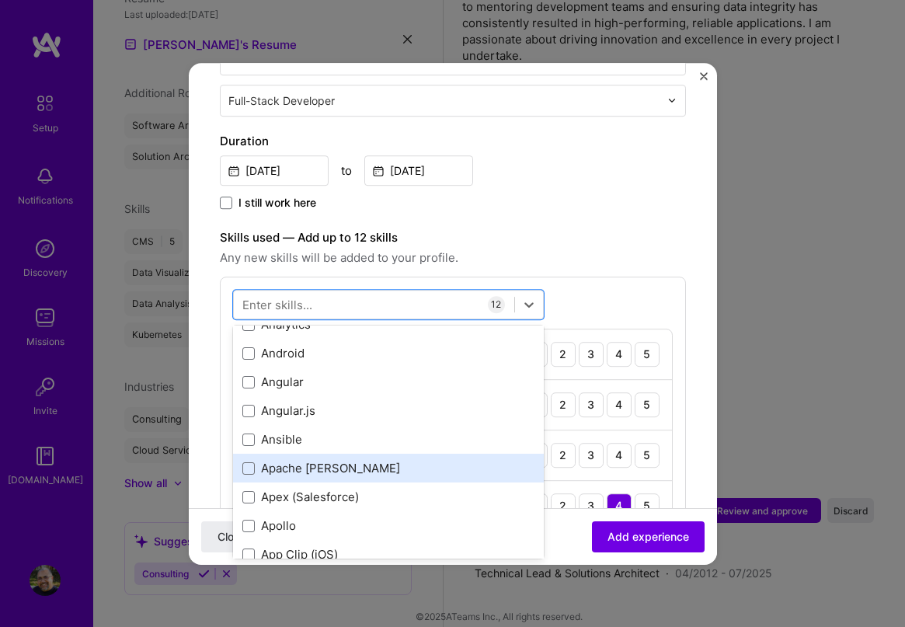
scroll to position [1081, 0]
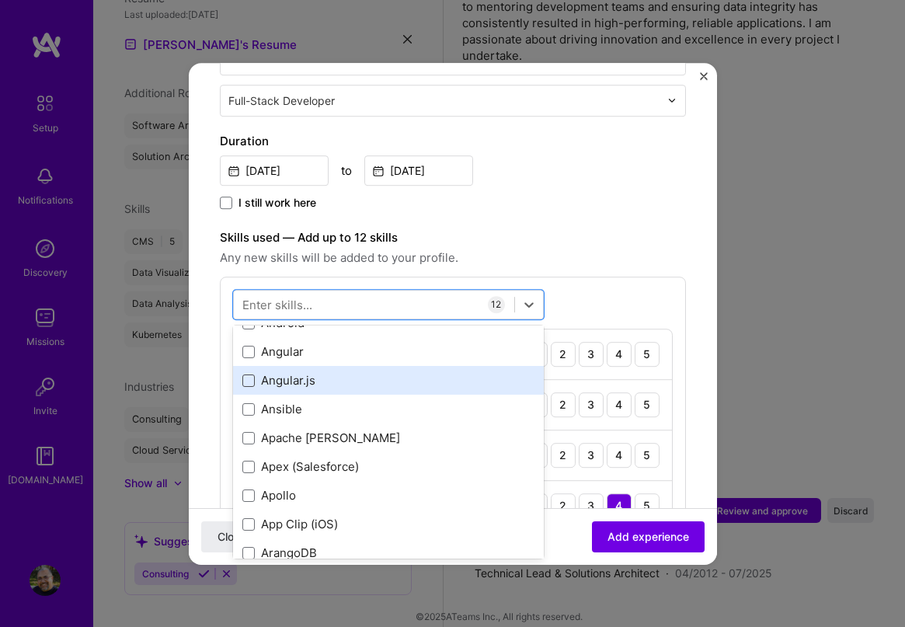
click at [247, 374] on span at bounding box center [248, 380] width 12 height 12
click at [0, 0] on input "checkbox" at bounding box center [0, 0] width 0 height 0
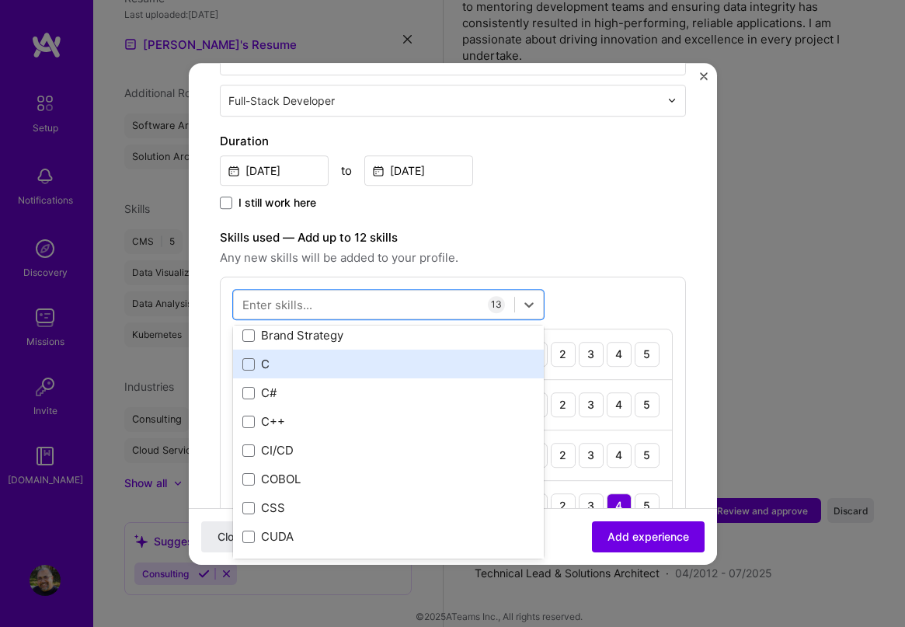
scroll to position [1702, 0]
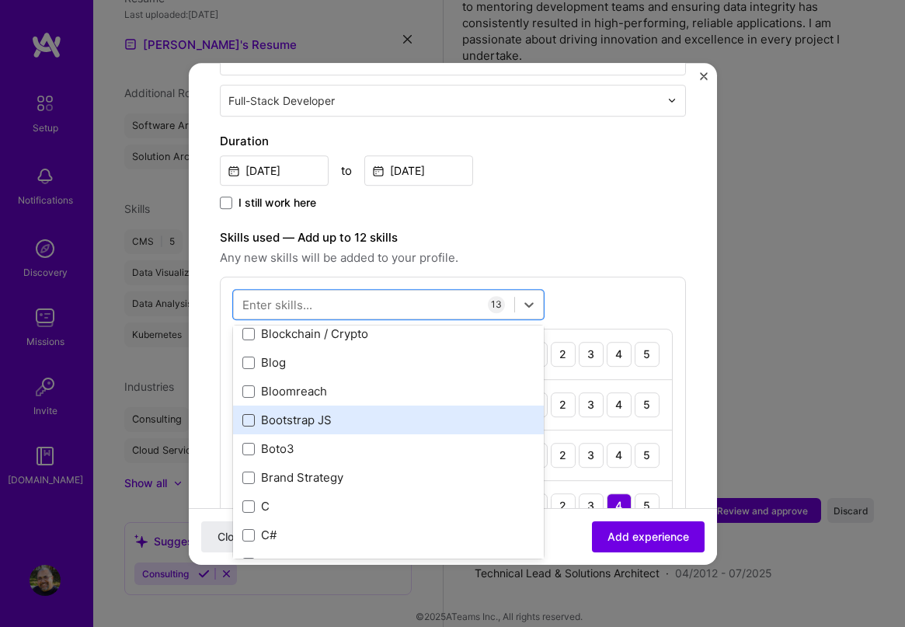
drag, startPoint x: 251, startPoint y: 402, endPoint x: 289, endPoint y: 431, distance: 47.7
click at [251, 414] on span at bounding box center [248, 420] width 12 height 12
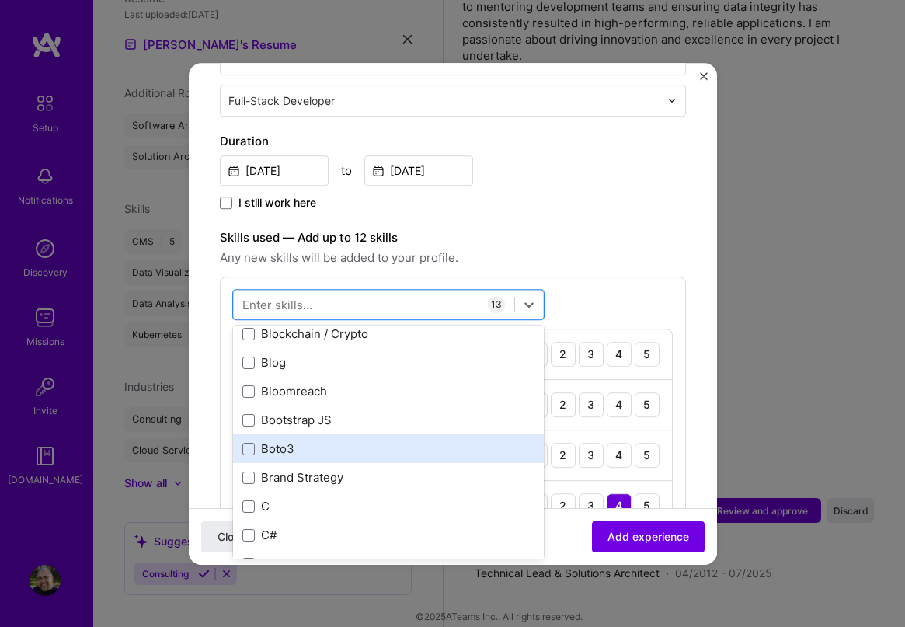
click at [0, 0] on input "checkbox" at bounding box center [0, 0] width 0 height 0
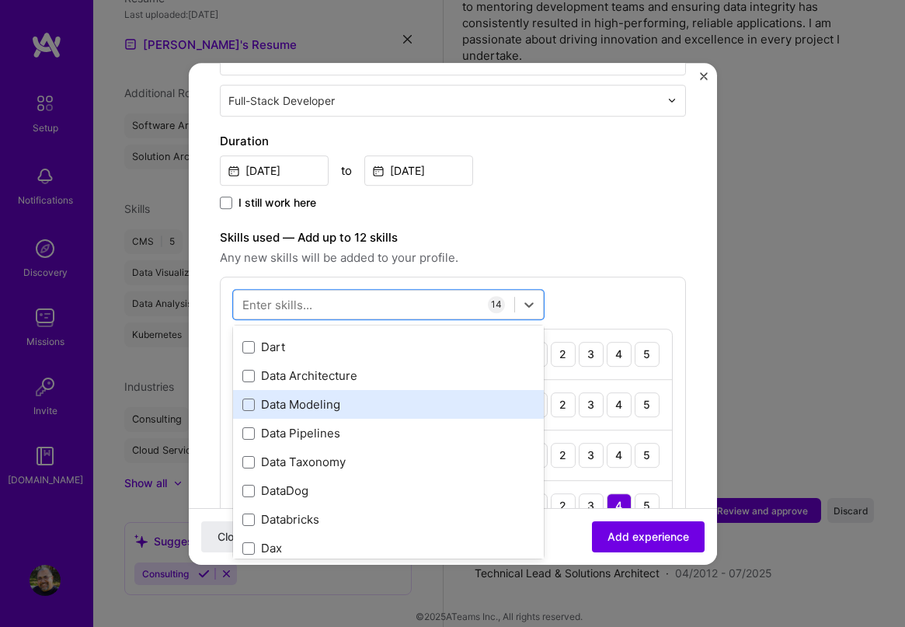
scroll to position [2634, 0]
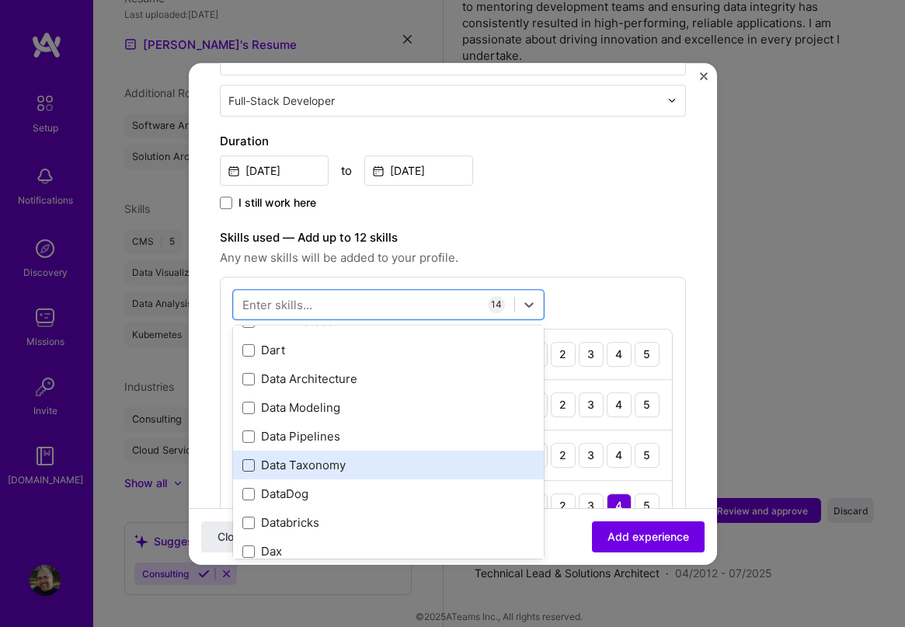
click at [249, 459] on span at bounding box center [248, 465] width 12 height 12
click at [0, 0] on input "checkbox" at bounding box center [0, 0] width 0 height 0
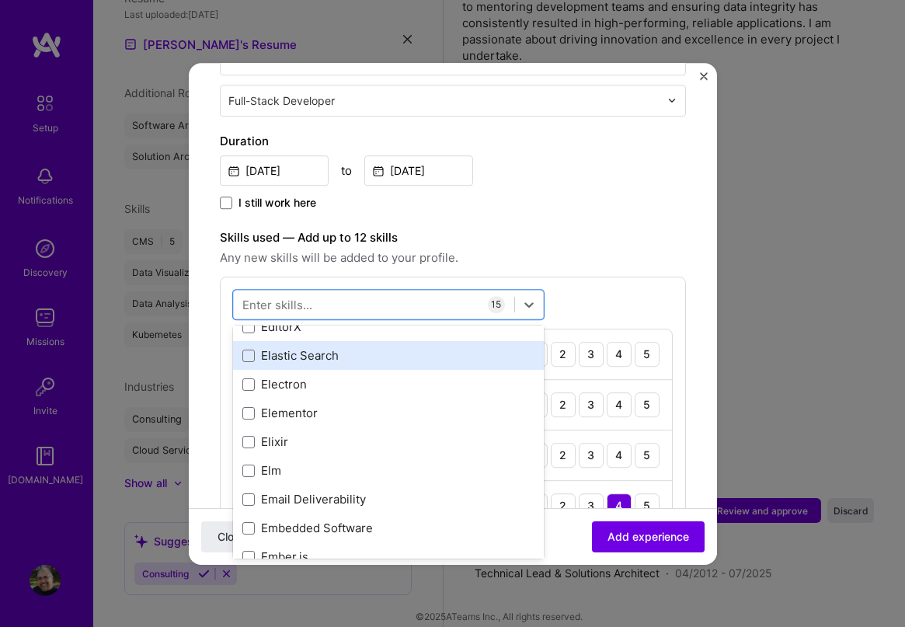
scroll to position [3411, 0]
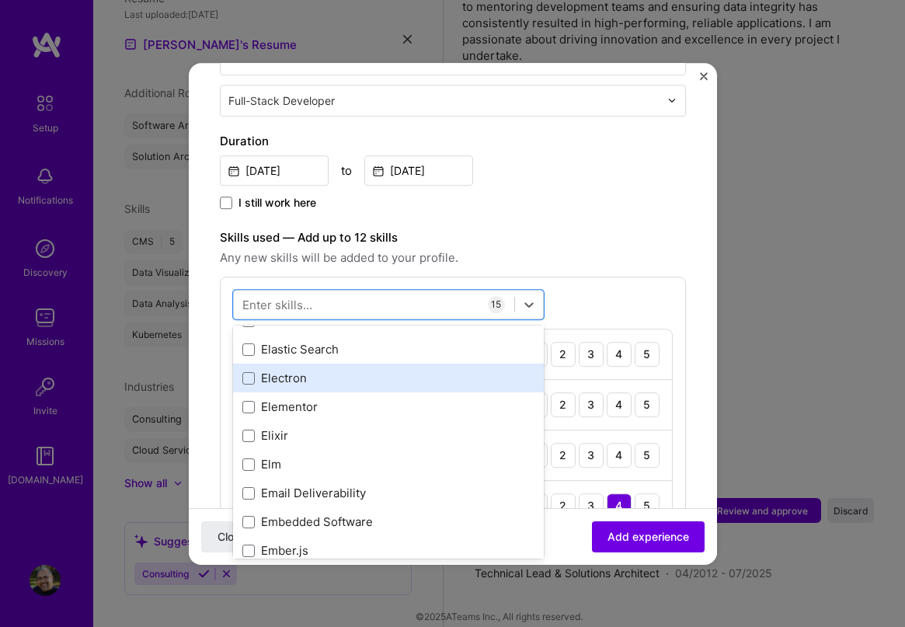
drag, startPoint x: 252, startPoint y: 336, endPoint x: 277, endPoint y: 360, distance: 35.7
click at [252, 343] on span at bounding box center [248, 349] width 12 height 12
click at [0, 0] on input "checkbox" at bounding box center [0, 0] width 0 height 0
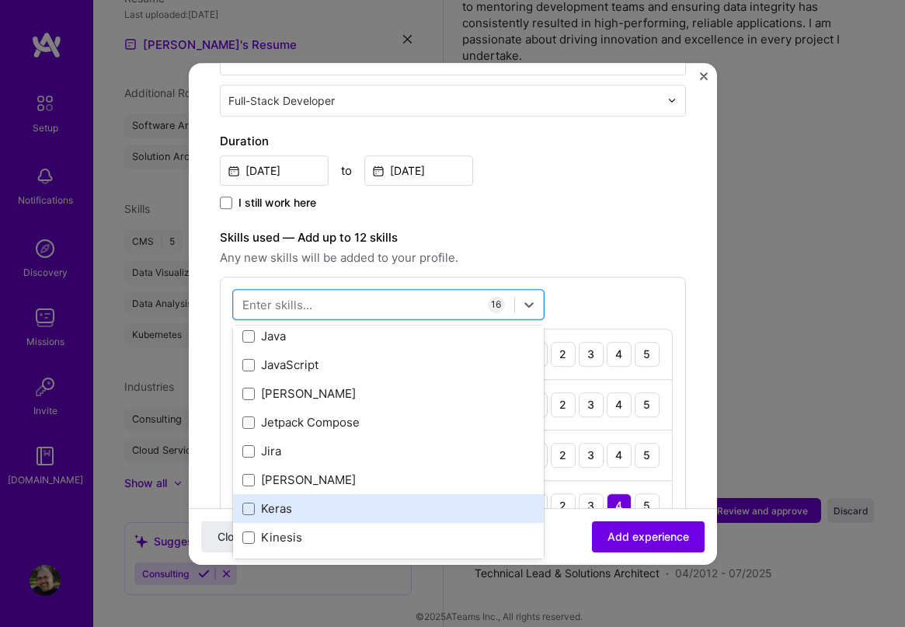
scroll to position [5042, 0]
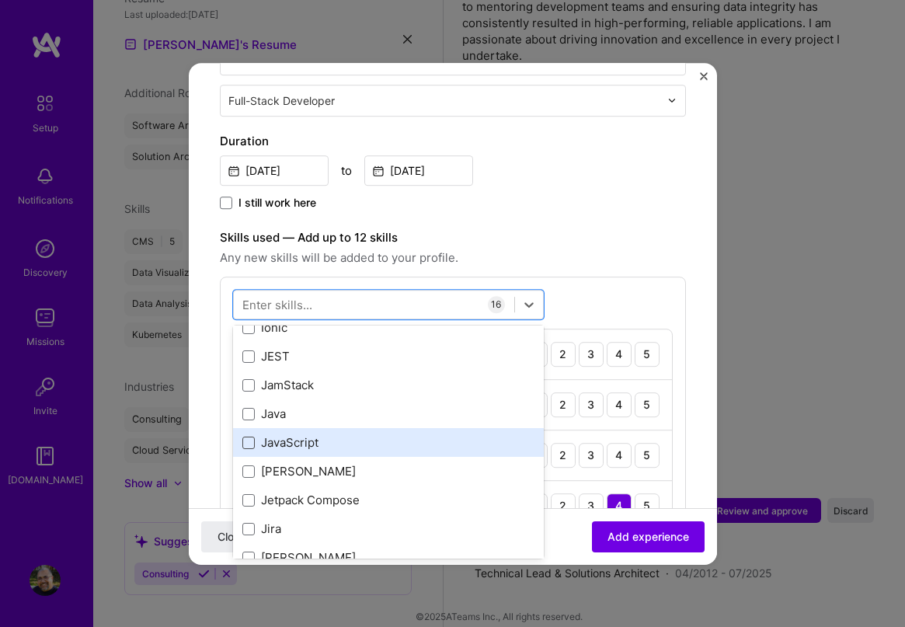
click at [251, 436] on span at bounding box center [248, 442] width 12 height 12
click at [0, 0] on input "checkbox" at bounding box center [0, 0] width 0 height 0
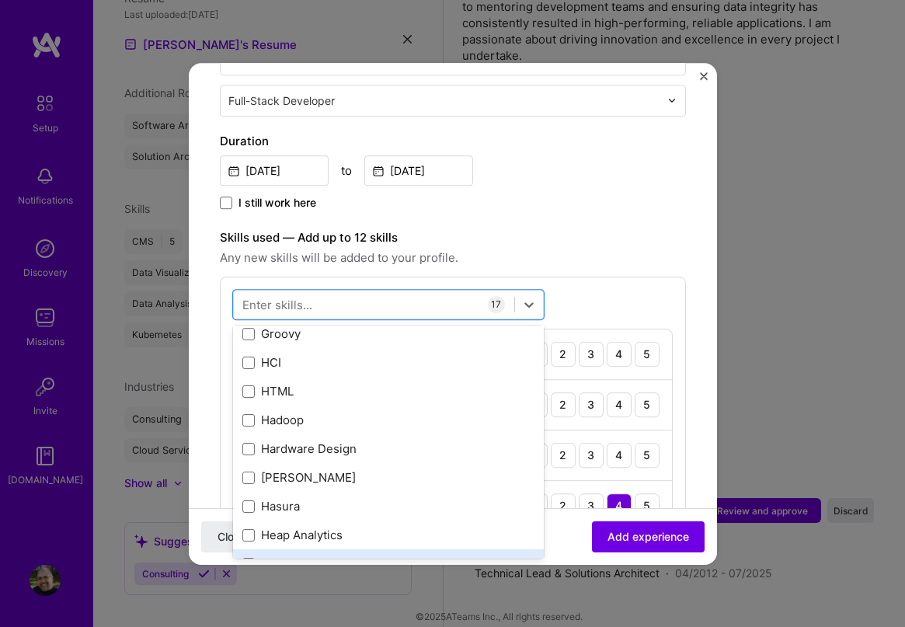
scroll to position [4498, 0]
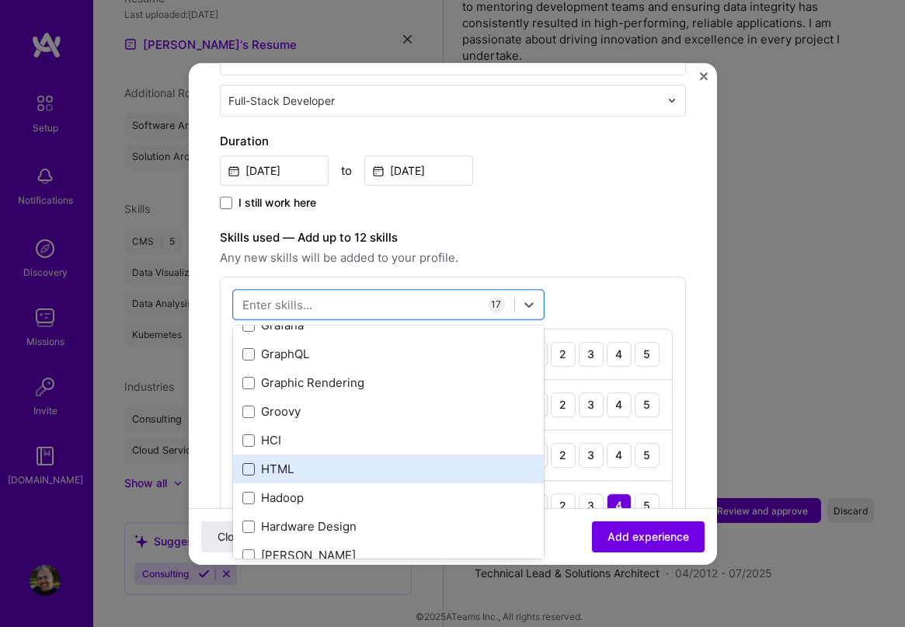
click at [251, 463] on span at bounding box center [248, 469] width 12 height 12
click at [0, 0] on input "checkbox" at bounding box center [0, 0] width 0 height 0
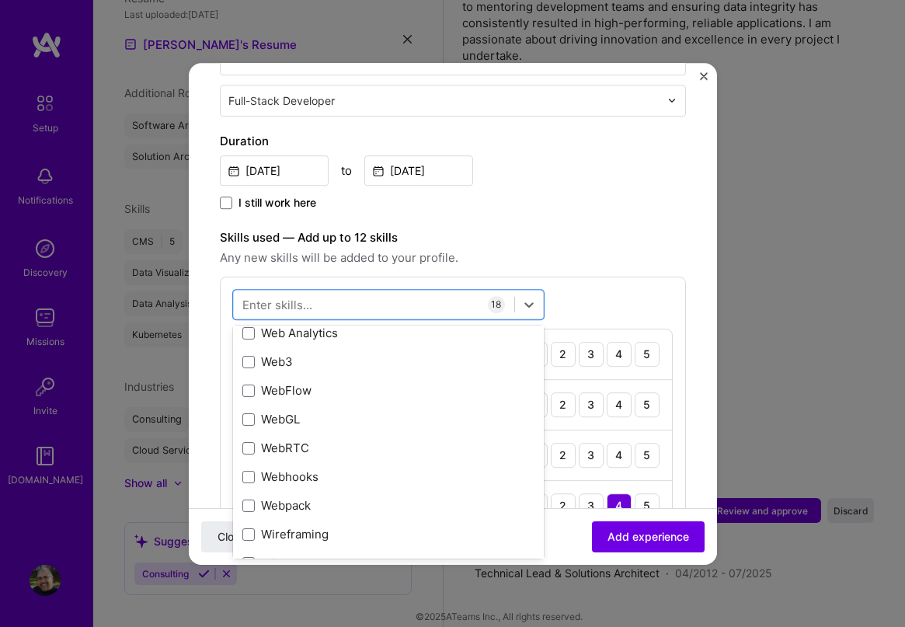
scroll to position [10180, 0]
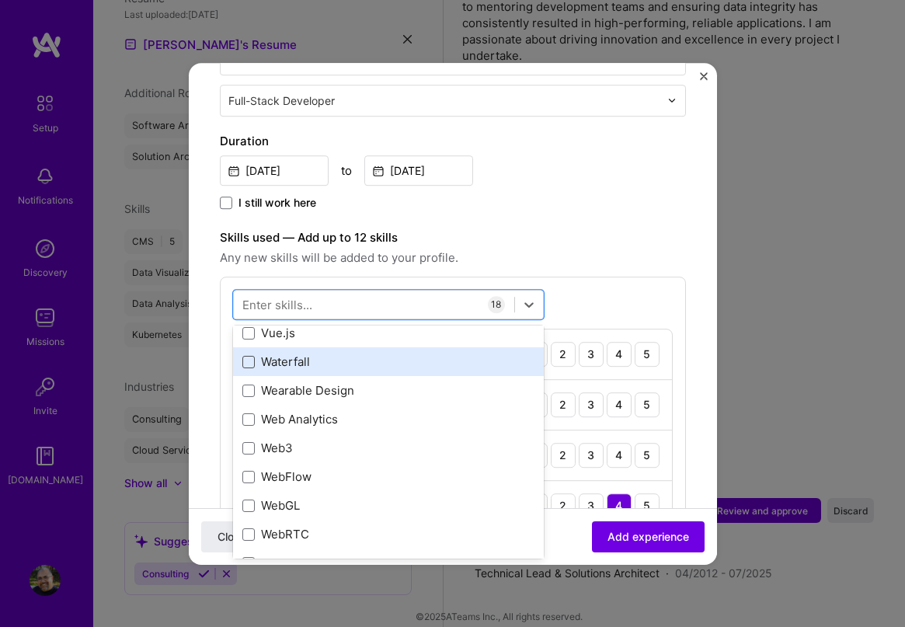
click at [244, 356] on span at bounding box center [248, 362] width 12 height 12
click at [0, 0] on input "checkbox" at bounding box center [0, 0] width 0 height 0
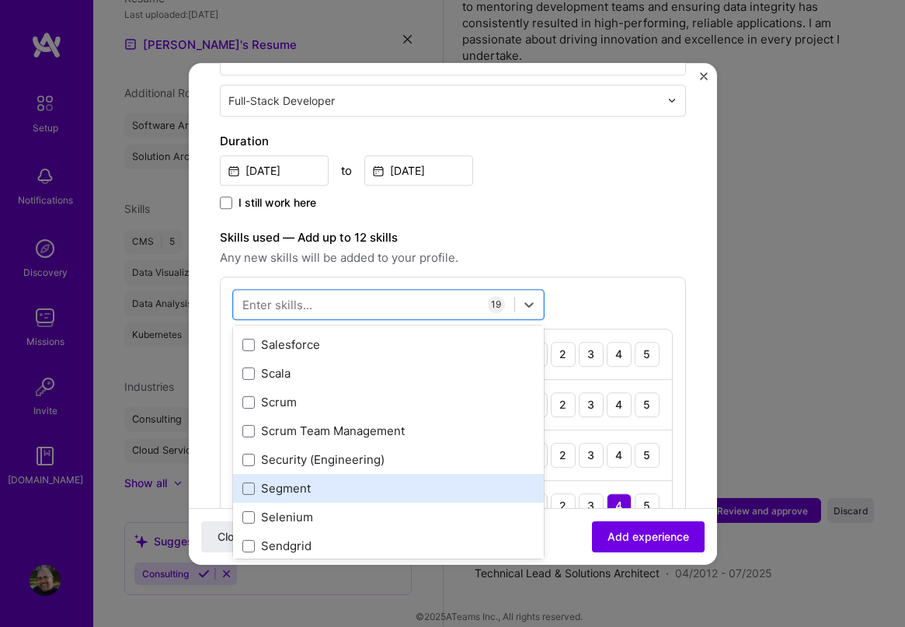
scroll to position [8472, 0]
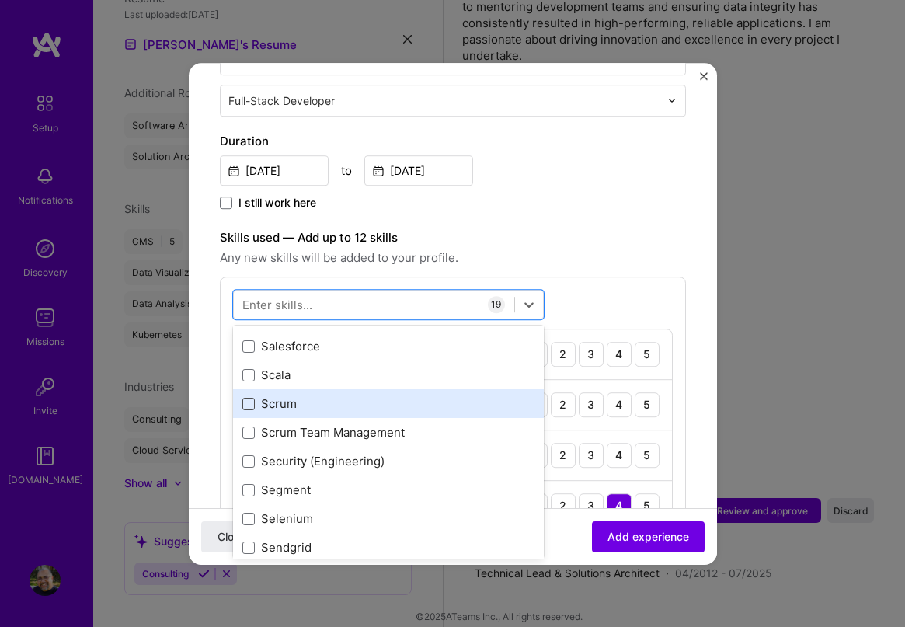
click at [243, 398] on span at bounding box center [248, 404] width 12 height 12
click at [0, 0] on input "checkbox" at bounding box center [0, 0] width 0 height 0
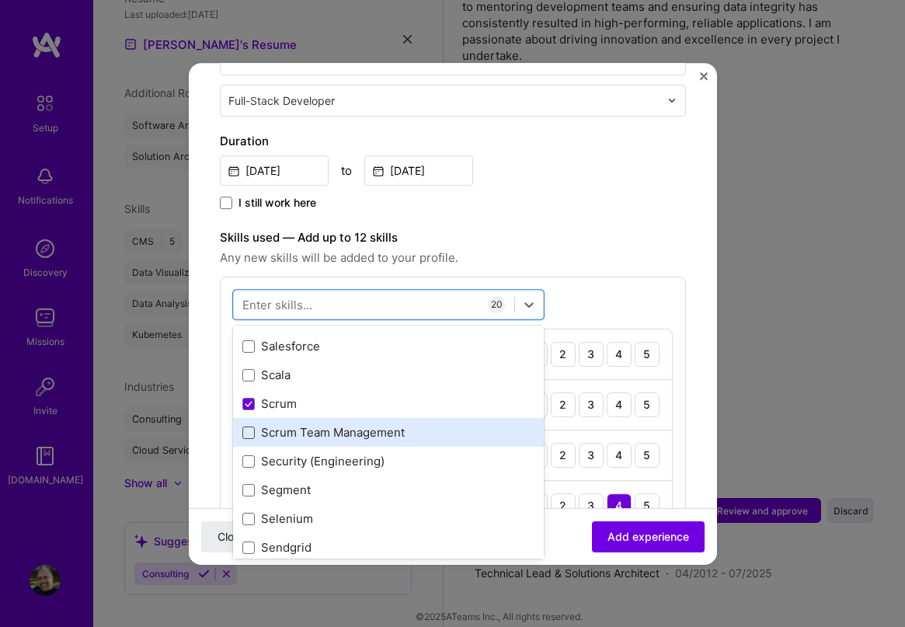
click at [246, 426] on span at bounding box center [248, 432] width 12 height 12
click at [0, 0] on input "checkbox" at bounding box center [0, 0] width 0 height 0
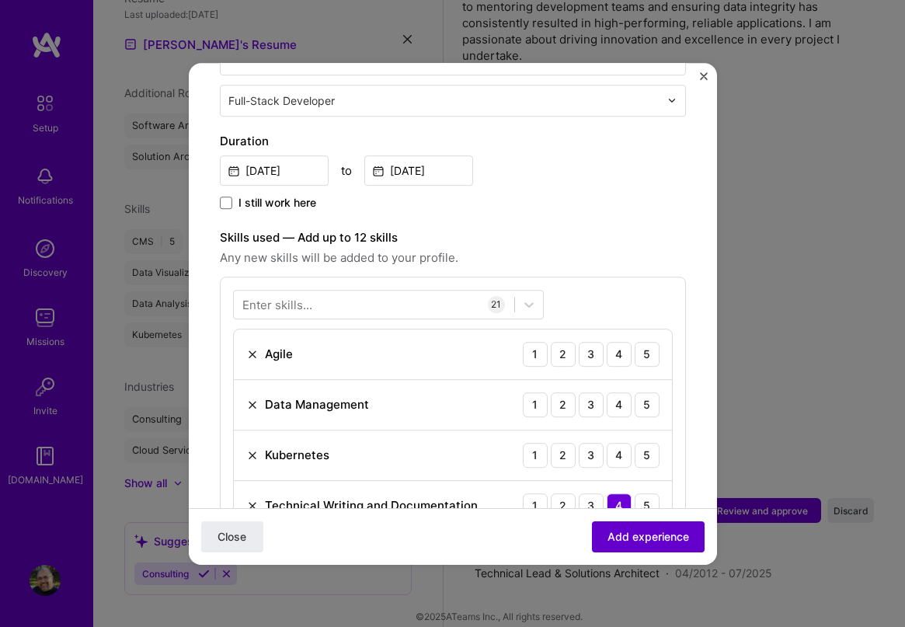
click at [612, 541] on span "Add experience" at bounding box center [648, 536] width 82 height 16
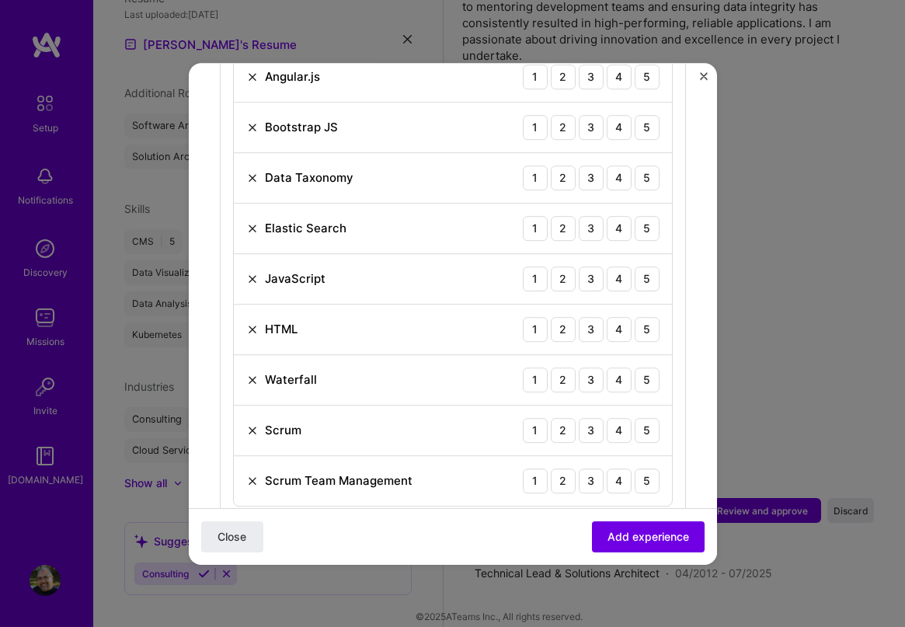
scroll to position [1236, 0]
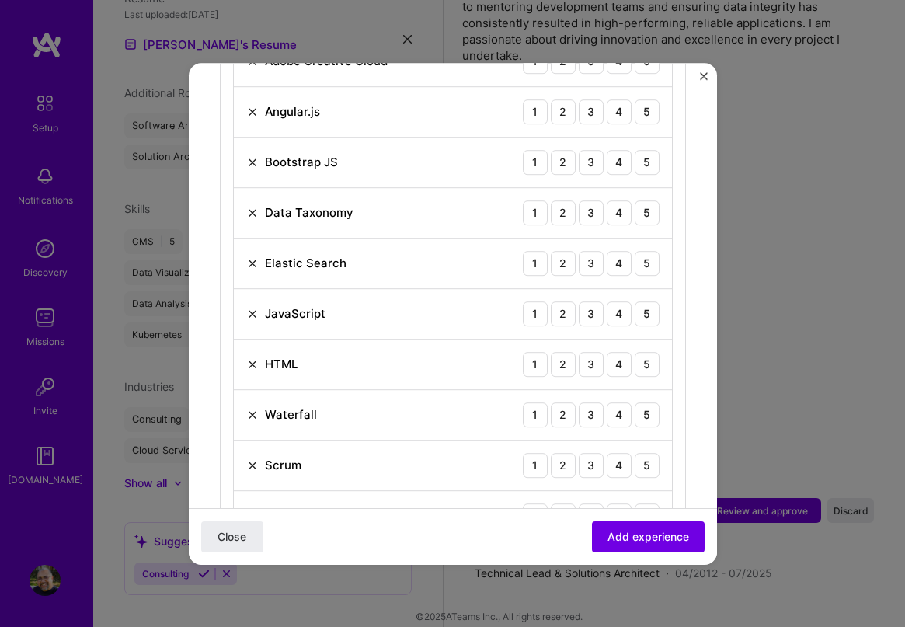
click at [261, 409] on div "Waterfall 1 2 3 4 5" at bounding box center [453, 415] width 438 height 50
click at [252, 409] on img at bounding box center [252, 415] width 12 height 12
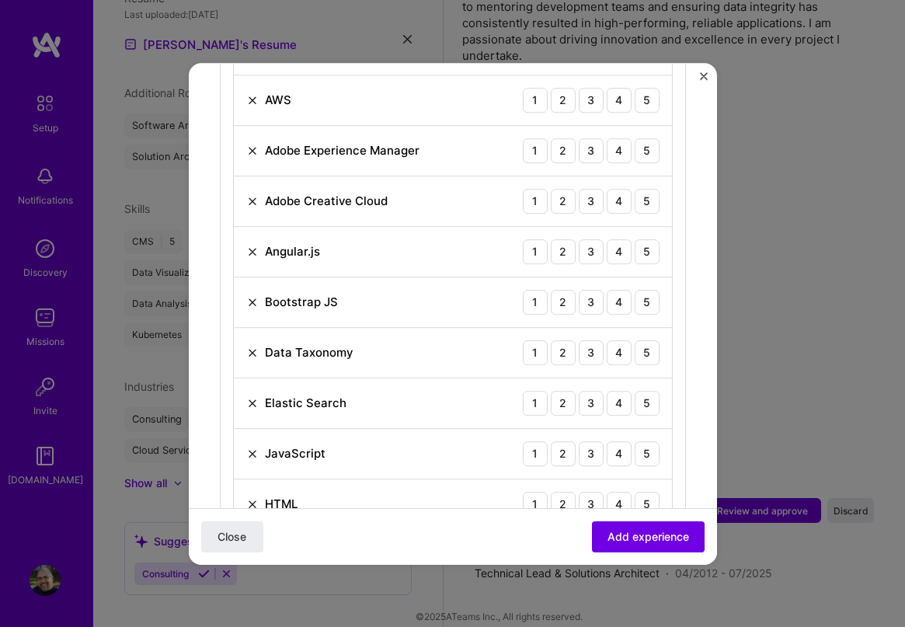
scroll to position [1081, 0]
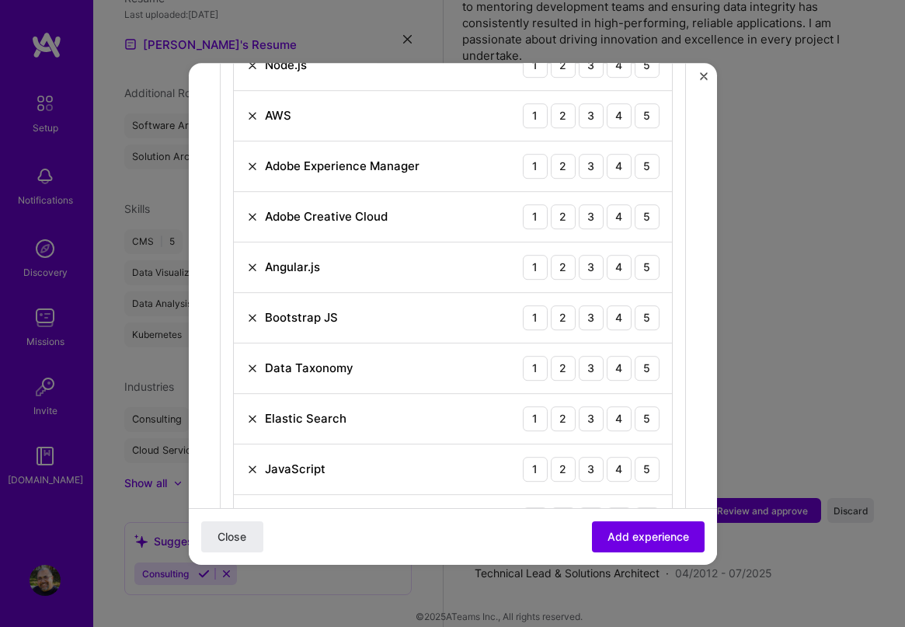
click at [254, 412] on img at bounding box center [252, 418] width 12 height 12
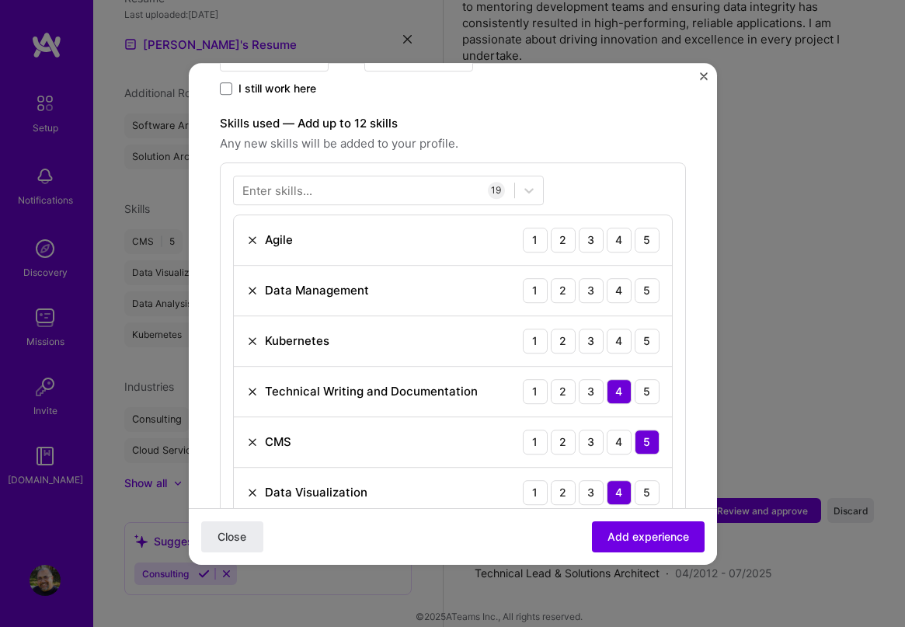
scroll to position [460, 0]
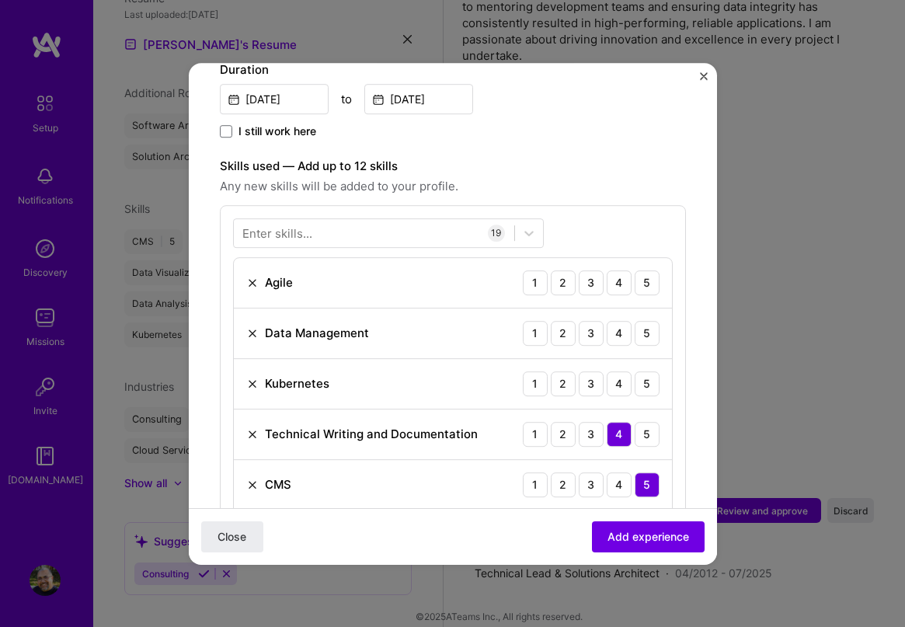
click at [248, 327] on img at bounding box center [252, 333] width 12 height 12
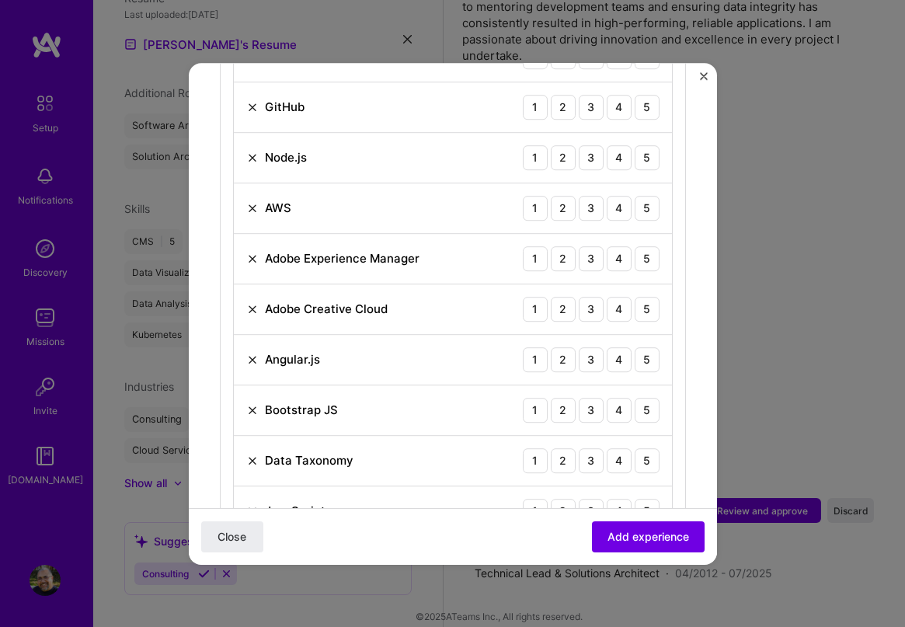
scroll to position [953, 0]
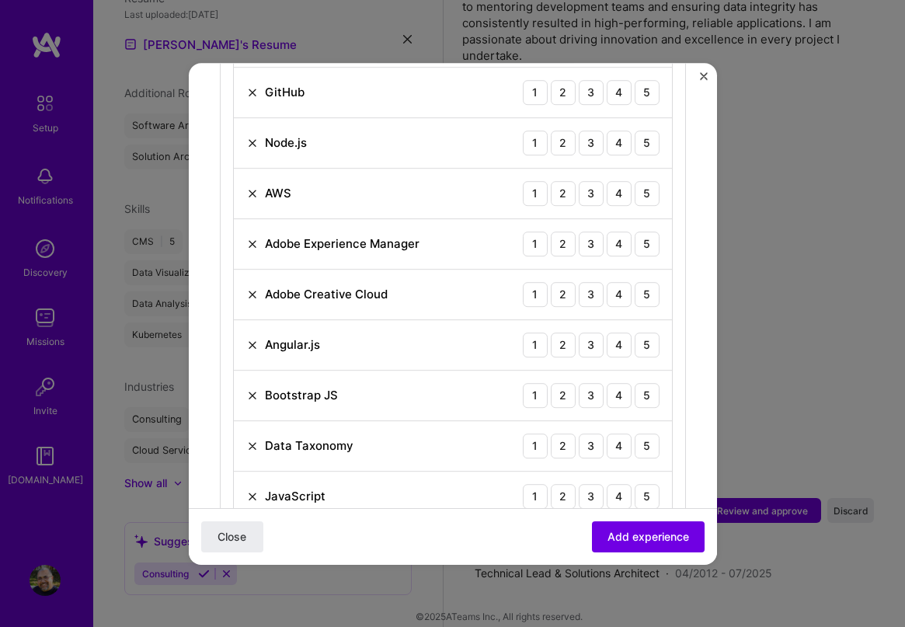
click at [249, 389] on img at bounding box center [252, 395] width 12 height 12
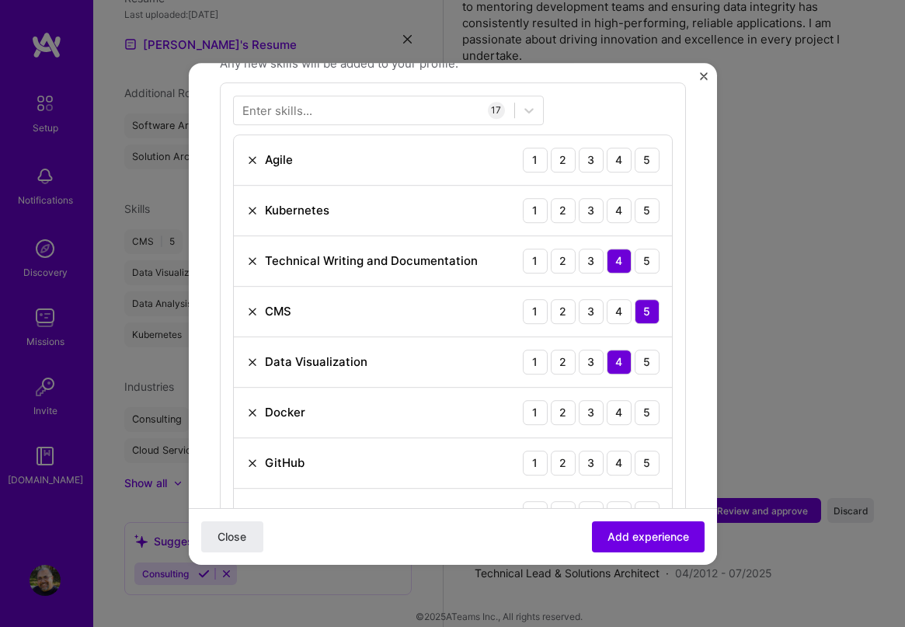
scroll to position [565, 0]
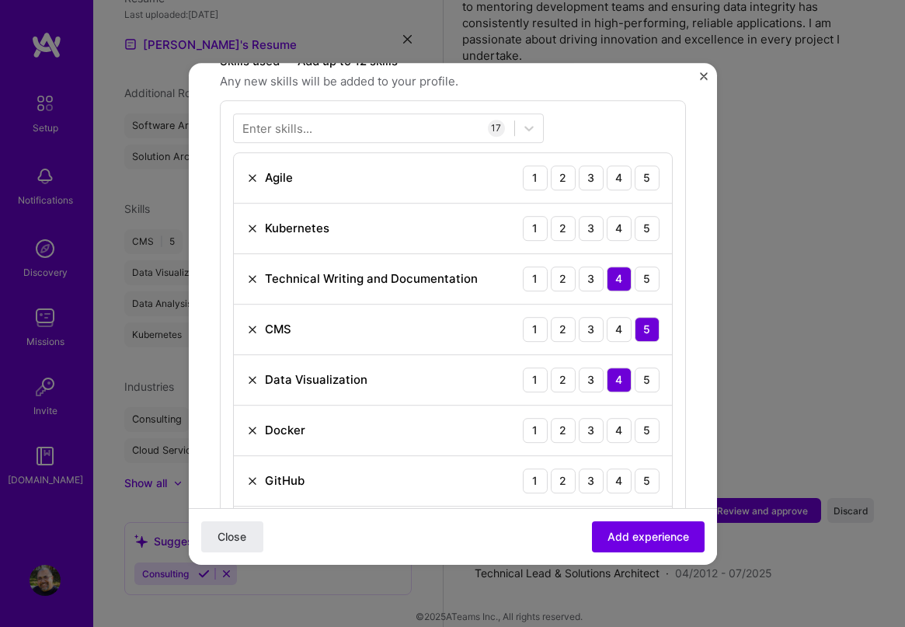
click at [253, 475] on img at bounding box center [252, 481] width 12 height 12
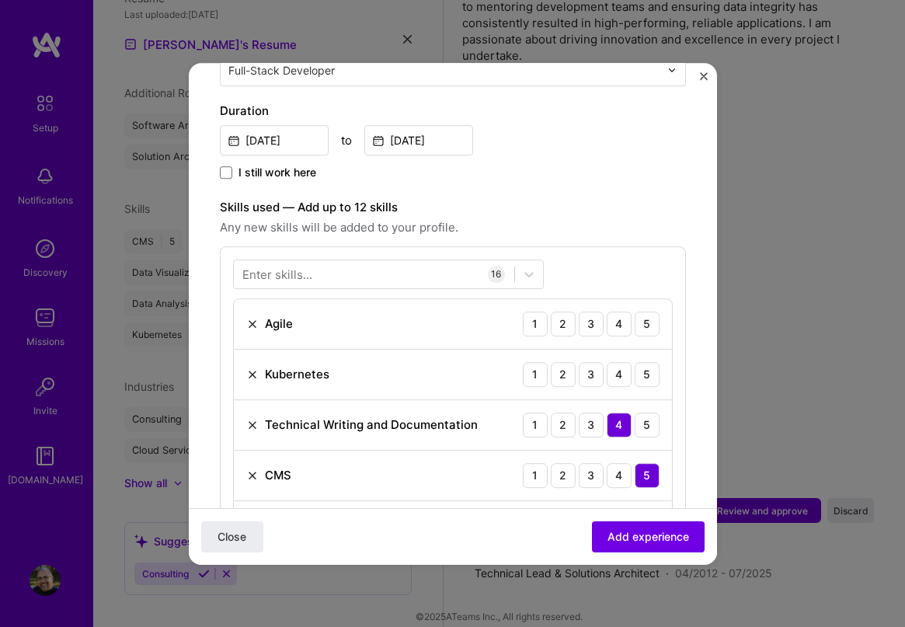
scroll to position [409, 0]
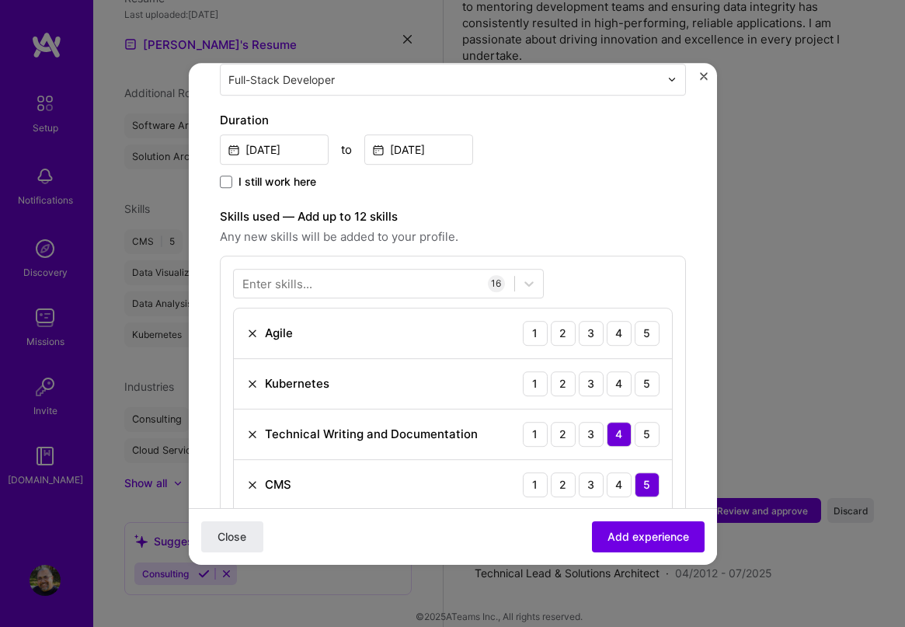
click at [251, 478] on img at bounding box center [252, 484] width 12 height 12
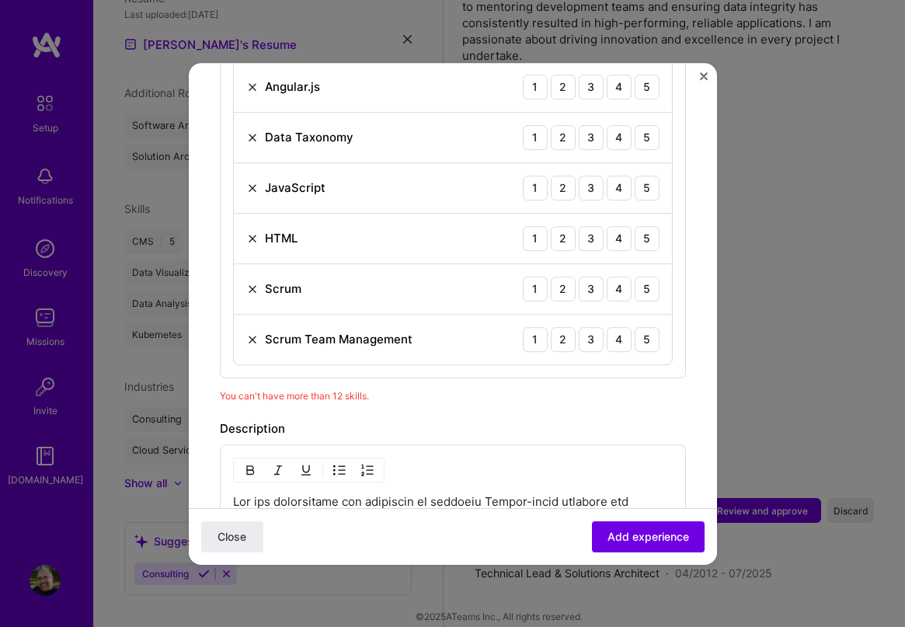
scroll to position [1077, 0]
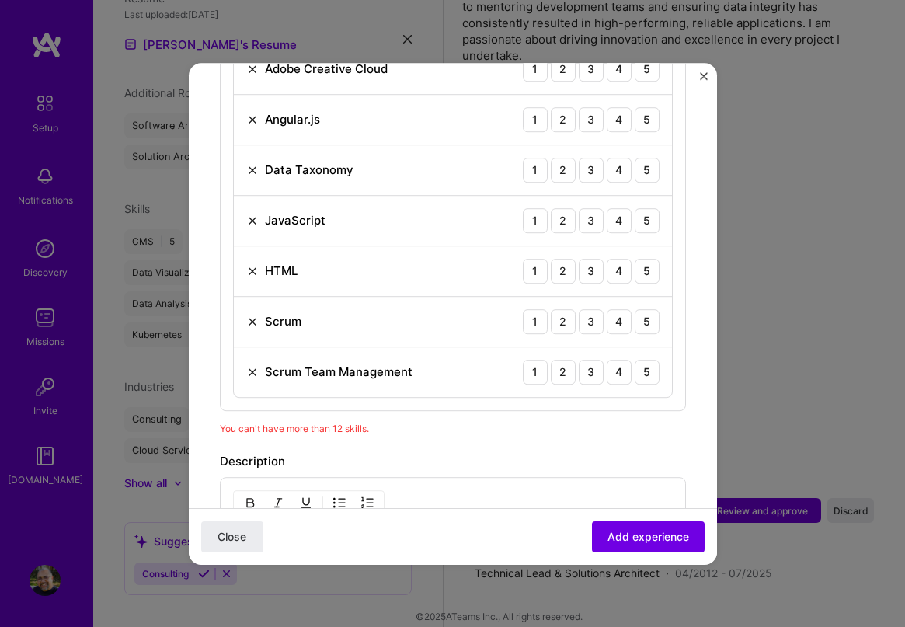
click at [248, 315] on img at bounding box center [252, 321] width 12 height 12
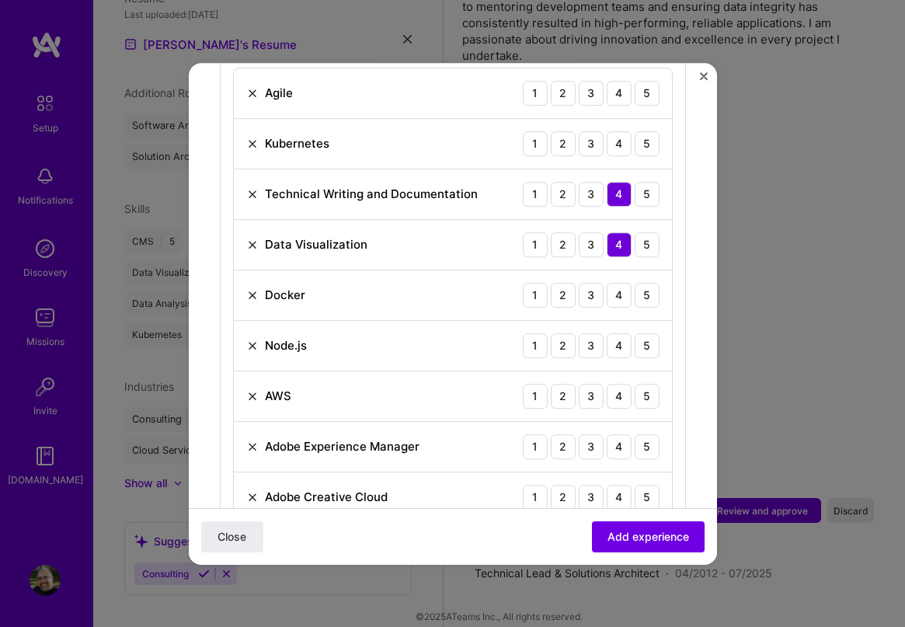
scroll to position [611, 0]
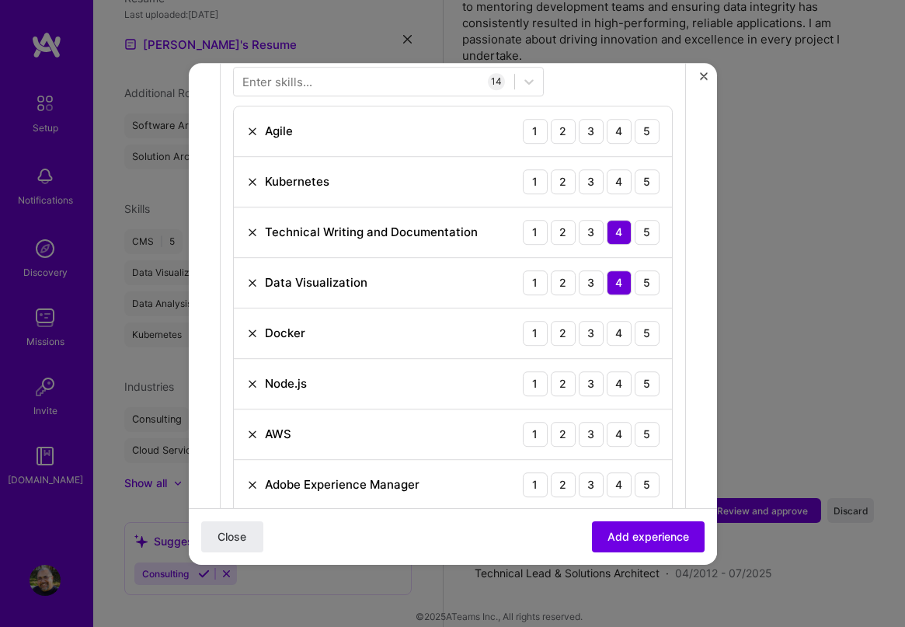
click at [250, 428] on img at bounding box center [252, 434] width 12 height 12
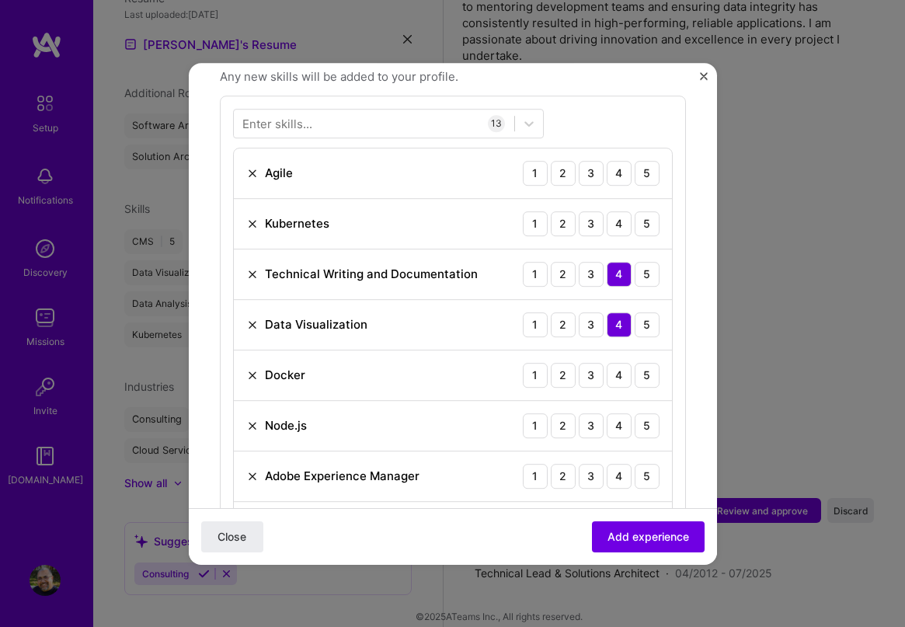
scroll to position [534, 0]
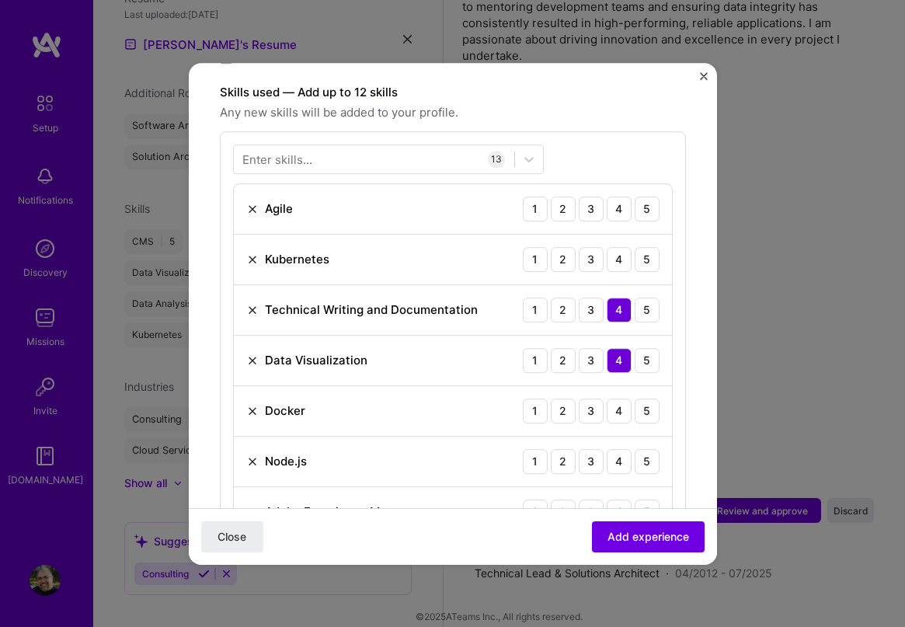
click at [253, 203] on img at bounding box center [252, 209] width 12 height 12
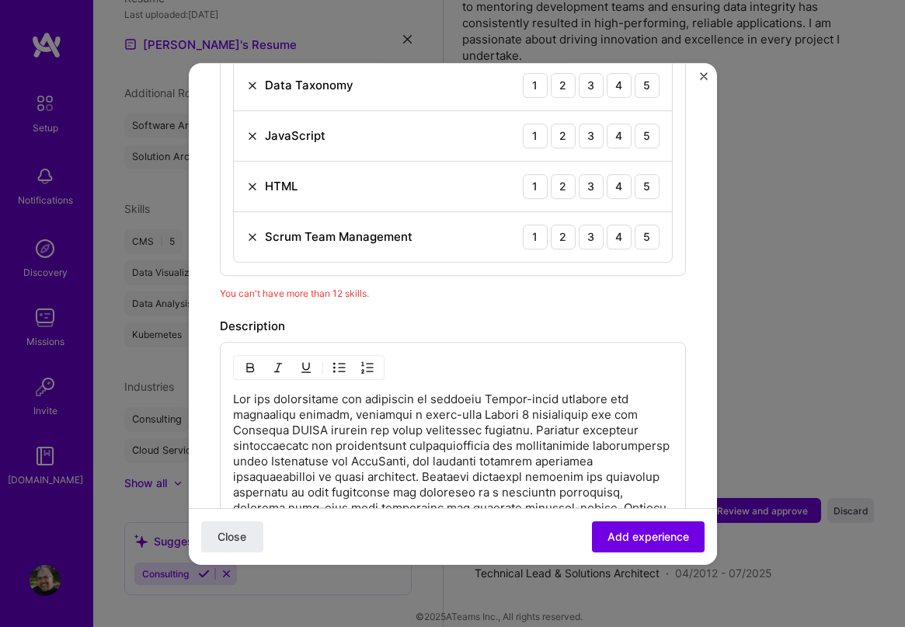
scroll to position [1077, 0]
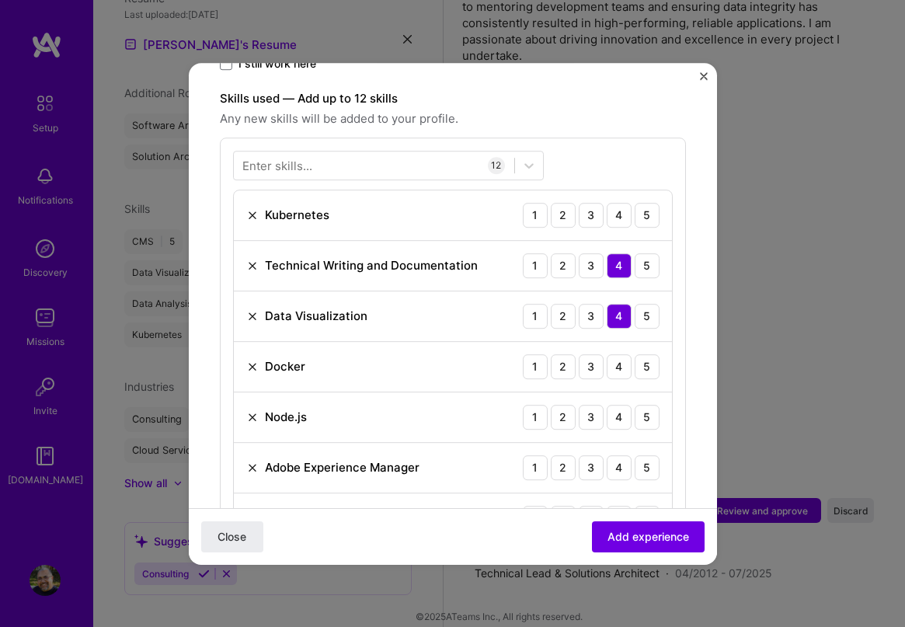
scroll to position [534, 0]
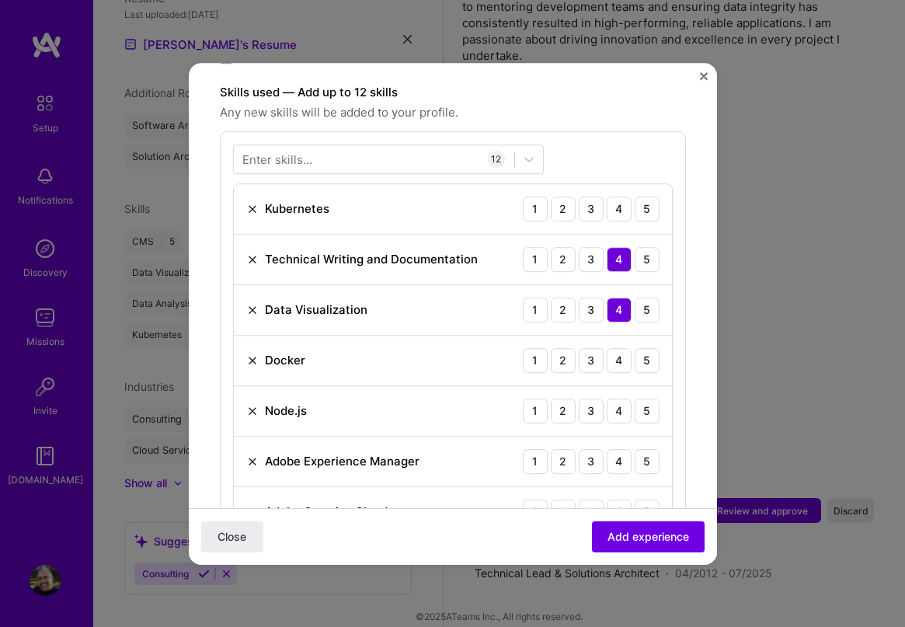
click at [255, 405] on img at bounding box center [252, 411] width 12 height 12
click at [607, 535] on span "Add experience" at bounding box center [648, 536] width 82 height 16
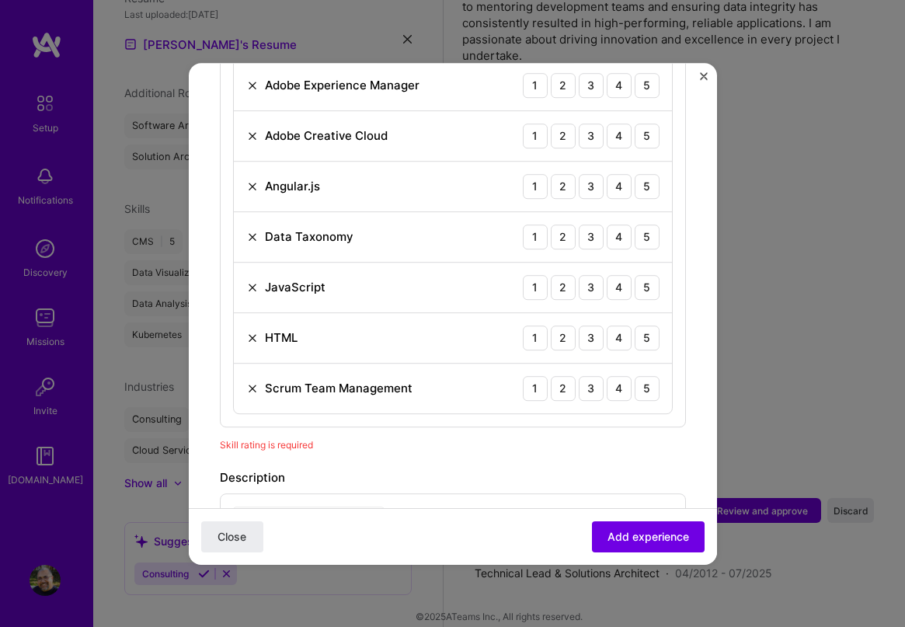
scroll to position [848, 0]
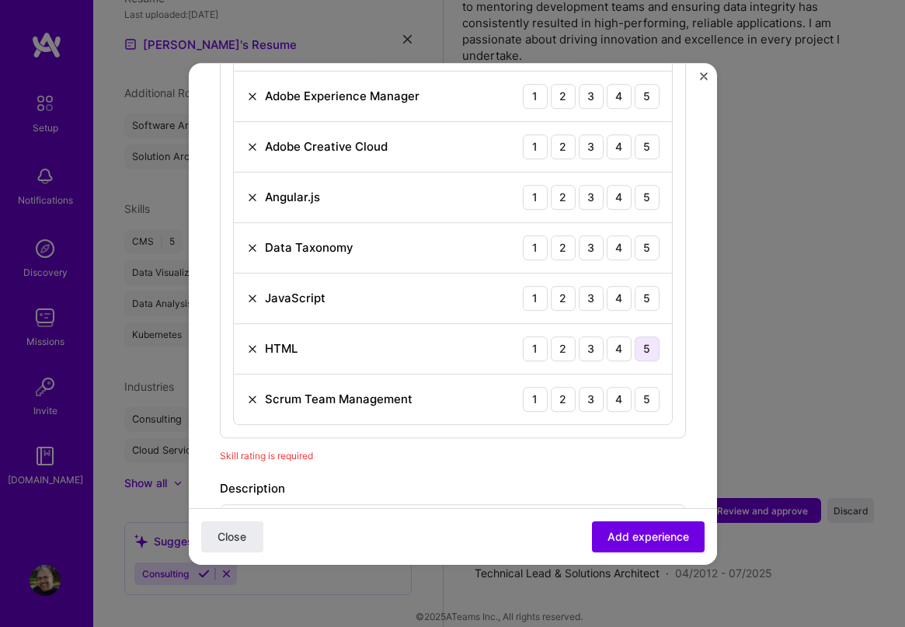
click at [635, 336] on div "5" at bounding box center [647, 348] width 25 height 25
click at [607, 286] on div "4" at bounding box center [619, 298] width 25 height 25
click at [607, 387] on div "4" at bounding box center [619, 399] width 25 height 25
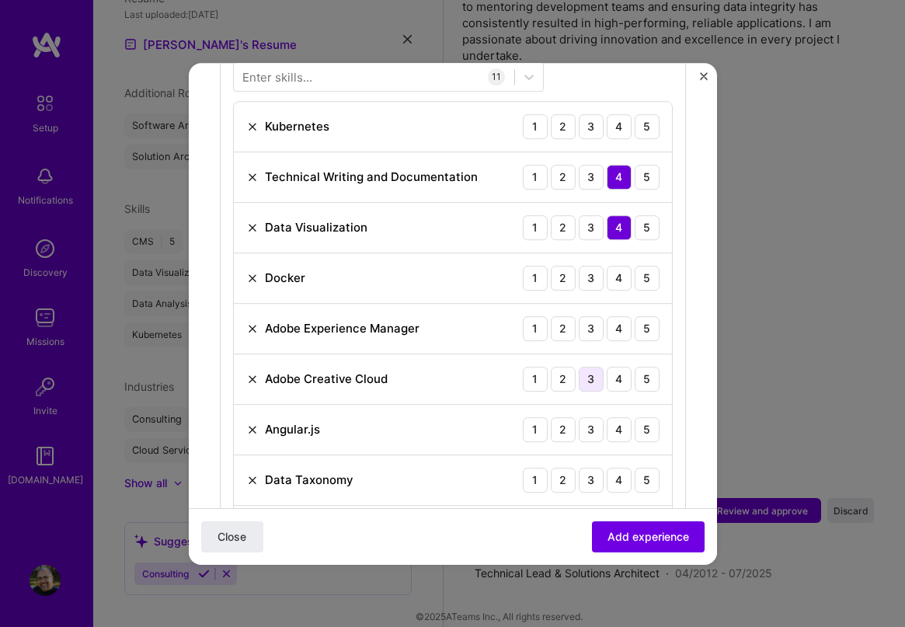
scroll to position [615, 0]
click at [579, 418] on div "3" at bounding box center [591, 430] width 25 height 25
drag, startPoint x: 610, startPoint y: 365, endPoint x: 616, endPoint y: 340, distance: 25.4
click at [611, 367] on div "4" at bounding box center [619, 379] width 25 height 25
click at [613, 317] on div "4" at bounding box center [619, 329] width 25 height 25
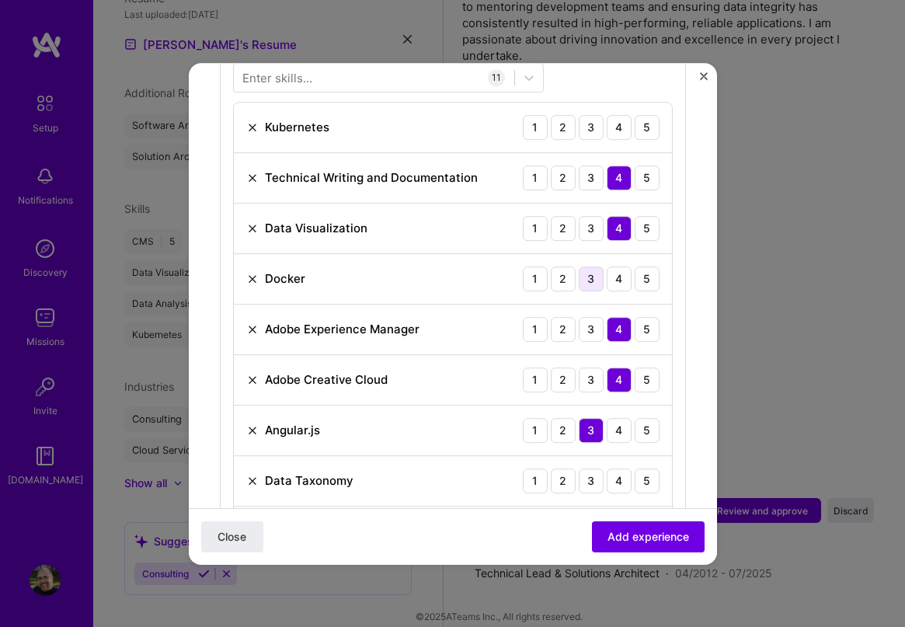
click at [586, 266] on div "3" at bounding box center [591, 278] width 25 height 25
click at [554, 266] on div "2" at bounding box center [563, 278] width 25 height 25
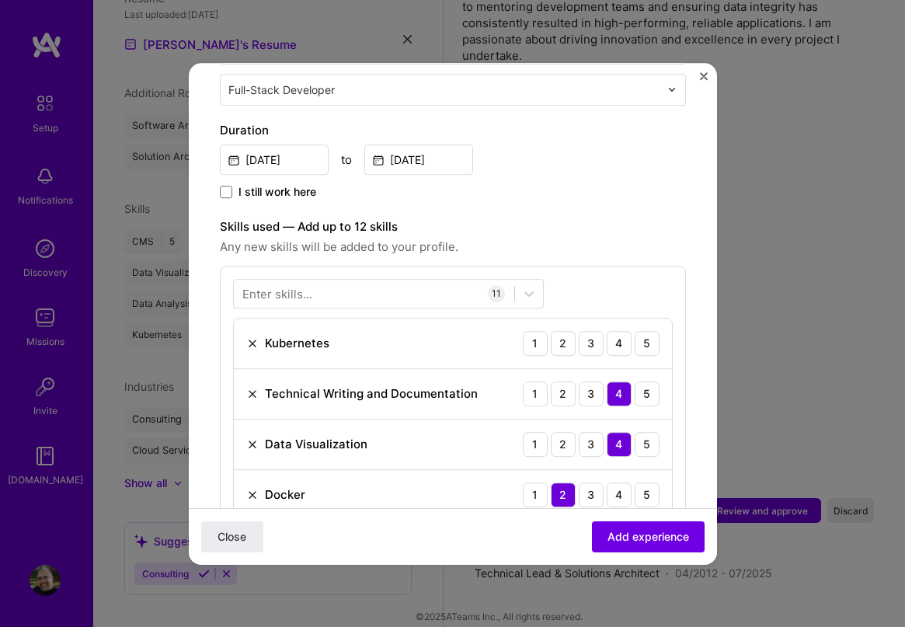
scroll to position [382, 0]
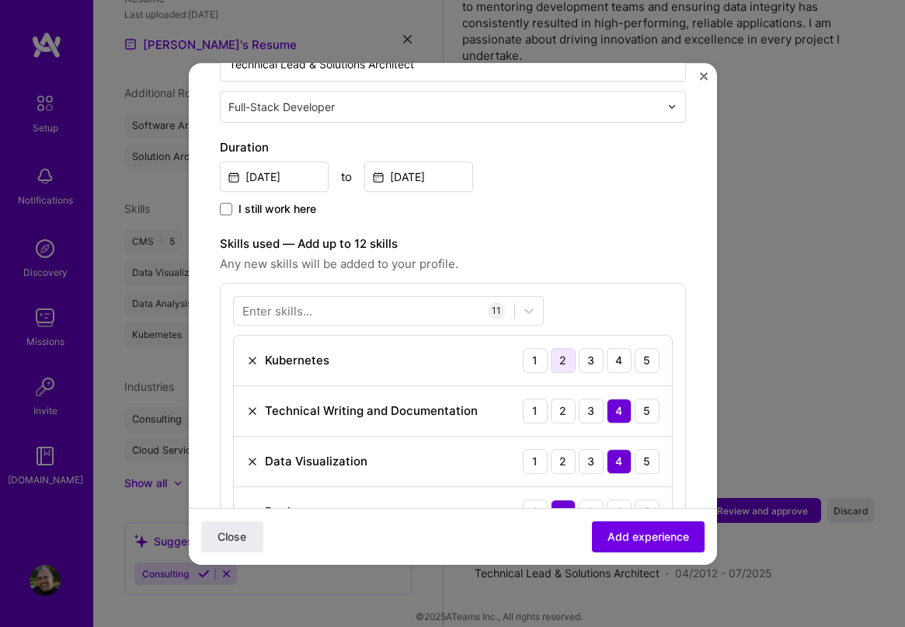
click at [552, 348] on div "2" at bounding box center [563, 360] width 25 height 25
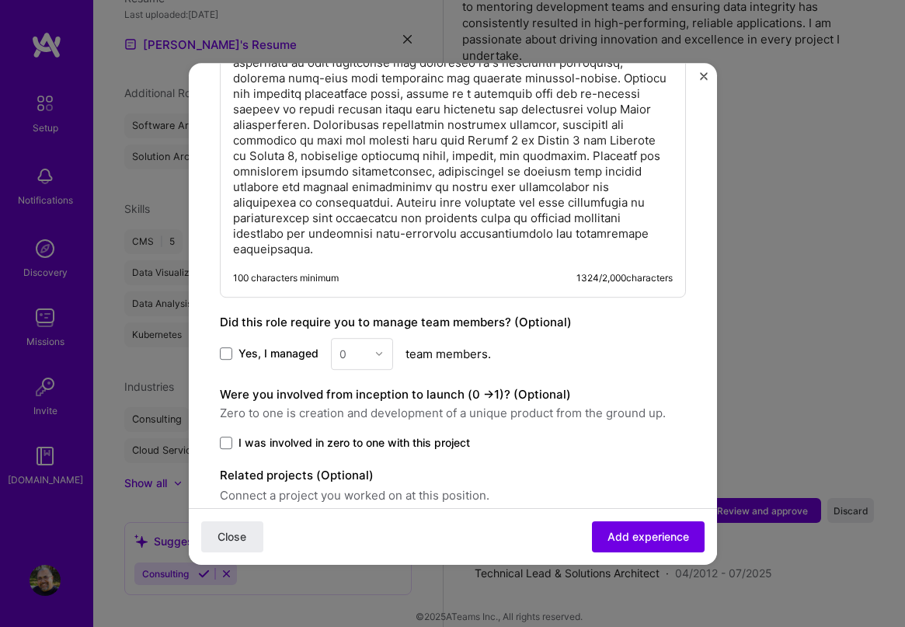
scroll to position [1493, 0]
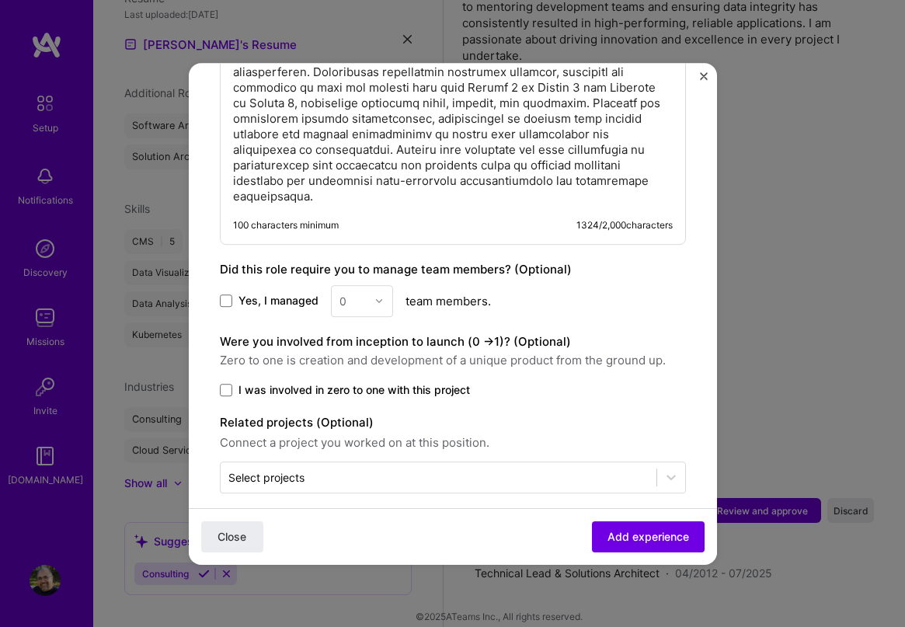
click at [232, 293] on label "Yes, I managed" at bounding box center [269, 301] width 99 height 16
click at [0, 0] on input "Yes, I managed" at bounding box center [0, 0] width 0 height 0
click at [377, 296] on img at bounding box center [378, 300] width 9 height 9
click at [366, 444] on div "5" at bounding box center [362, 457] width 53 height 29
click at [227, 384] on span at bounding box center [226, 390] width 12 height 12
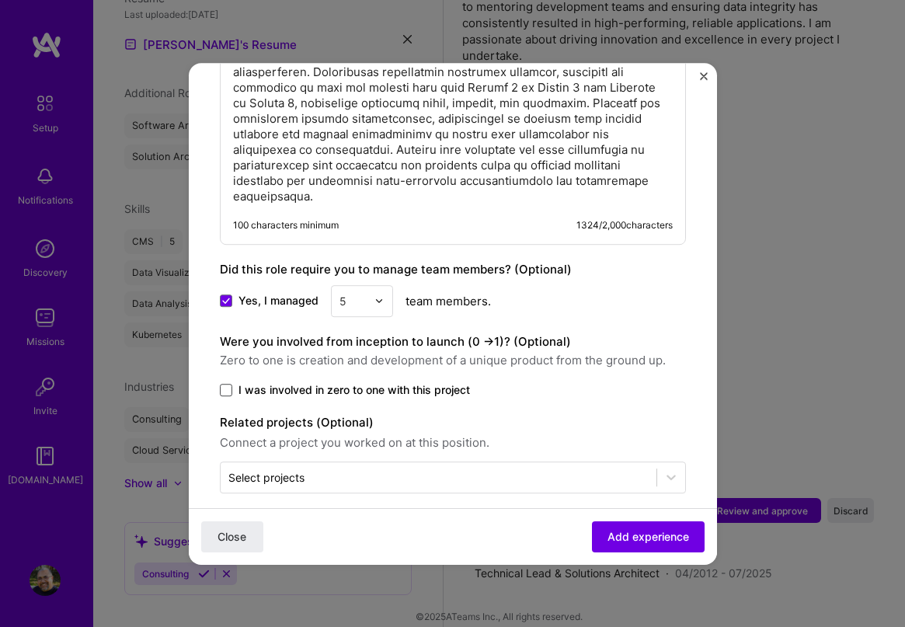
click at [0, 0] on input "I was involved in zero to one with this project" at bounding box center [0, 0] width 0 height 0
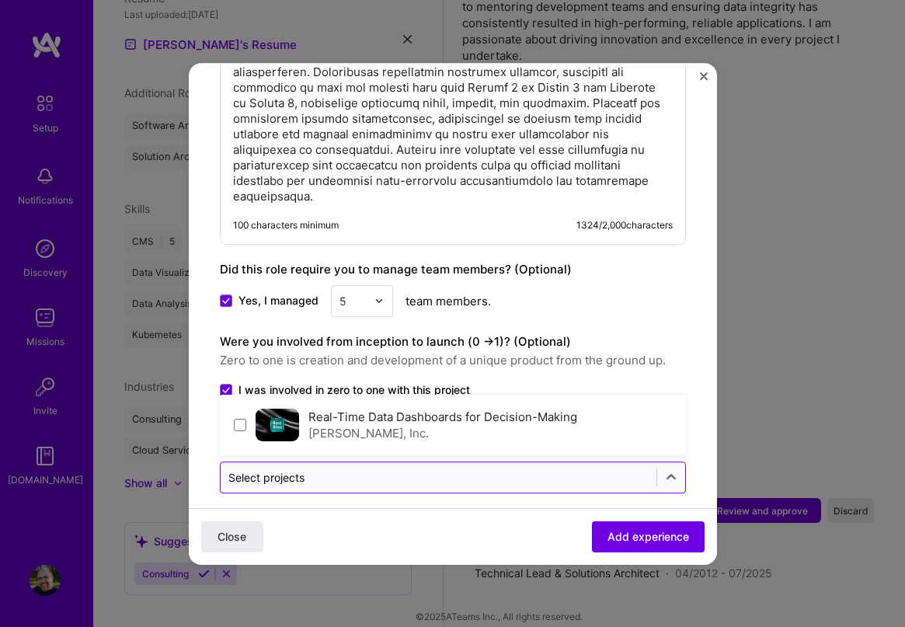
click at [332, 469] on input "text" at bounding box center [438, 477] width 420 height 16
click at [330, 469] on input "text" at bounding box center [438, 477] width 420 height 16
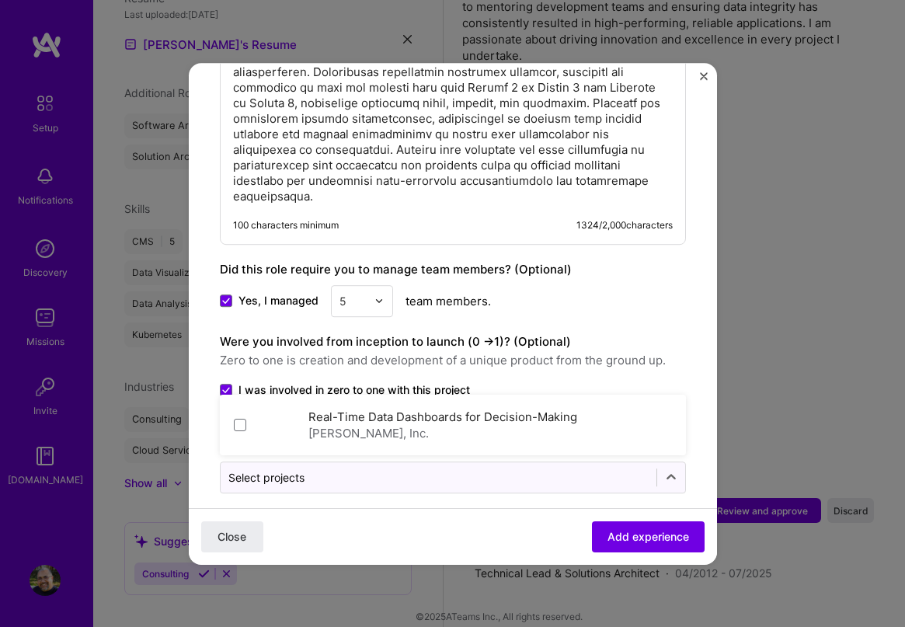
click at [338, 508] on div "Close Add experience" at bounding box center [453, 535] width 528 height 57
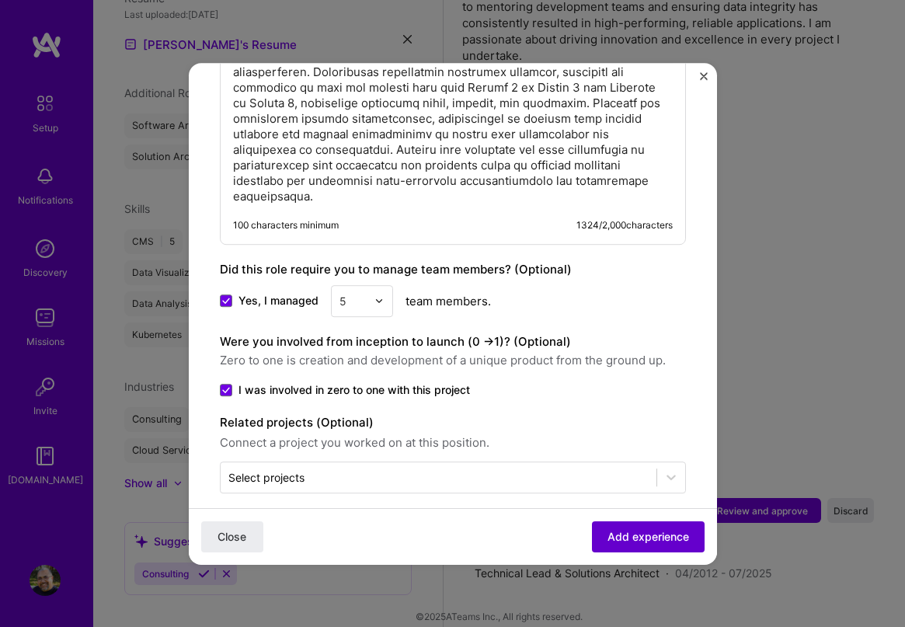
click at [642, 541] on span "Add experience" at bounding box center [648, 536] width 82 height 16
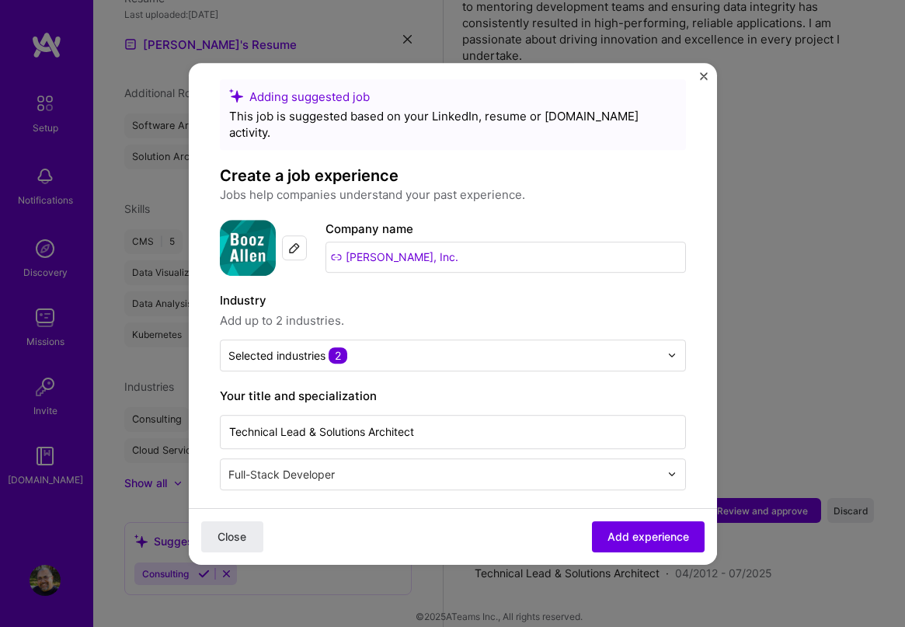
scroll to position [0, 0]
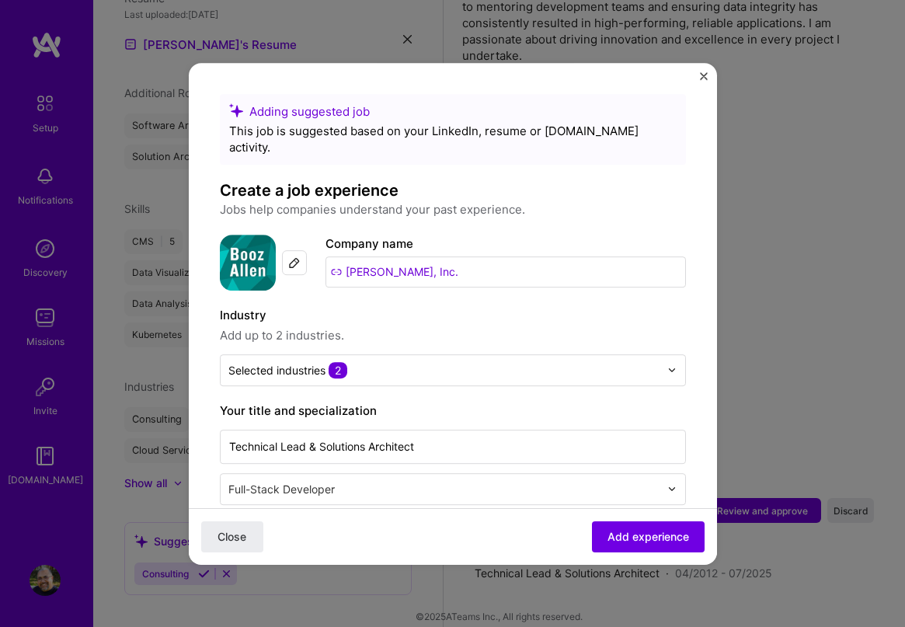
click at [570, 200] on p "Jobs help companies understand your past experience." at bounding box center [453, 209] width 466 height 19
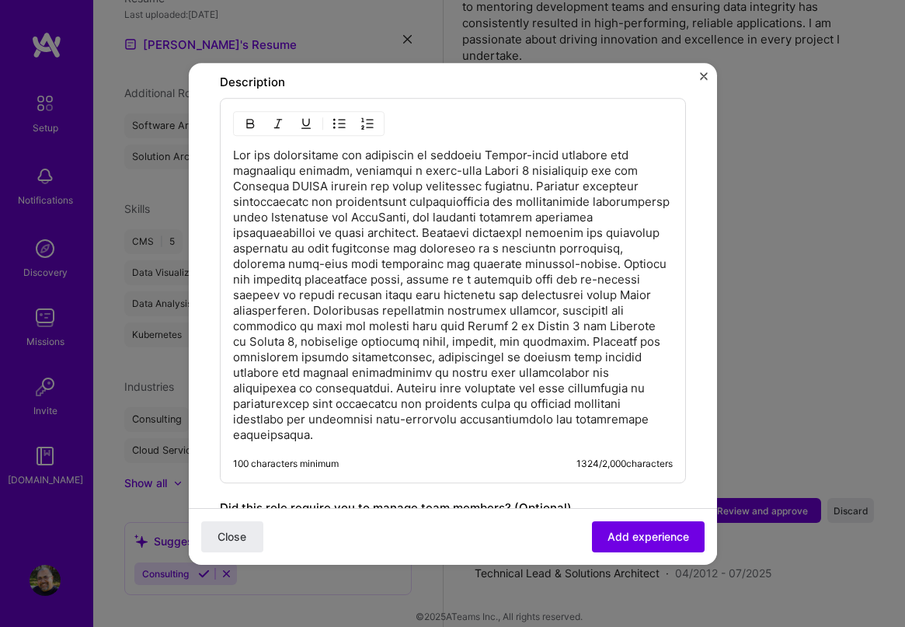
scroll to position [1493, 0]
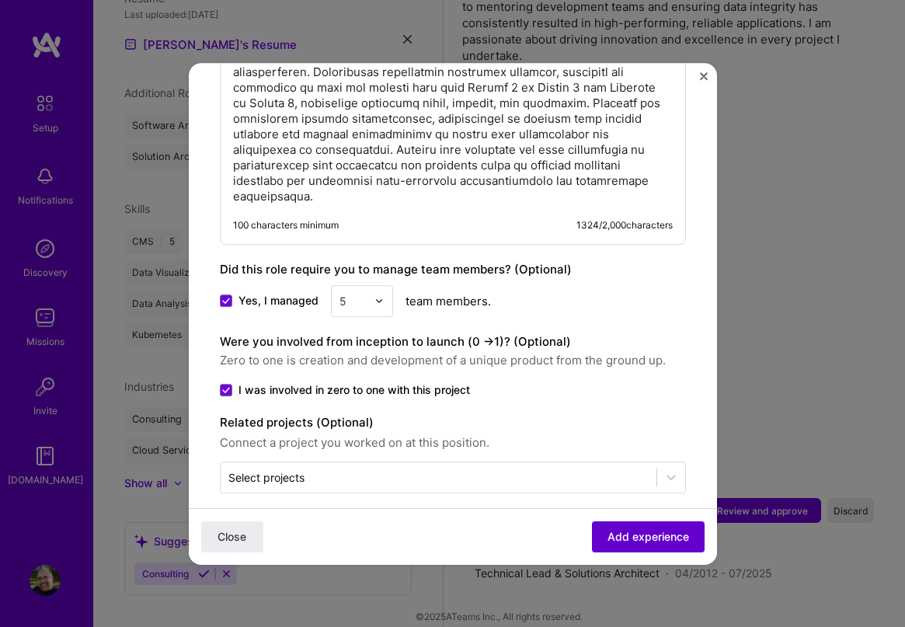
click at [616, 530] on span "Add experience" at bounding box center [648, 536] width 82 height 16
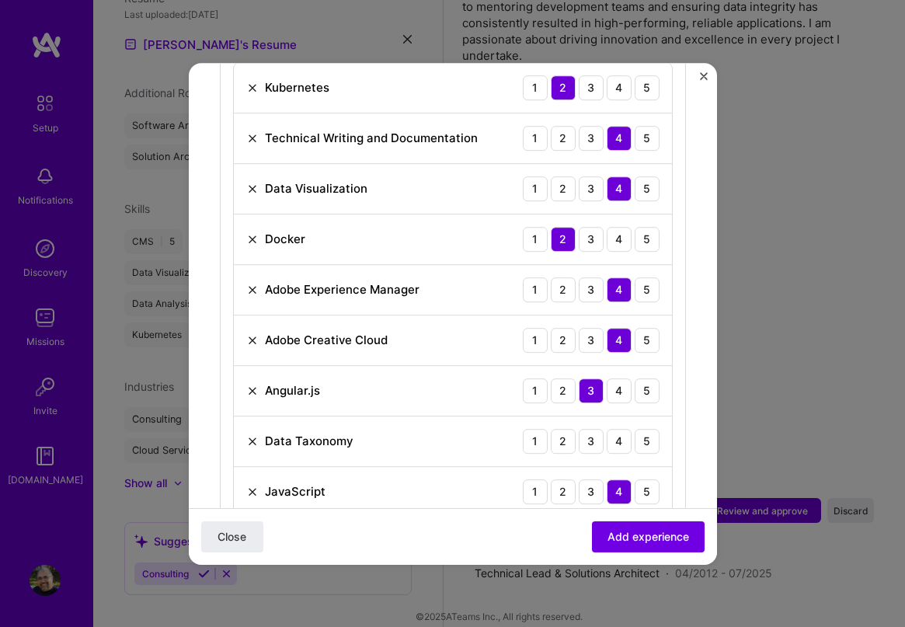
scroll to position [693, 0]
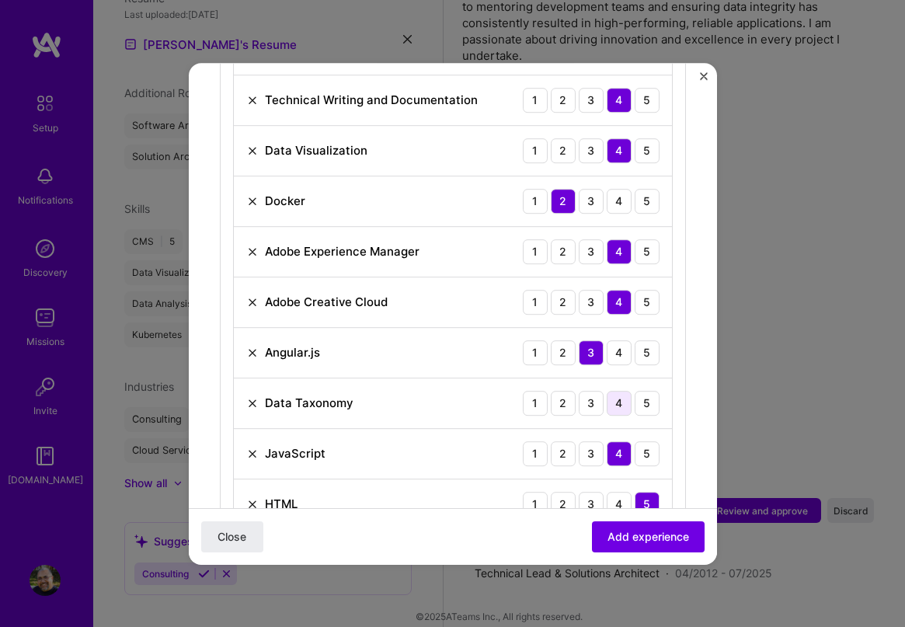
drag, startPoint x: 582, startPoint y: 393, endPoint x: 597, endPoint y: 389, distance: 15.3
click at [589, 391] on div "3" at bounding box center [591, 403] width 25 height 25
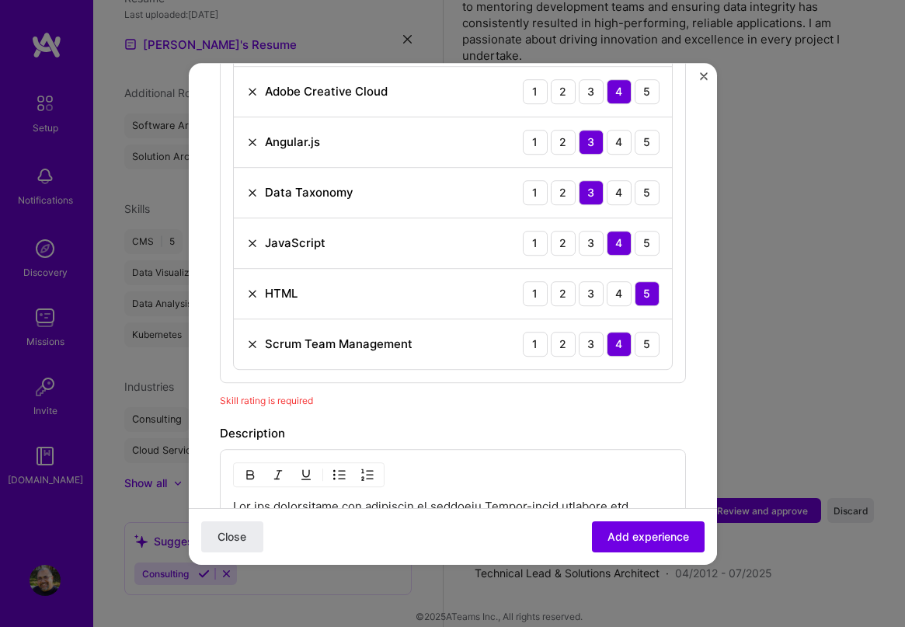
scroll to position [926, 0]
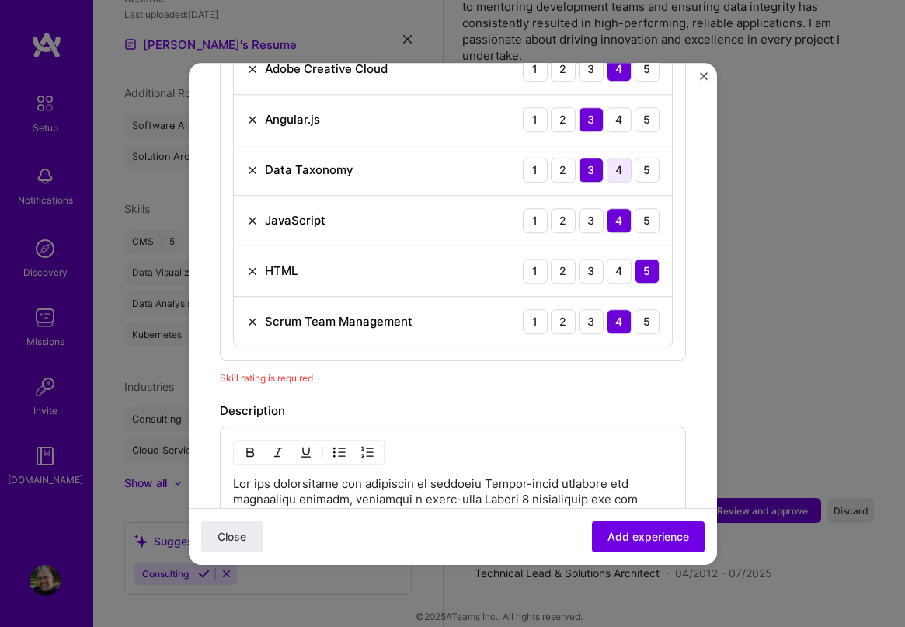
click at [615, 158] on div "4" at bounding box center [619, 170] width 25 height 25
click at [633, 536] on span "Add experience" at bounding box center [648, 536] width 82 height 16
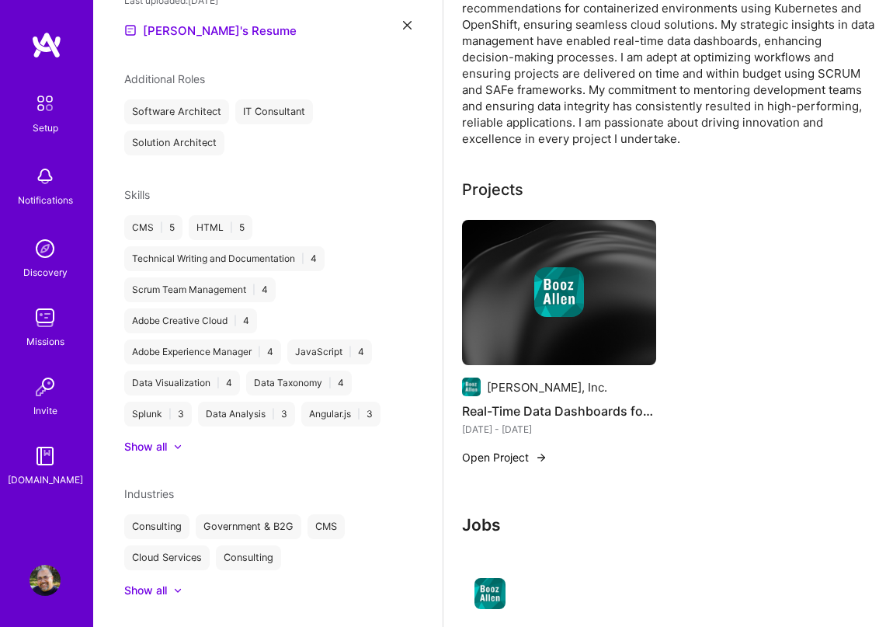
scroll to position [621, 0]
